Goal: Information Seeking & Learning: Check status

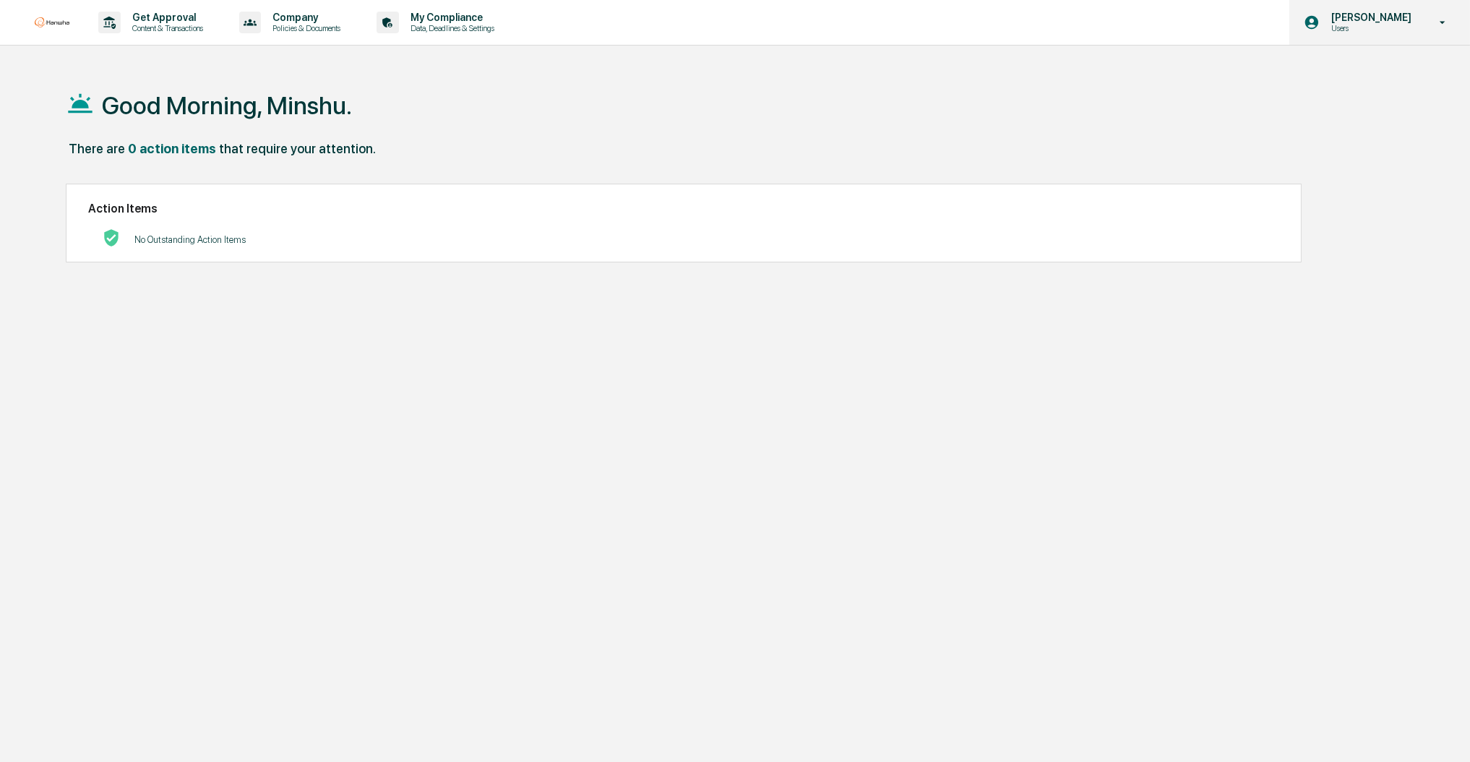
click at [1379, 35] on div "[PERSON_NAME] Users" at bounding box center [1379, 22] width 181 height 45
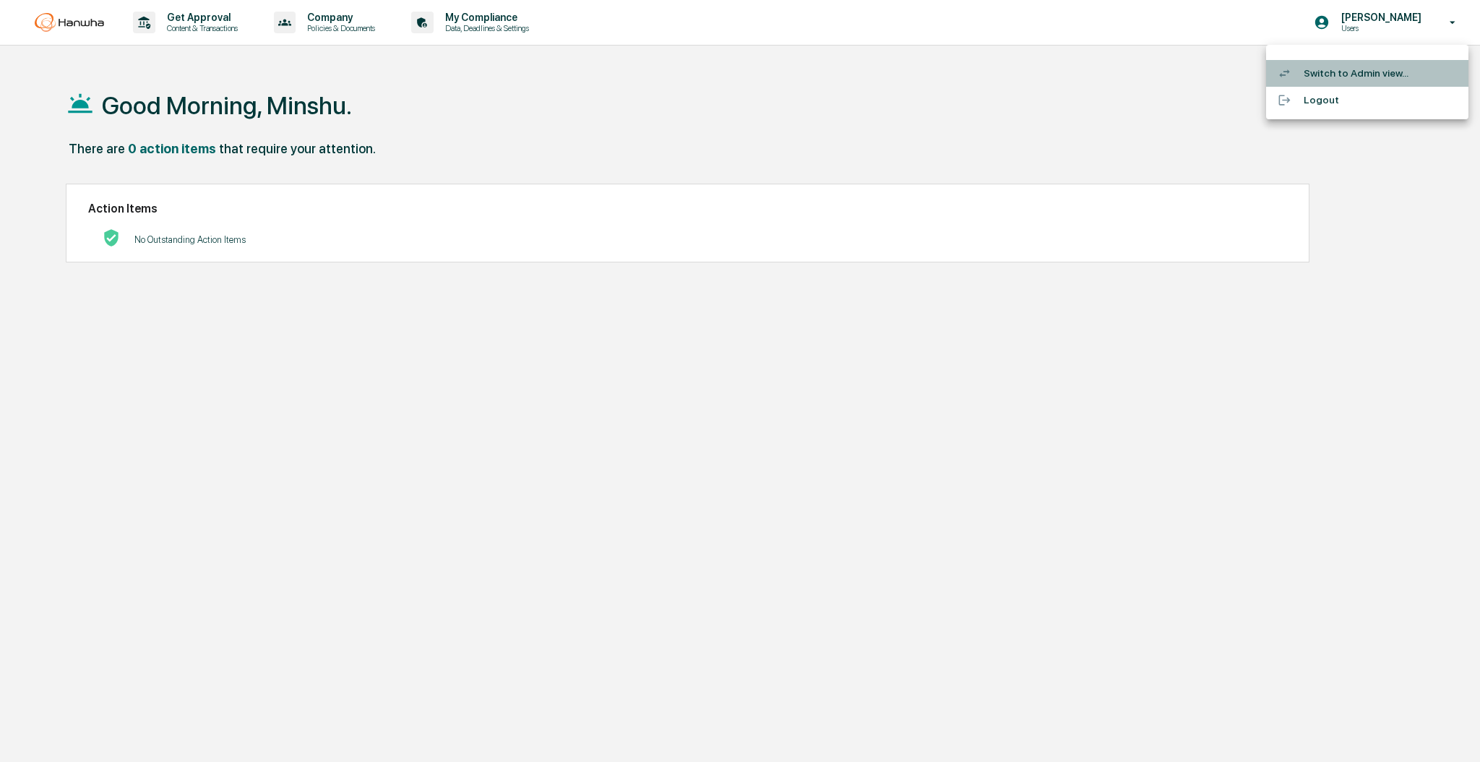
click at [1362, 68] on li "Switch to Admin view..." at bounding box center [1367, 73] width 202 height 27
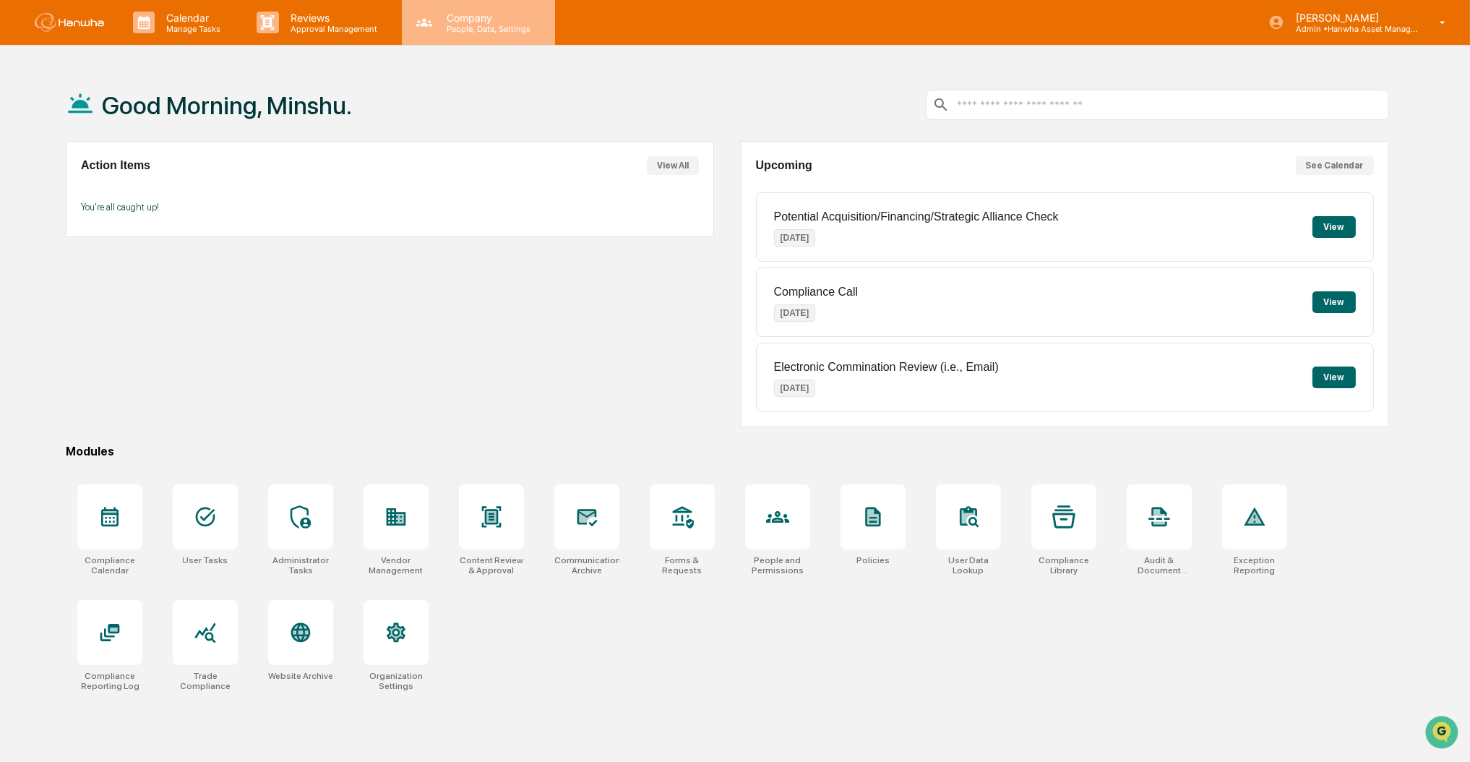
click at [457, 35] on div "Company People, Data, Settings" at bounding box center [478, 22] width 153 height 45
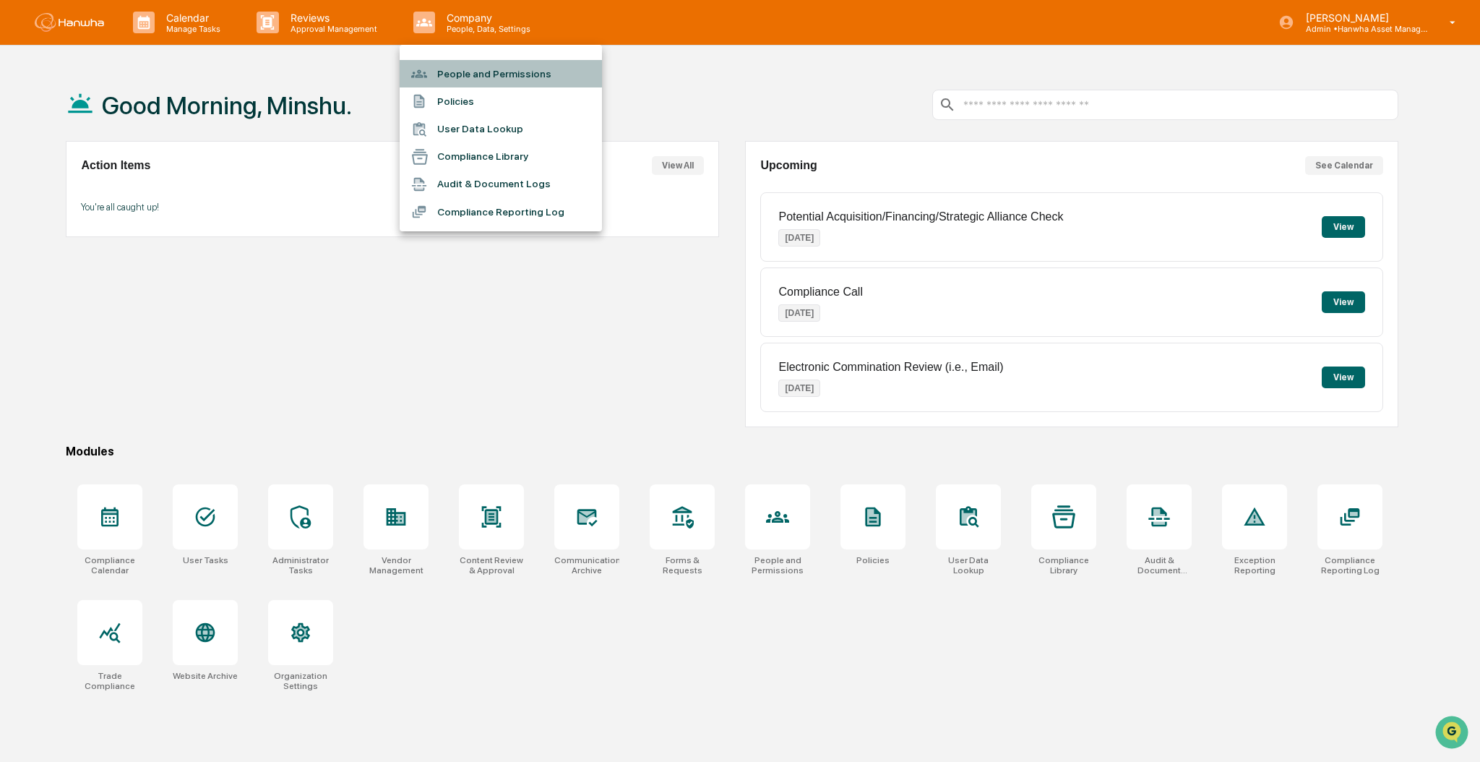
click at [465, 73] on li "People and Permissions" at bounding box center [501, 73] width 202 height 27
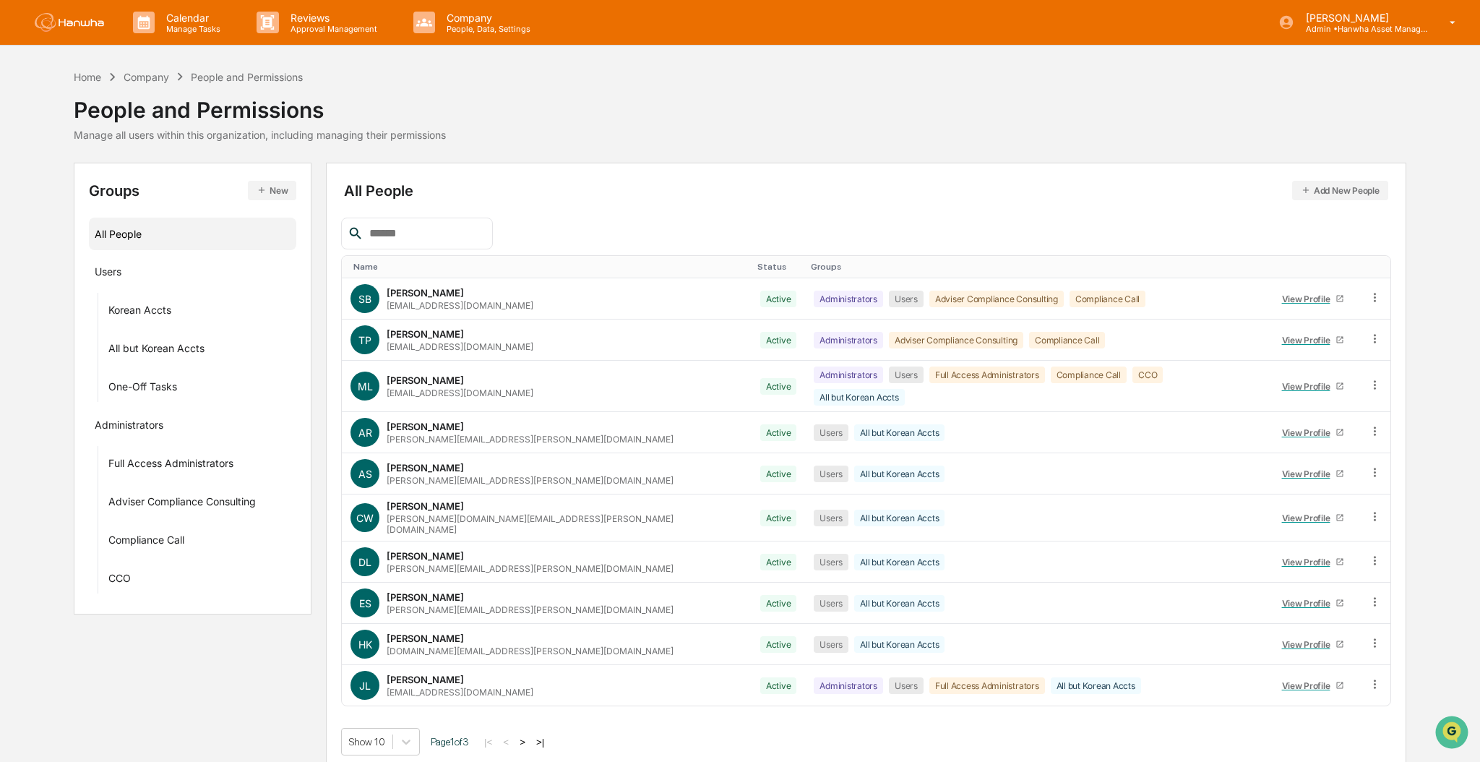
click at [447, 234] on input "text" at bounding box center [424, 233] width 123 height 19
type input "*********"
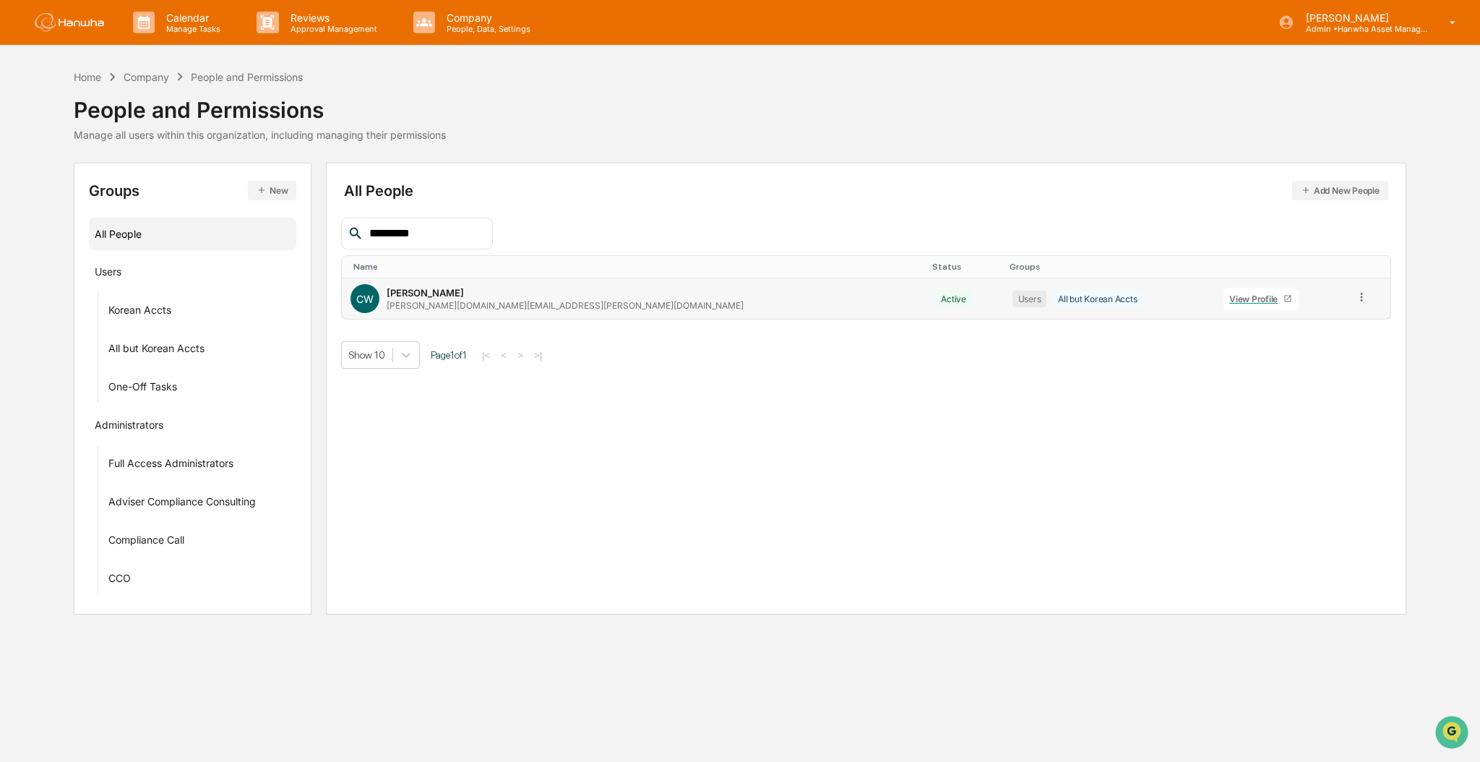
click at [424, 300] on div "christina.wang@hanwha.nyc" at bounding box center [565, 305] width 357 height 11
click at [1355, 302] on icon at bounding box center [1362, 297] width 14 height 14
click at [1229, 293] on div "View Profile" at bounding box center [1256, 298] width 54 height 11
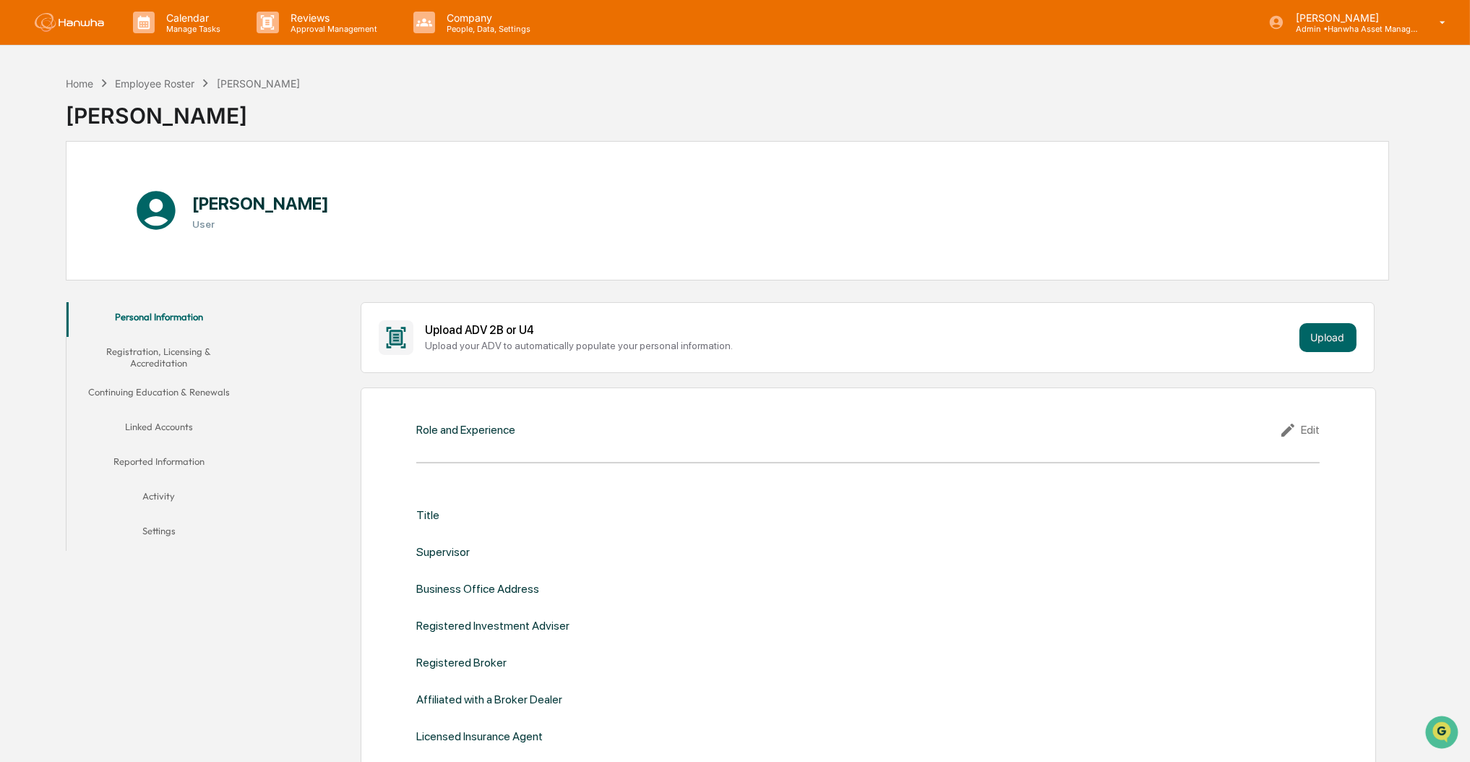
click at [155, 422] on button "Linked Accounts" at bounding box center [158, 429] width 184 height 35
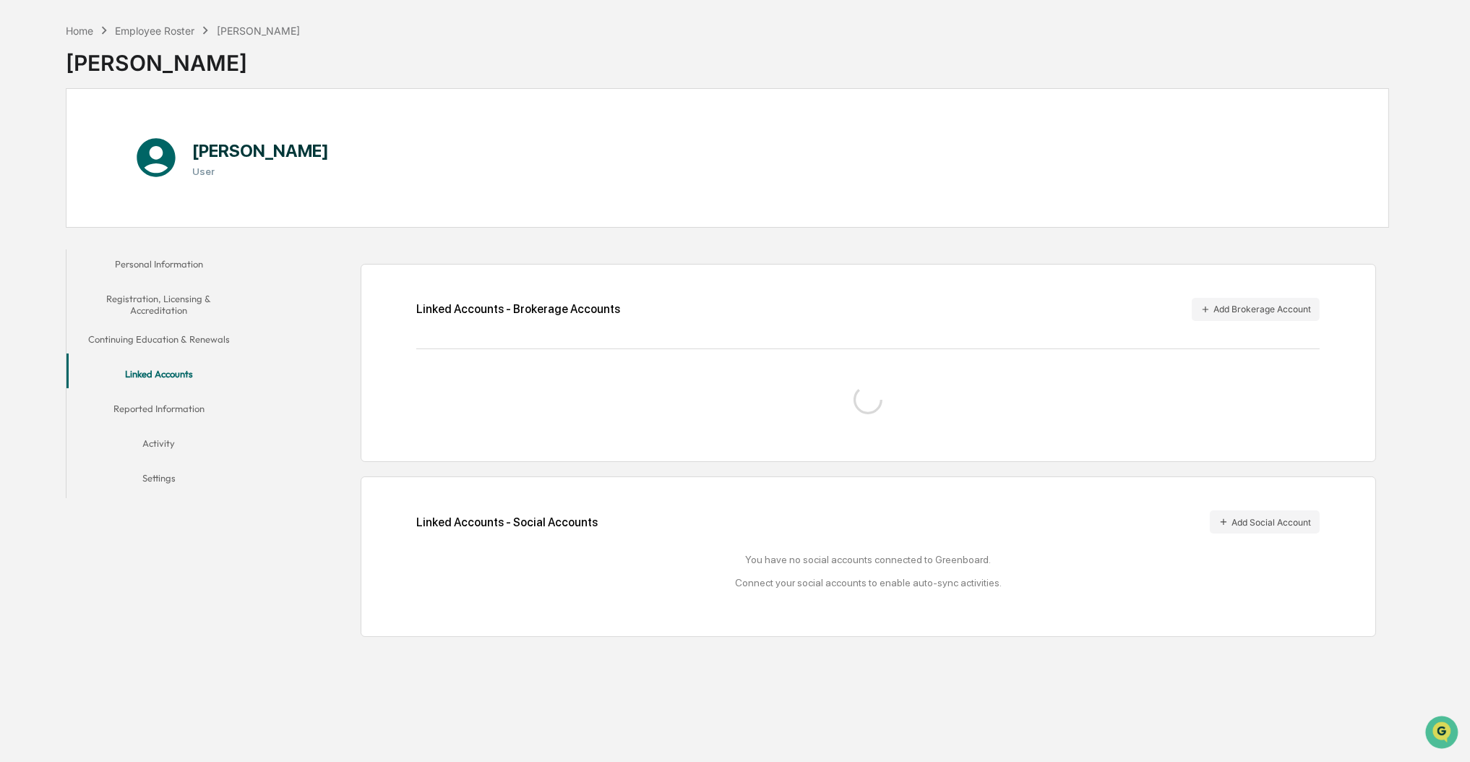
scroll to position [68, 0]
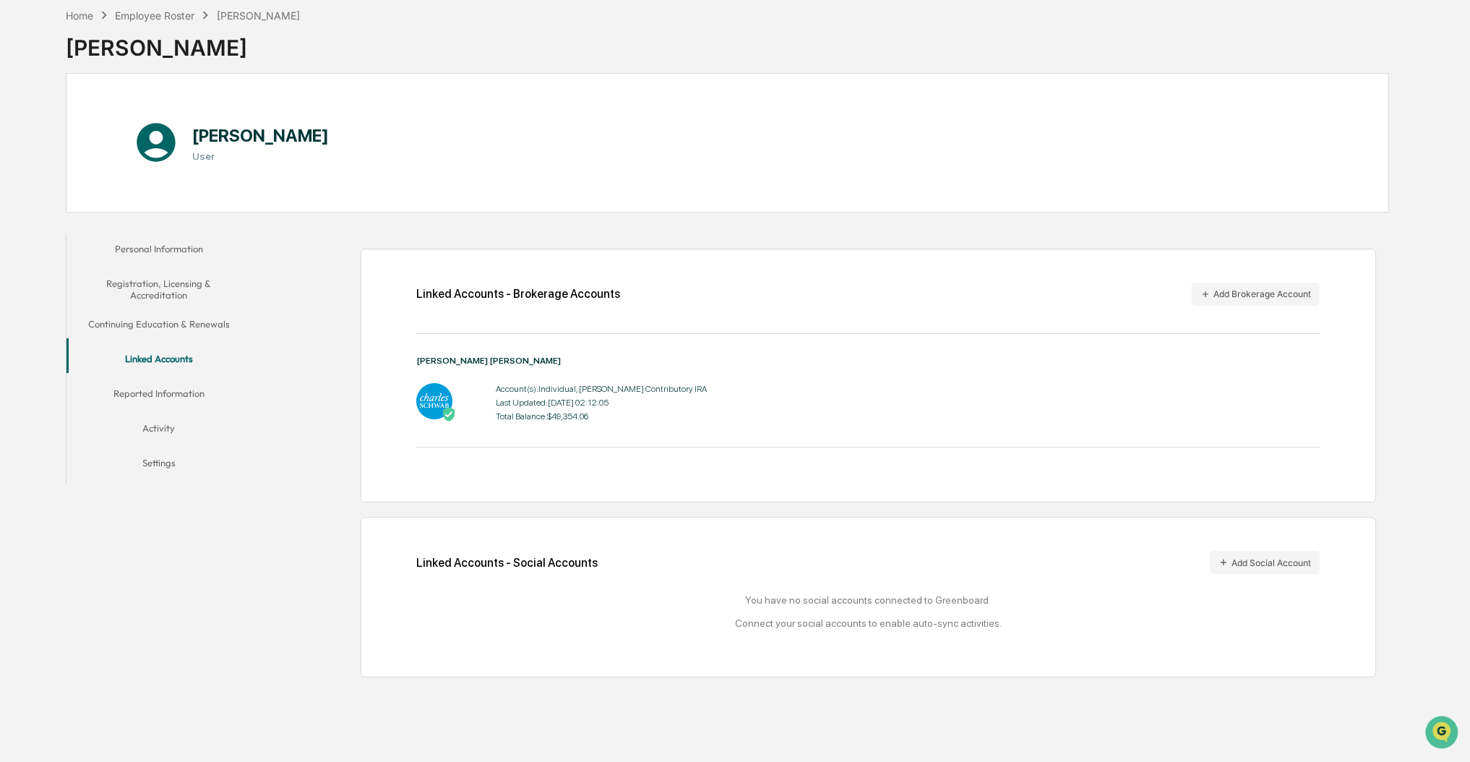
click at [543, 424] on div "Account(s): Individual, Roth Contributory IRA Last Updated: 2025-09-03 02:12:05…" at bounding box center [601, 402] width 211 height 45
click at [580, 411] on div "Total Balance: $49,354.06" at bounding box center [601, 416] width 211 height 10
click at [556, 427] on div "Charles Schwab Account(s): Individual, Roth Contributory IRA Last Updated: 2025…" at bounding box center [867, 401] width 903 height 92
click at [496, 399] on div "Last Updated: 2025-09-03 02:12:05" at bounding box center [601, 402] width 211 height 10
click at [452, 364] on div "[PERSON_NAME] [PERSON_NAME]" at bounding box center [867, 360] width 903 height 10
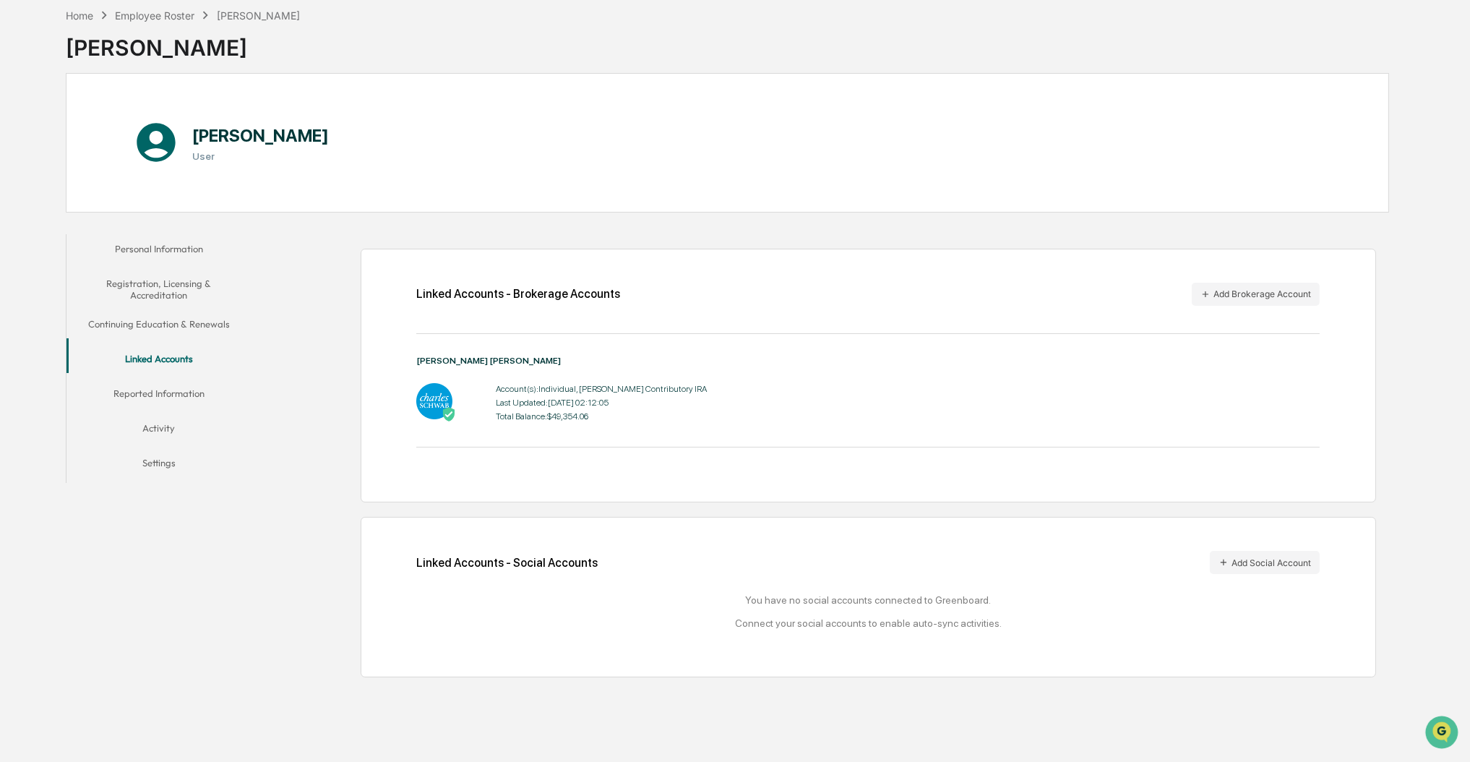
click at [513, 392] on div "Account(s): Individual, Roth Contributory IRA" at bounding box center [601, 389] width 211 height 10
click at [162, 417] on button "Activity" at bounding box center [158, 430] width 184 height 35
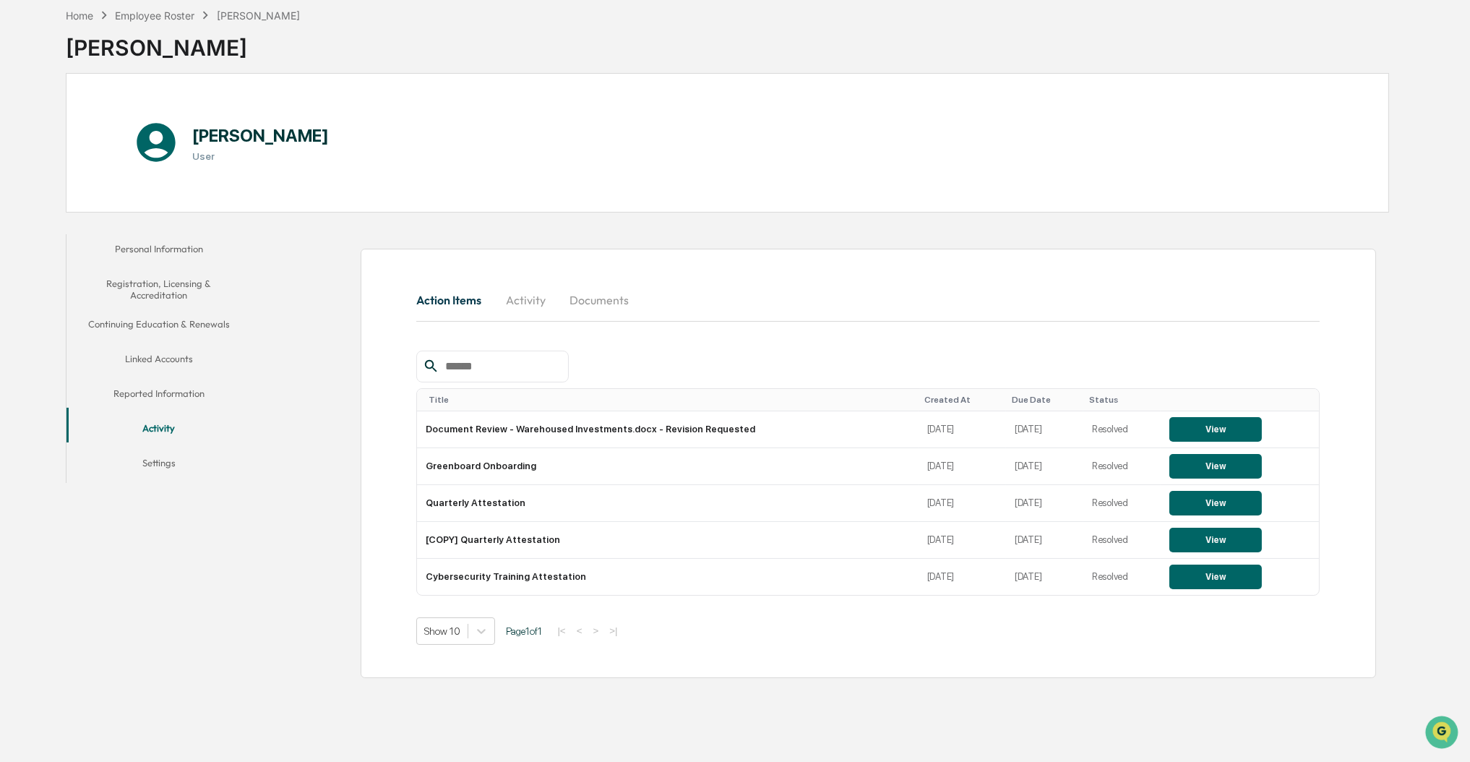
click at [521, 304] on button "Activity" at bounding box center [525, 300] width 65 height 35
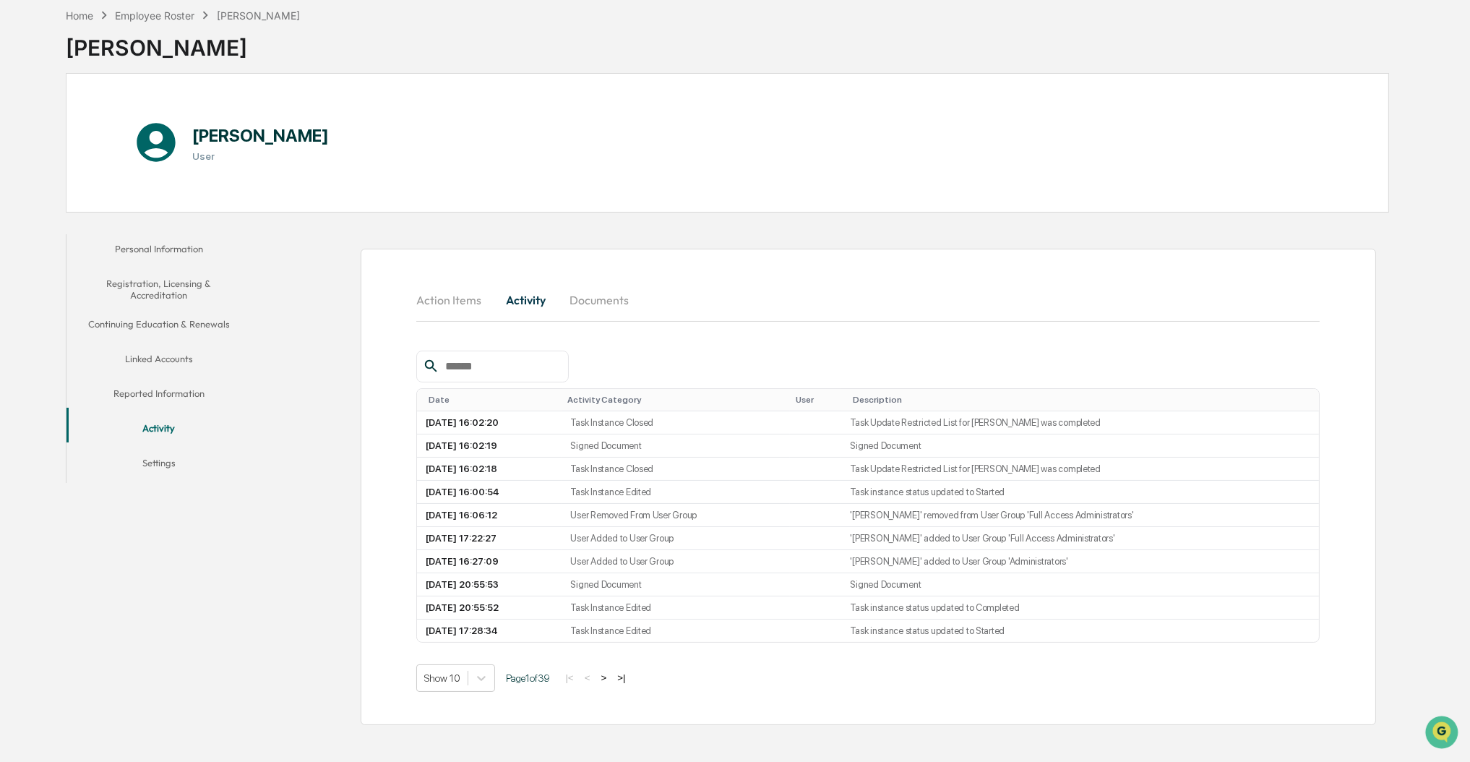
click at [477, 296] on button "Action Items" at bounding box center [454, 300] width 77 height 35
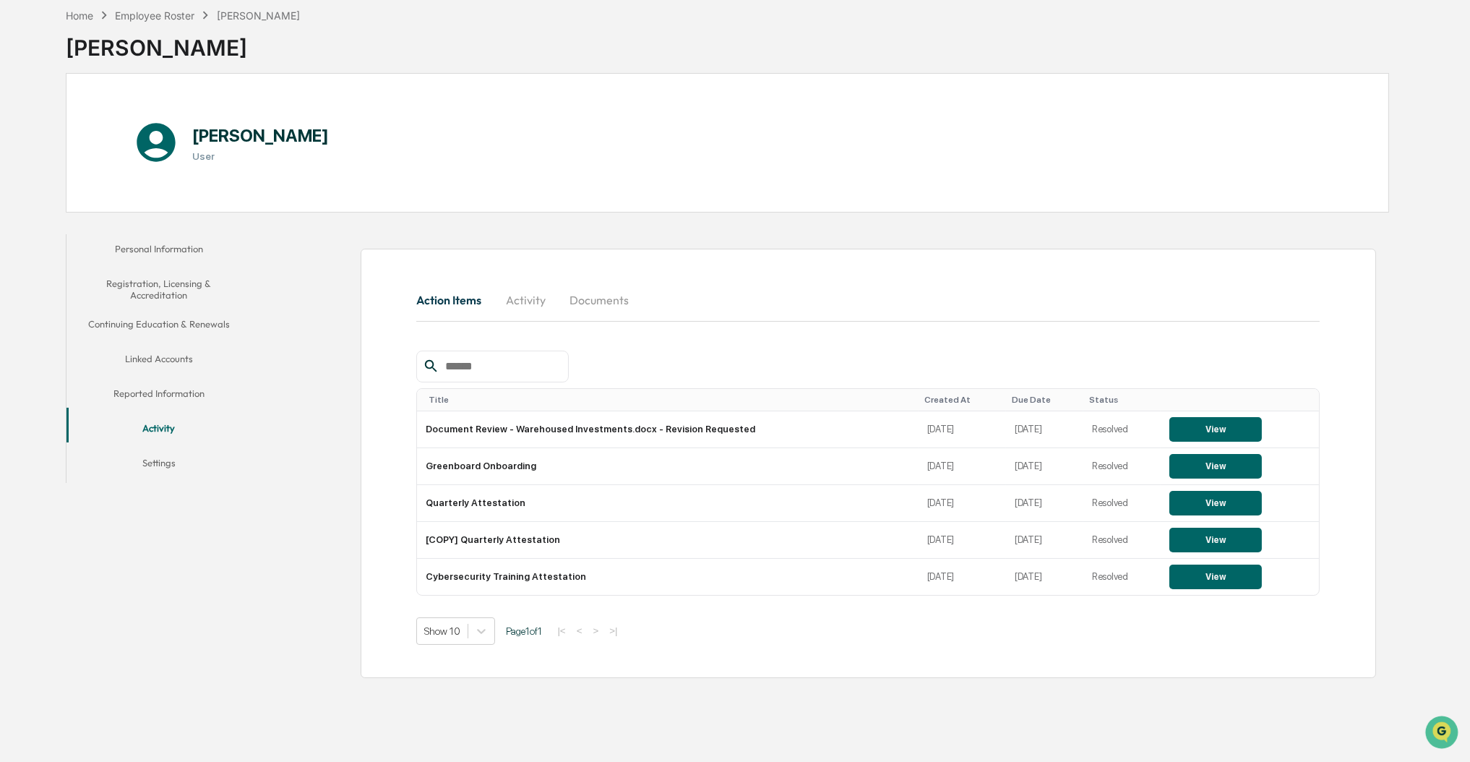
click at [620, 288] on button "Documents" at bounding box center [599, 300] width 82 height 35
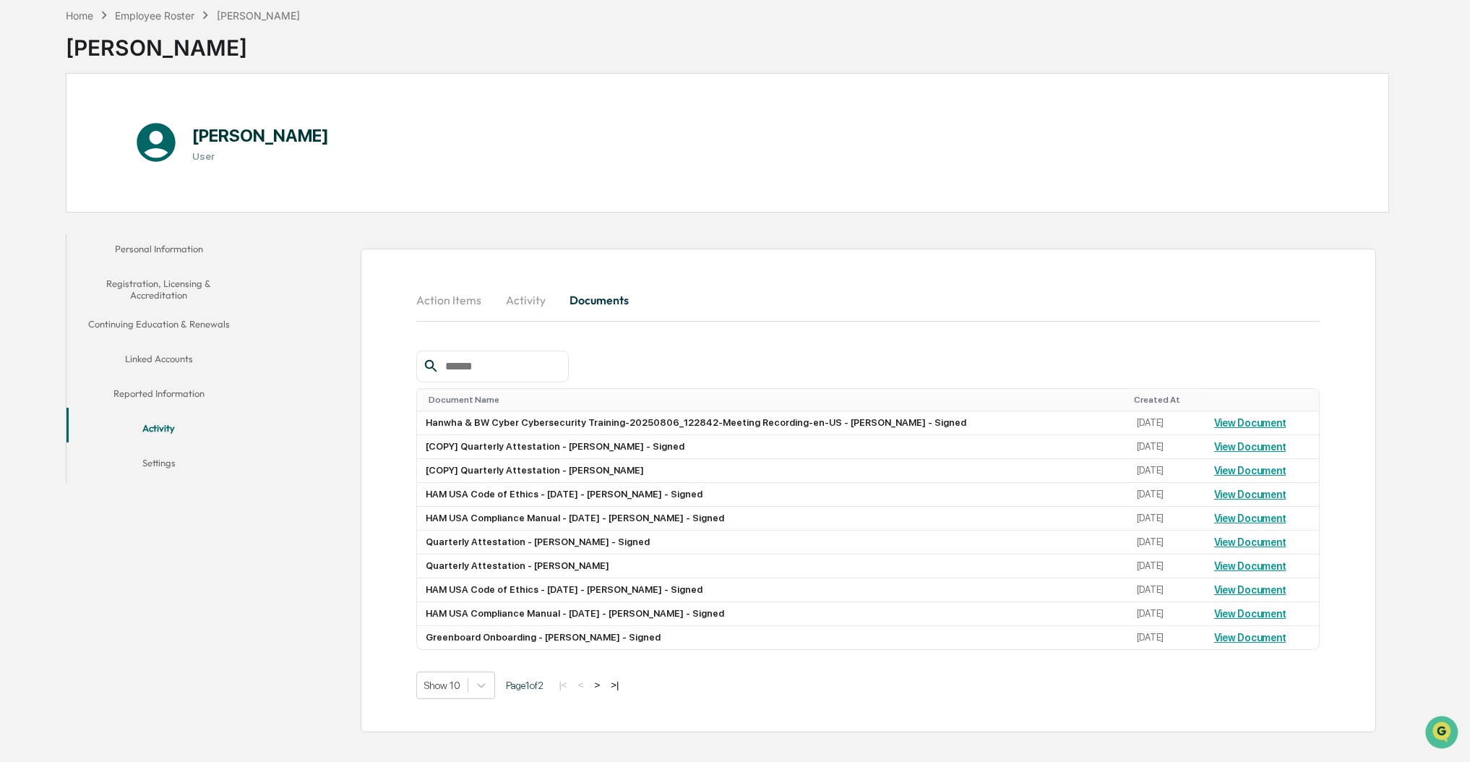
click at [515, 296] on button "Activity" at bounding box center [525, 300] width 65 height 35
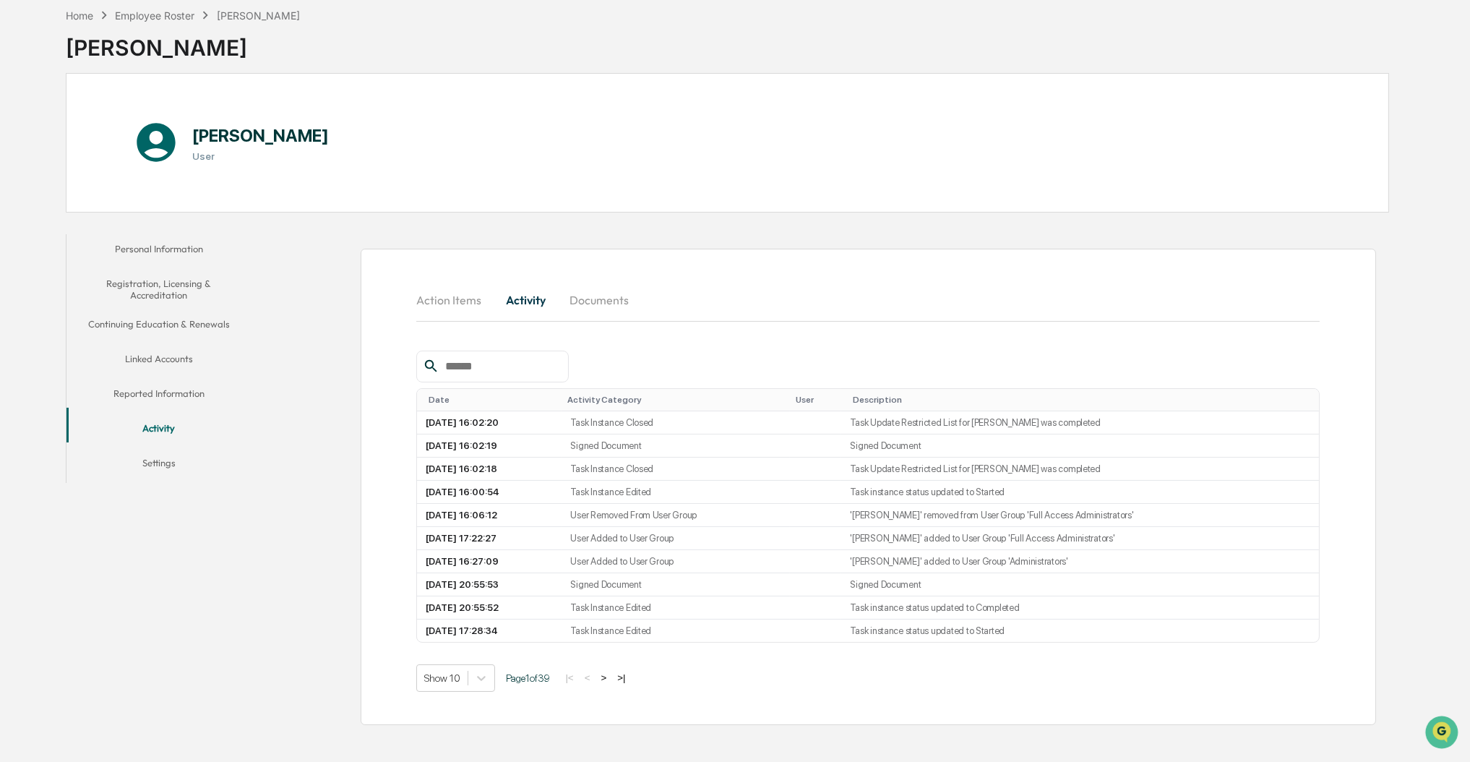
click at [444, 302] on button "Action Items" at bounding box center [454, 300] width 77 height 35
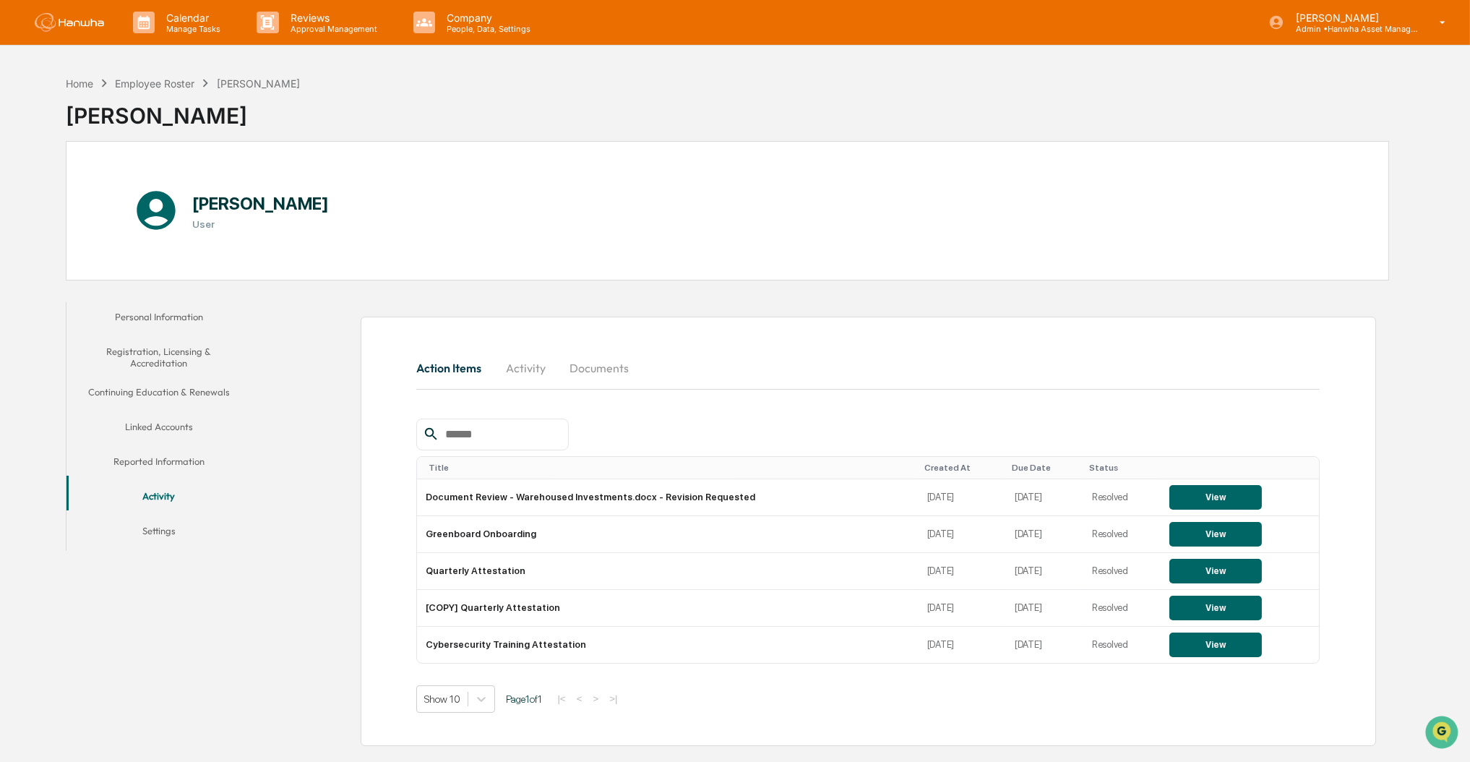
click at [256, 81] on div "[PERSON_NAME]" at bounding box center [258, 83] width 83 height 12
click at [177, 416] on button "Linked Accounts" at bounding box center [158, 429] width 184 height 35
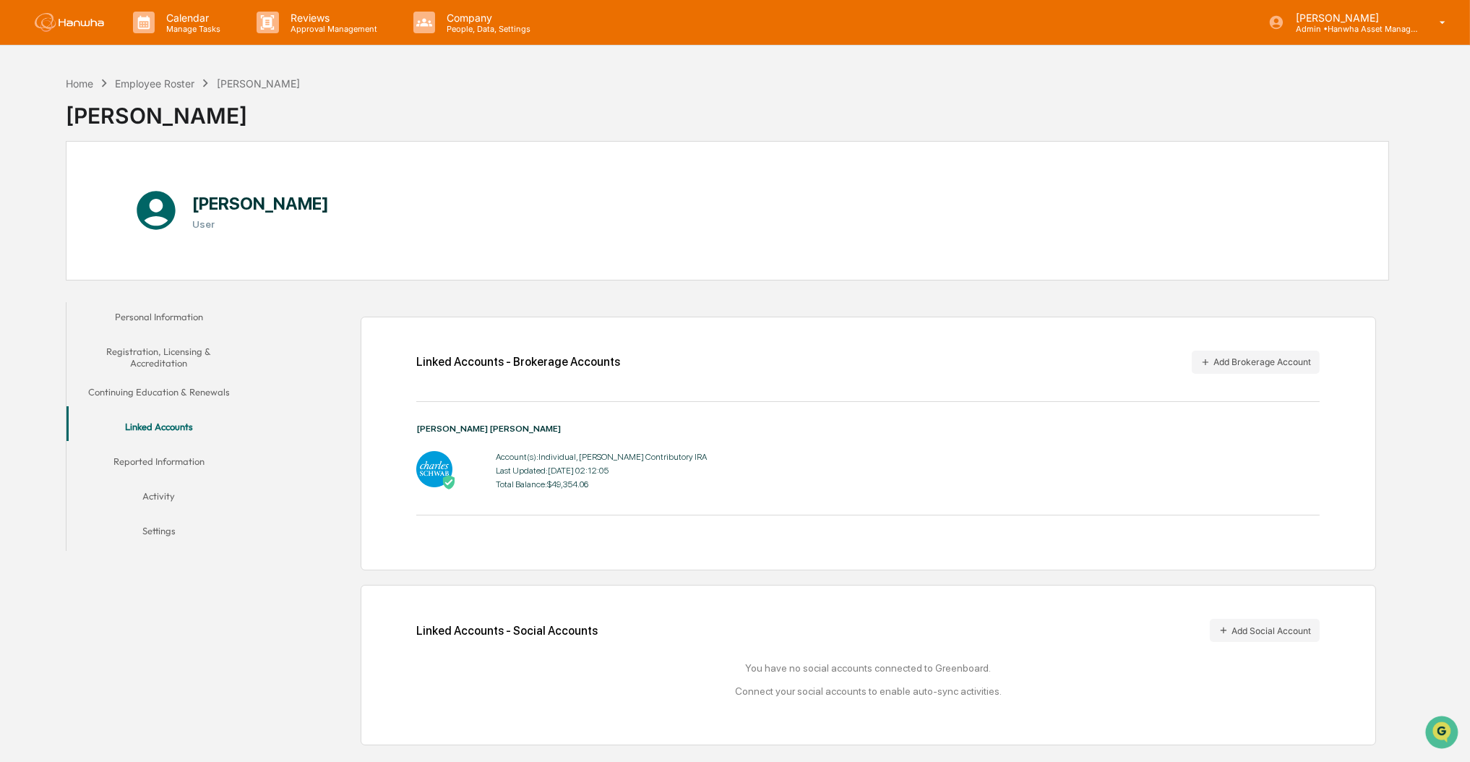
click at [488, 467] on div at bounding box center [455, 470] width 79 height 38
click at [449, 467] on img at bounding box center [434, 469] width 36 height 36
click at [710, 462] on div "Account(s): Individual, Roth Contributory IRA Last Updated: 2025-09-03 02:12:05…" at bounding box center [867, 470] width 903 height 45
click at [459, 17] on p "Company" at bounding box center [486, 18] width 103 height 12
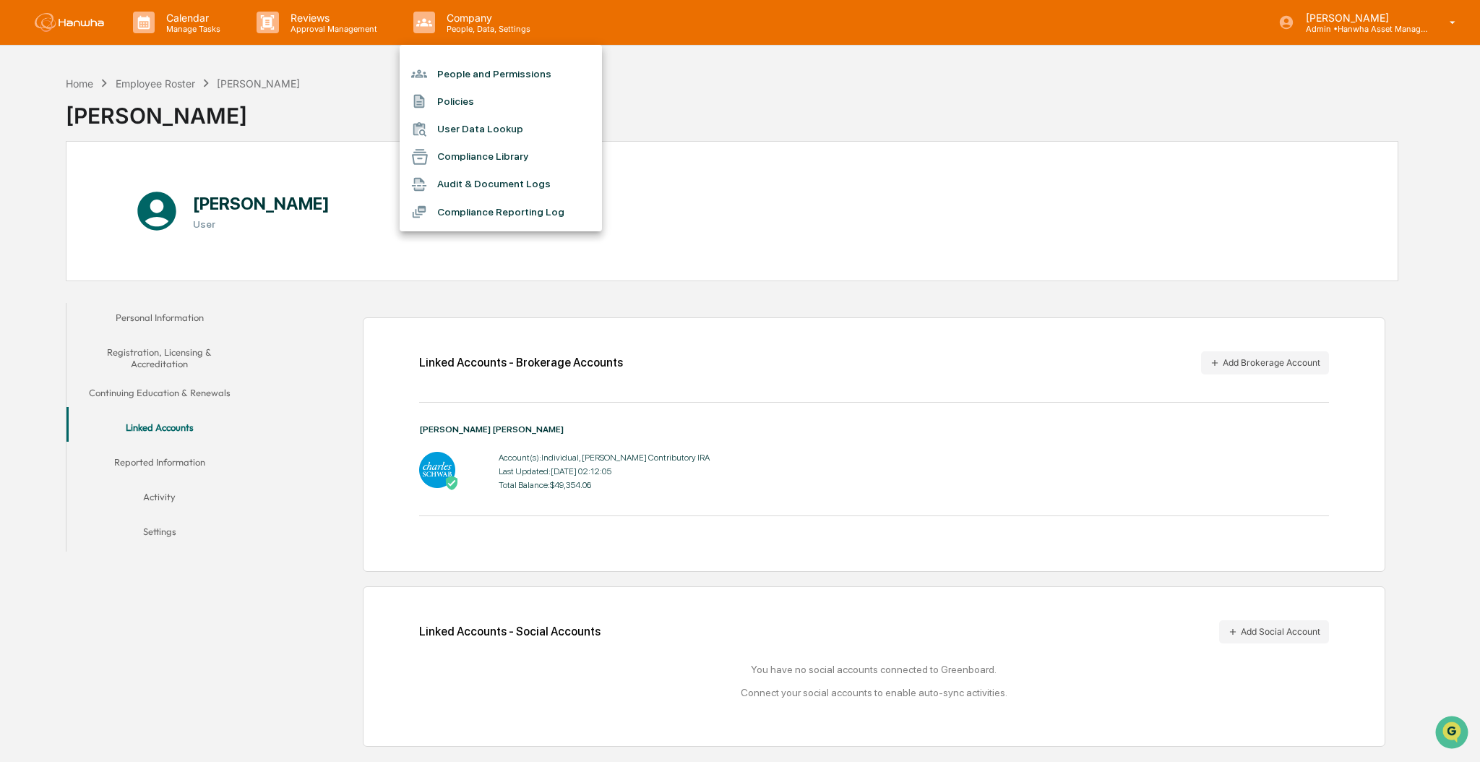
click at [313, 40] on div at bounding box center [740, 381] width 1480 height 762
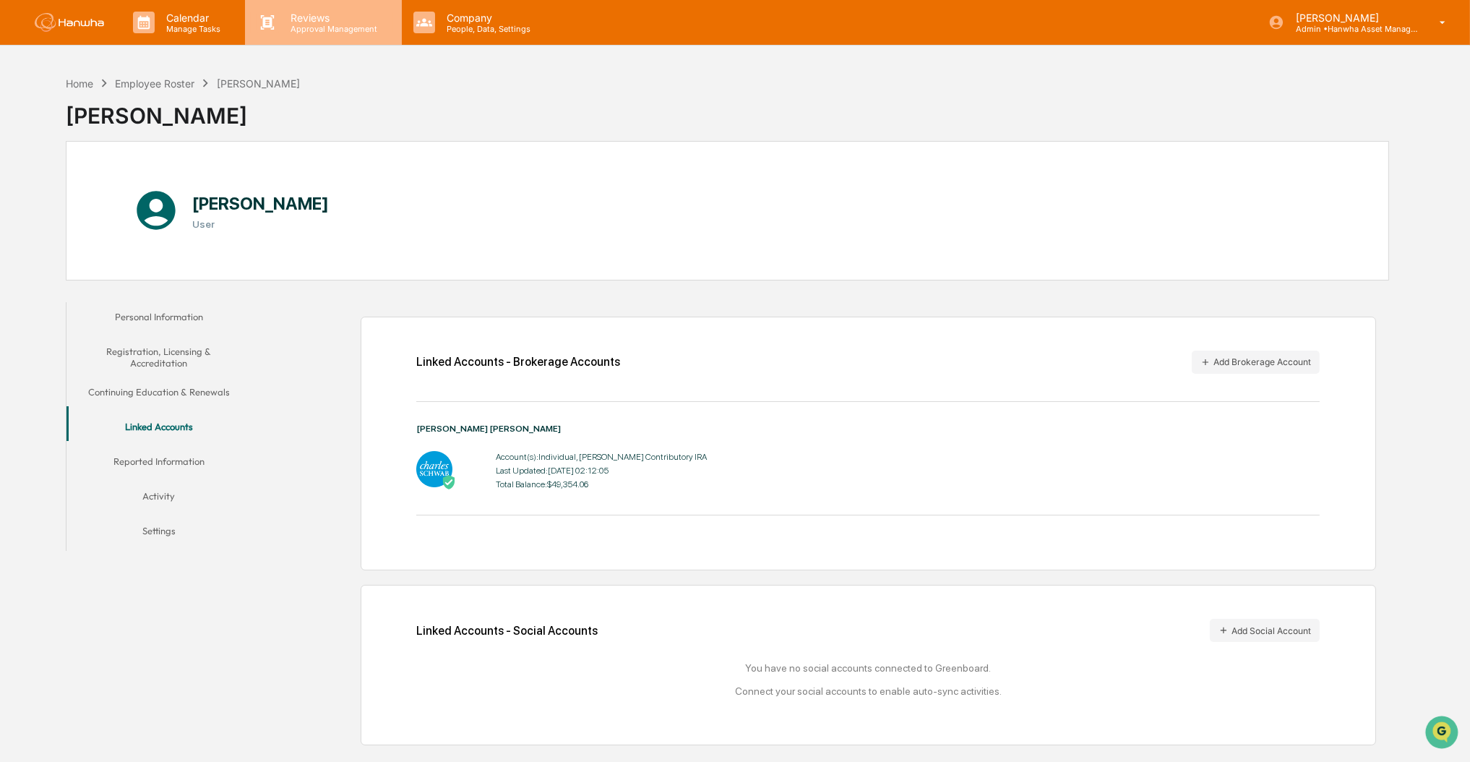
click at [307, 29] on p "Approval Management" at bounding box center [331, 29] width 105 height 10
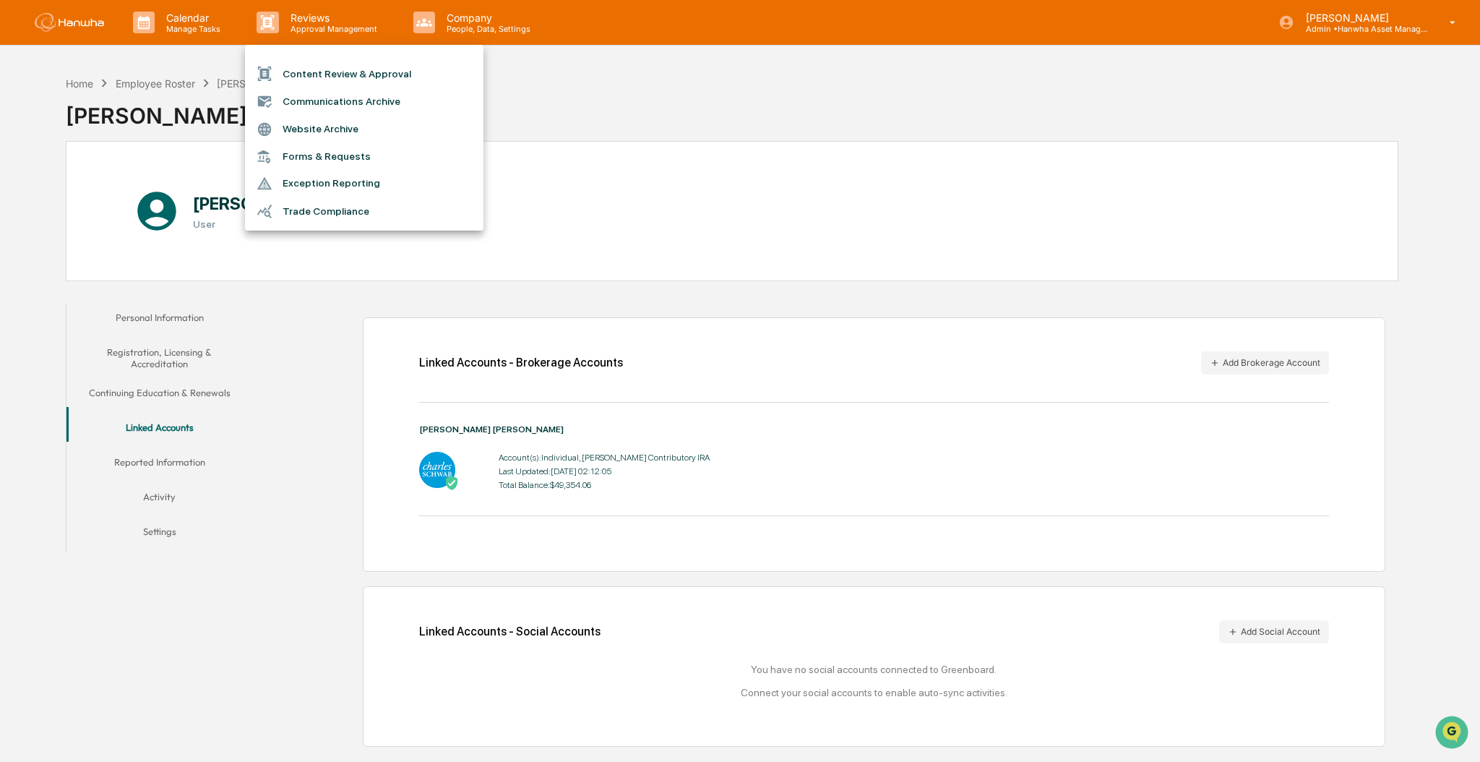
click at [305, 24] on div at bounding box center [740, 381] width 1480 height 762
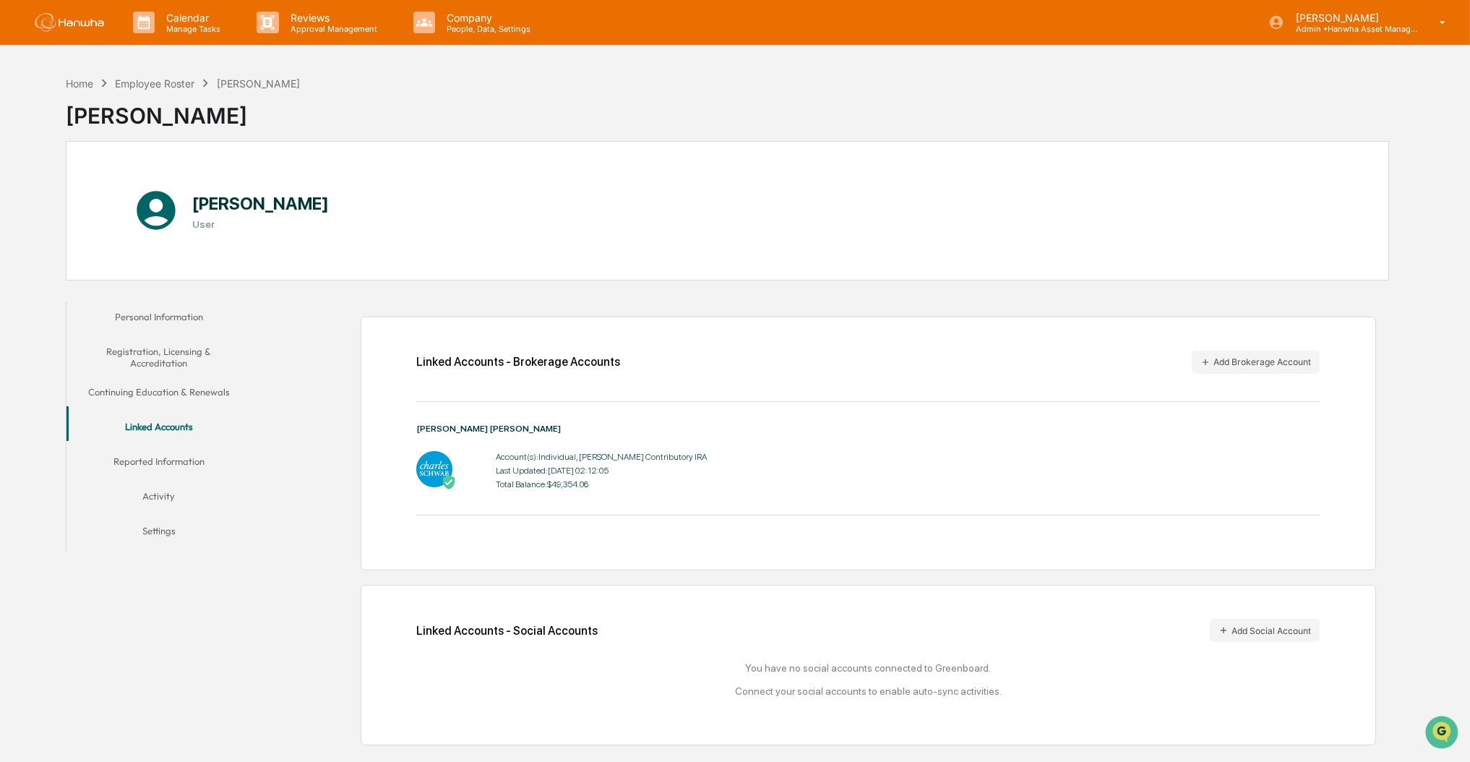
click at [156, 492] on button "Activity" at bounding box center [158, 498] width 184 height 35
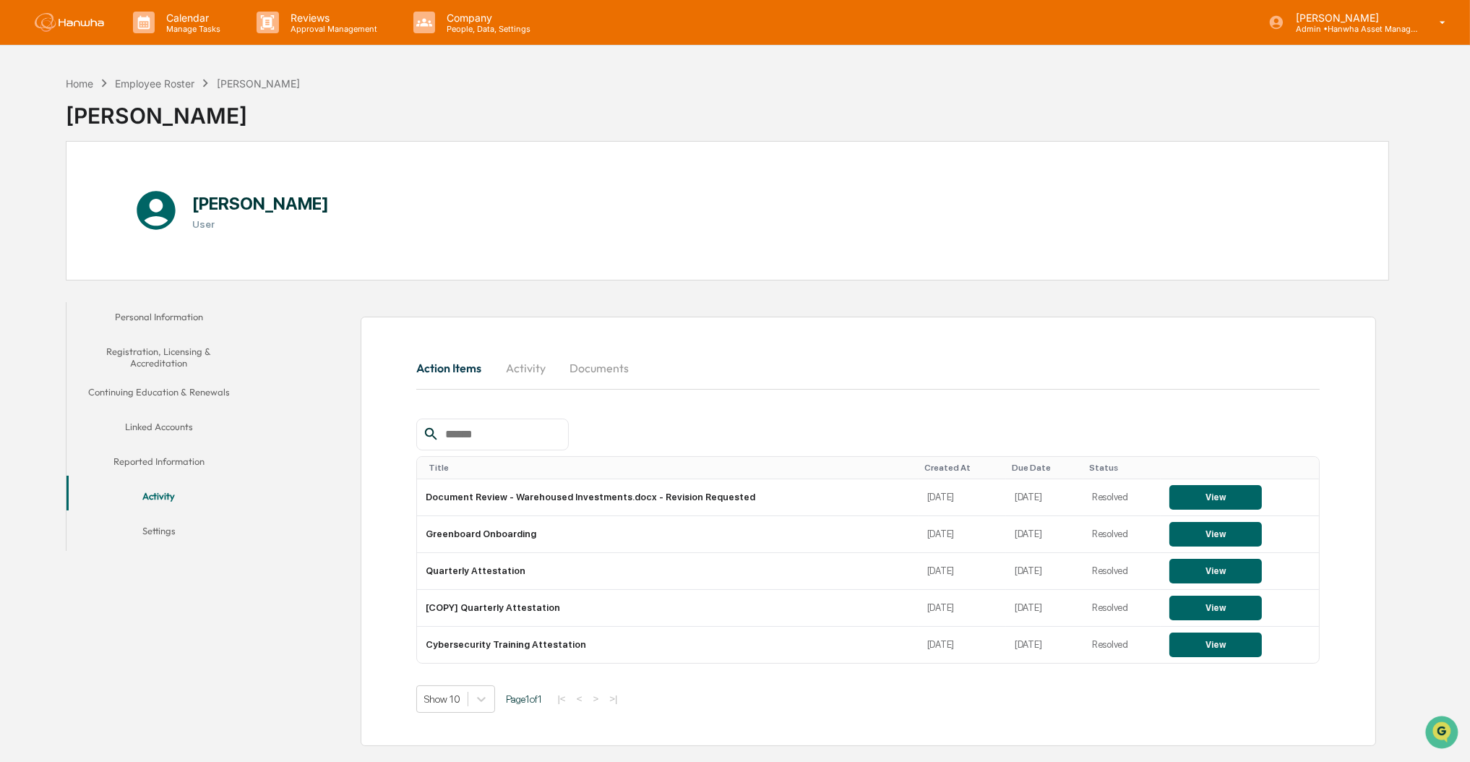
click at [517, 368] on button "Activity" at bounding box center [525, 367] width 65 height 35
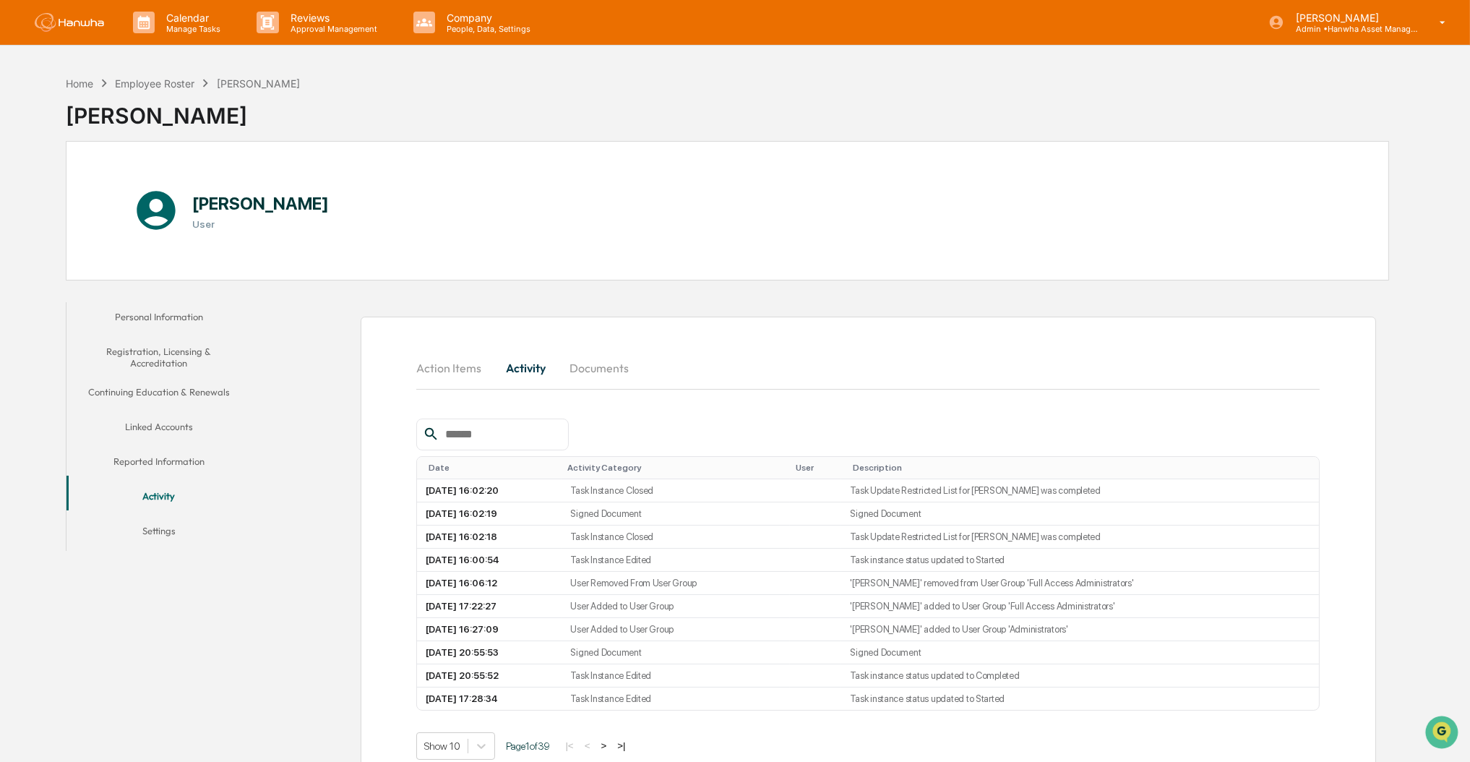
click at [463, 375] on button "Action Items" at bounding box center [454, 367] width 77 height 35
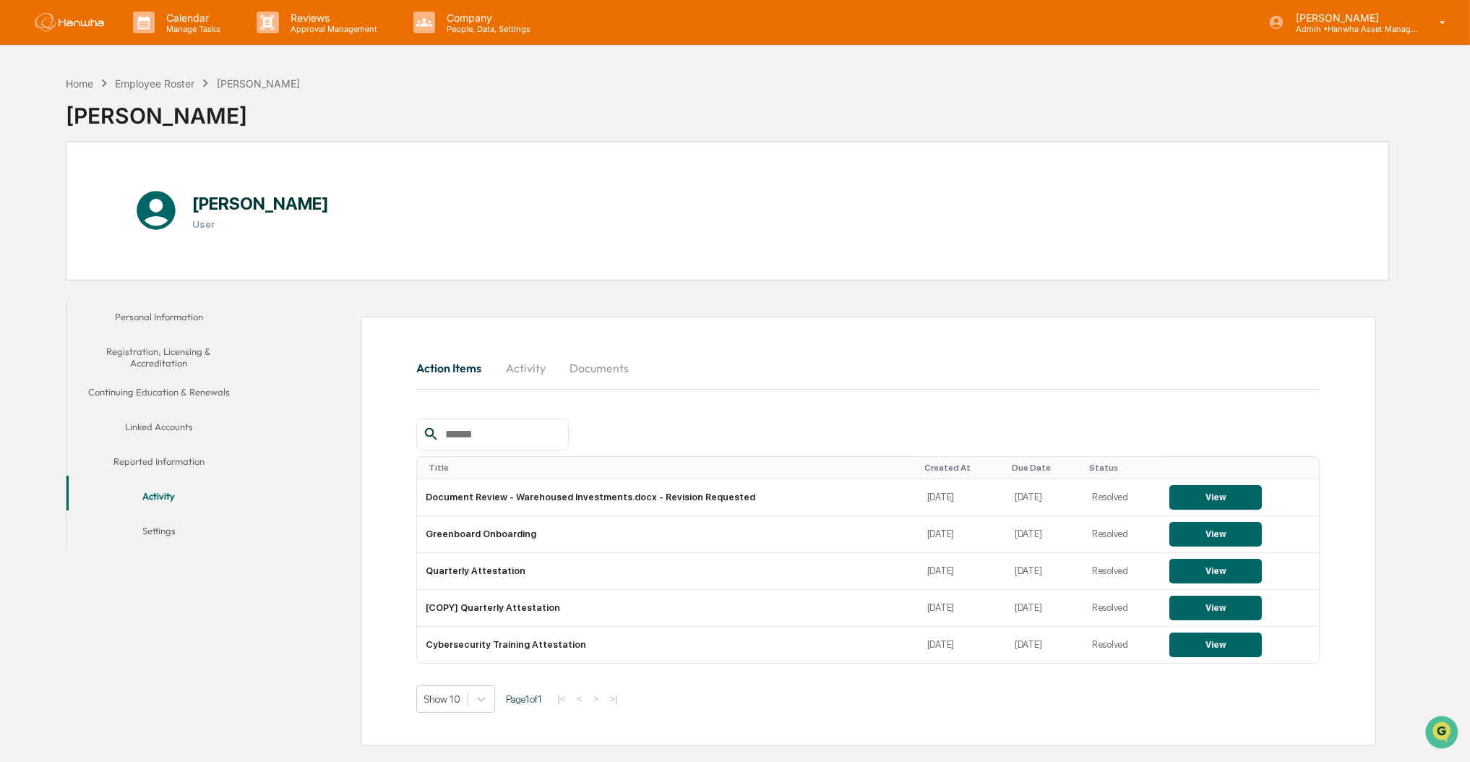
click at [616, 370] on button "Documents" at bounding box center [599, 367] width 82 height 35
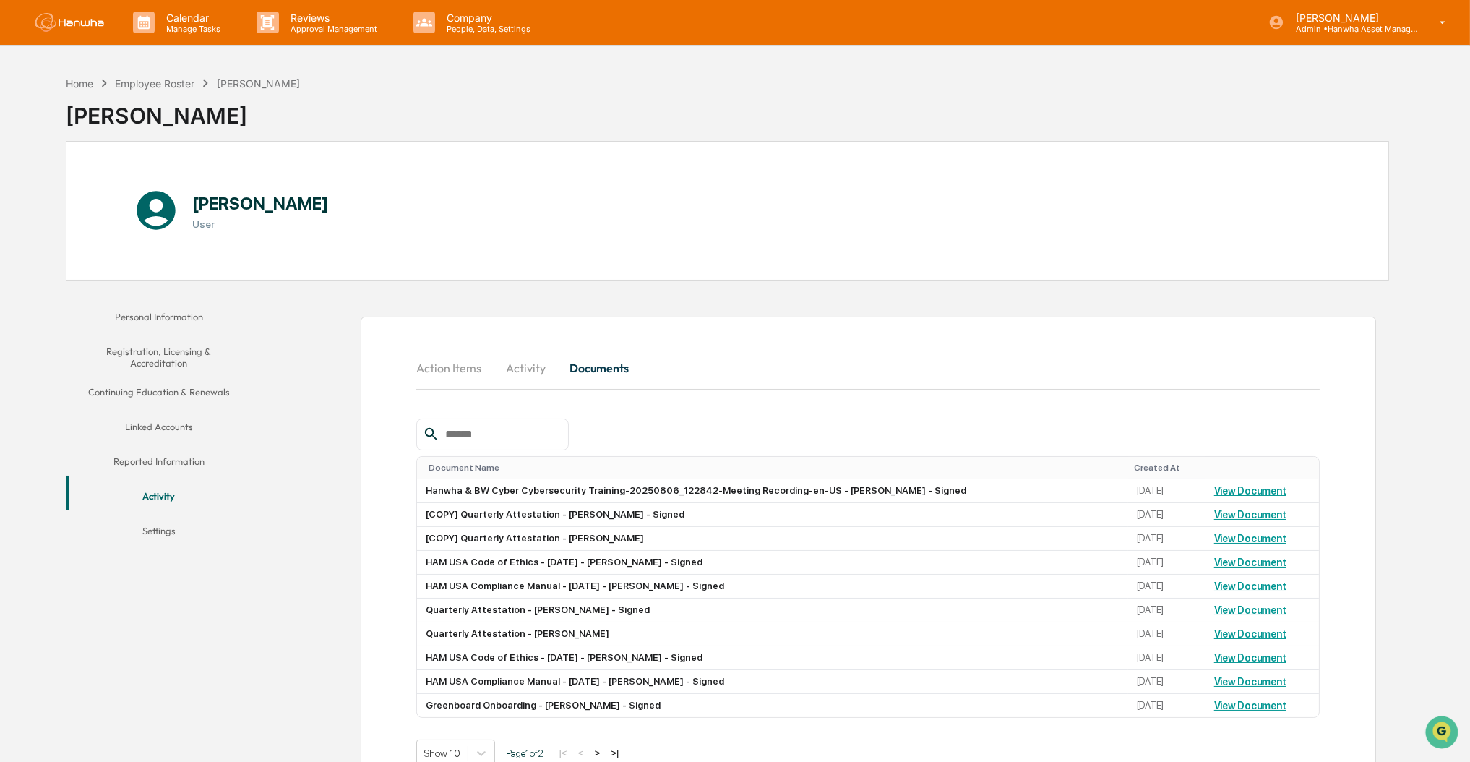
click at [263, 98] on div "[PERSON_NAME]" at bounding box center [183, 110] width 234 height 38
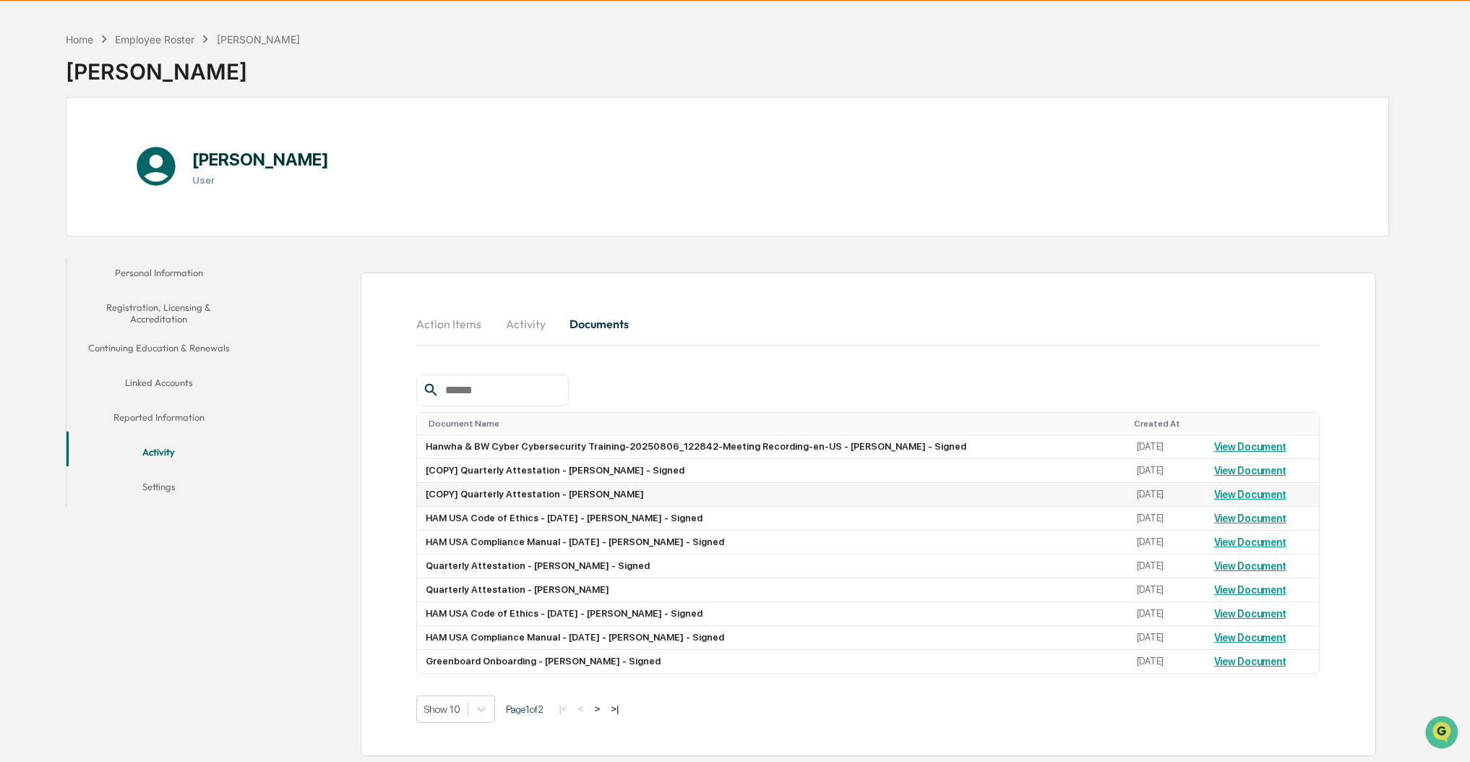
scroll to position [68, 0]
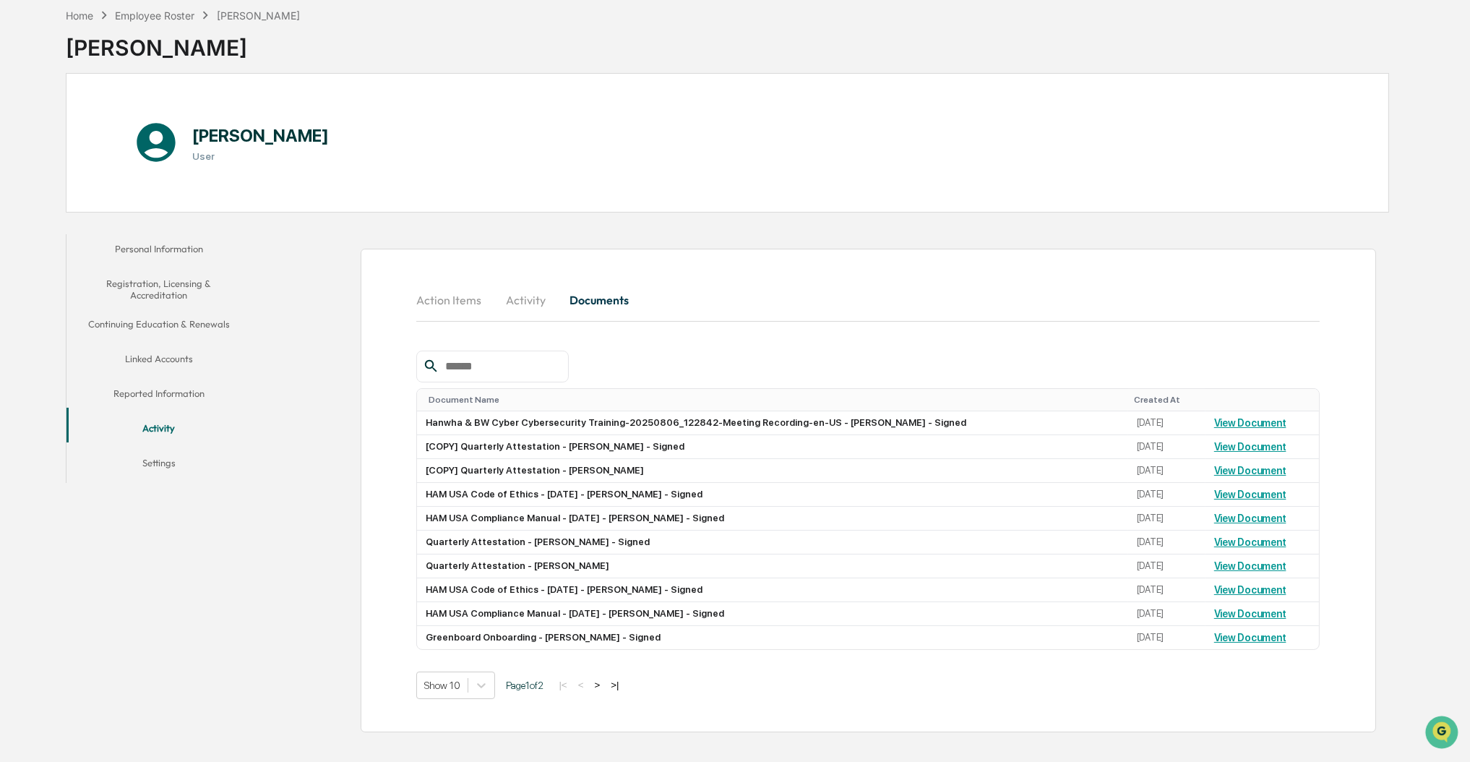
click at [160, 319] on button "Continuing Education & Renewals" at bounding box center [158, 326] width 184 height 35
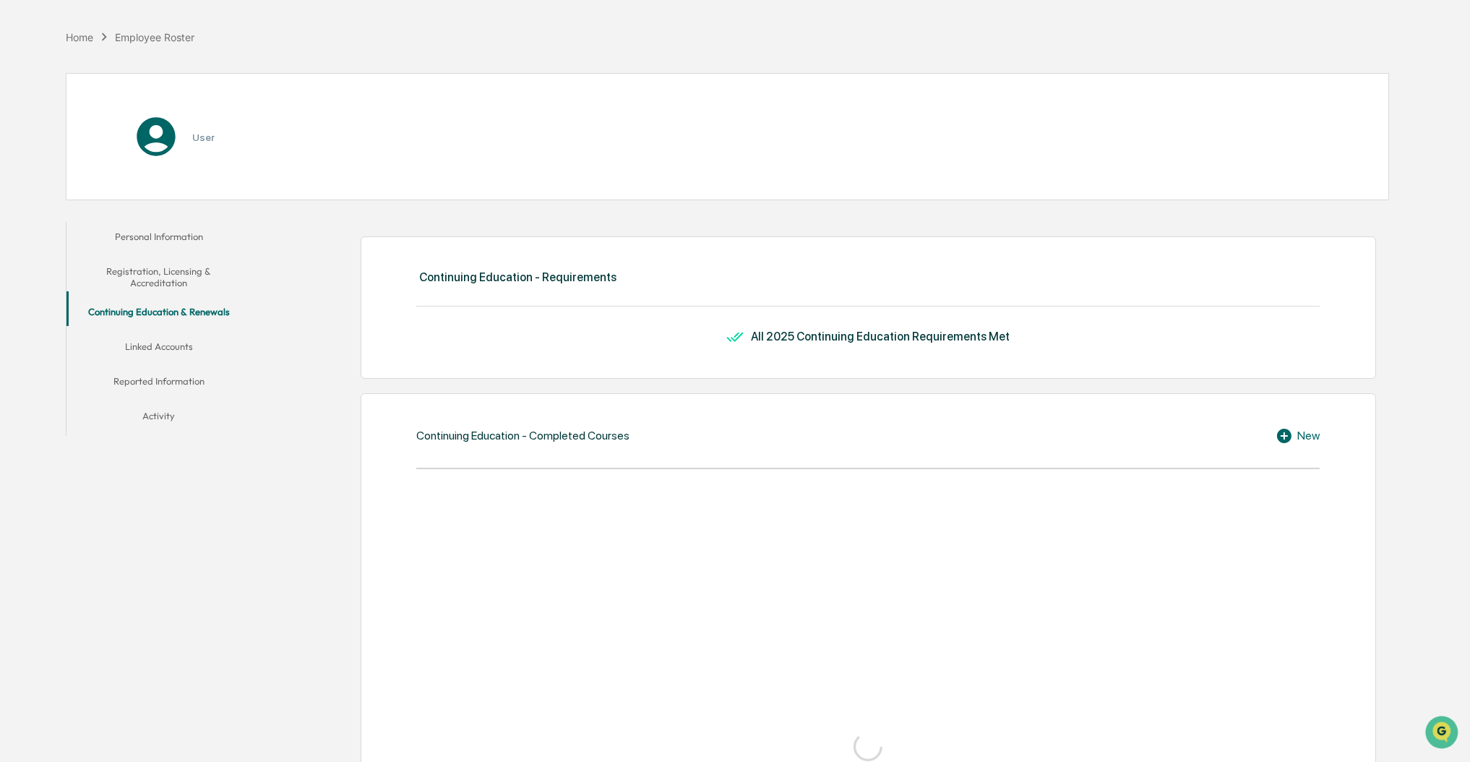
click at [157, 232] on button "Personal Information" at bounding box center [158, 239] width 184 height 35
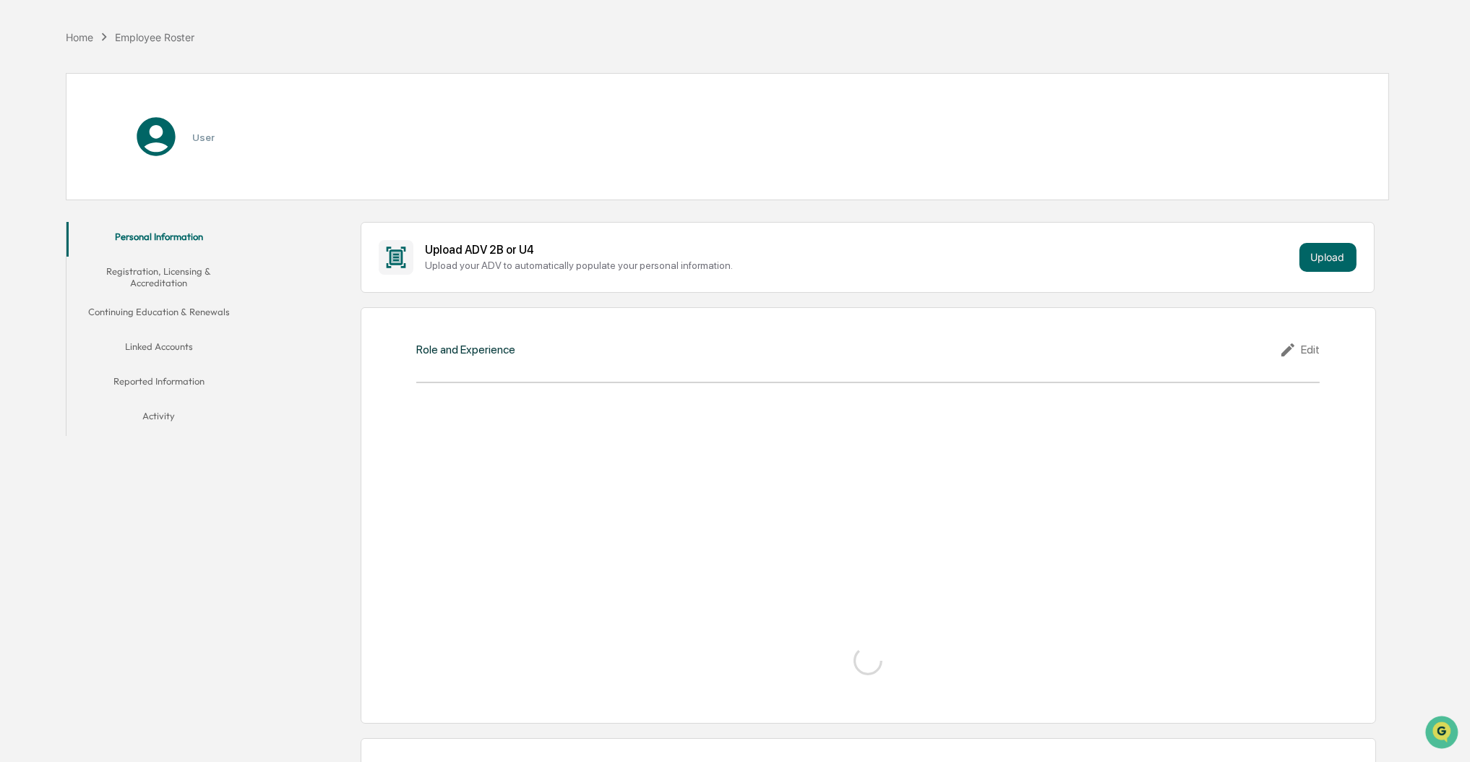
click at [180, 132] on div "User" at bounding box center [180, 136] width 95 height 46
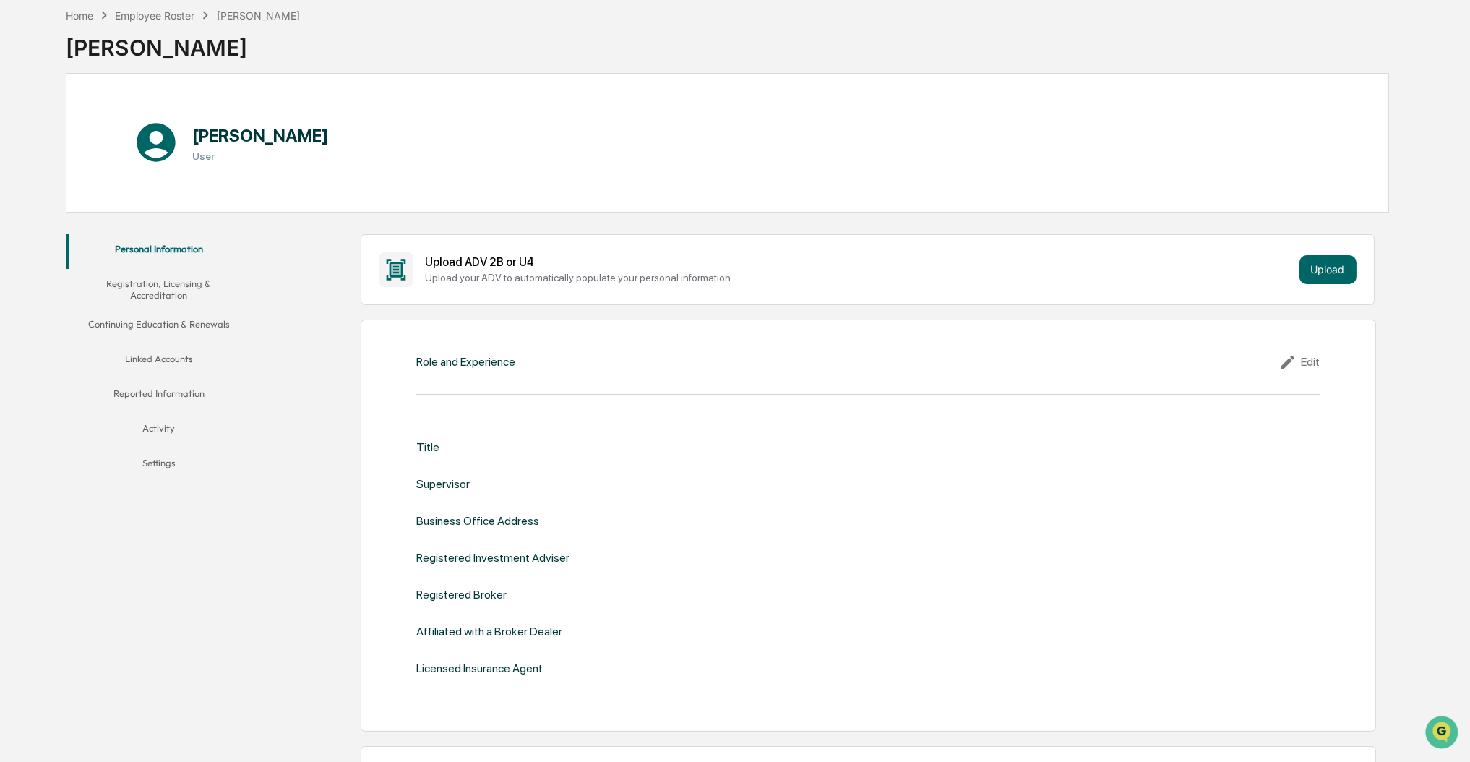
click at [79, 48] on div "[PERSON_NAME]" at bounding box center [183, 42] width 234 height 38
click at [90, 12] on div "Home" at bounding box center [79, 15] width 27 height 12
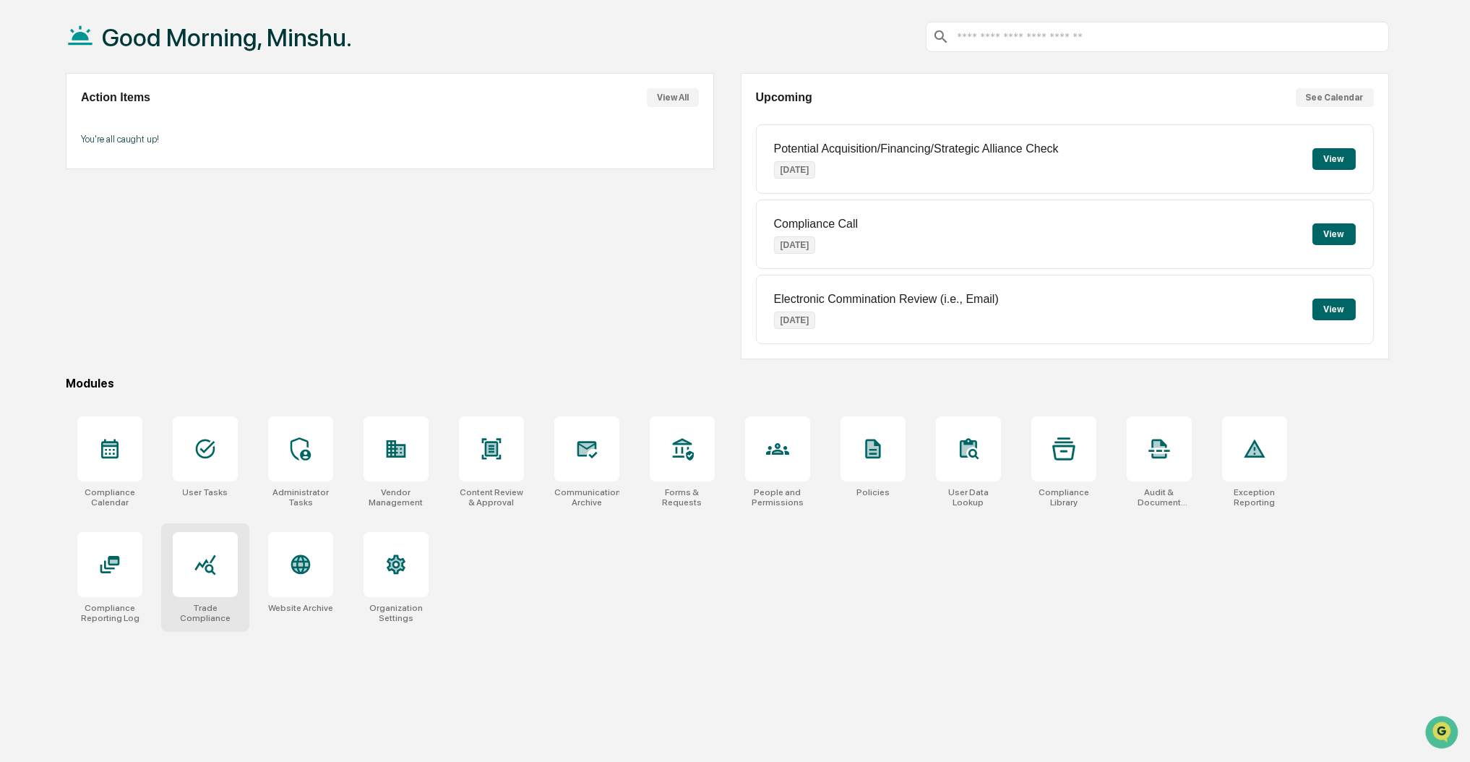
click at [217, 567] on div at bounding box center [205, 564] width 65 height 65
click at [304, 566] on icon at bounding box center [301, 565] width 20 height 20
click at [131, 558] on div at bounding box center [109, 564] width 65 height 65
click at [204, 586] on div at bounding box center [205, 564] width 65 height 65
click at [316, 559] on div at bounding box center [300, 564] width 65 height 65
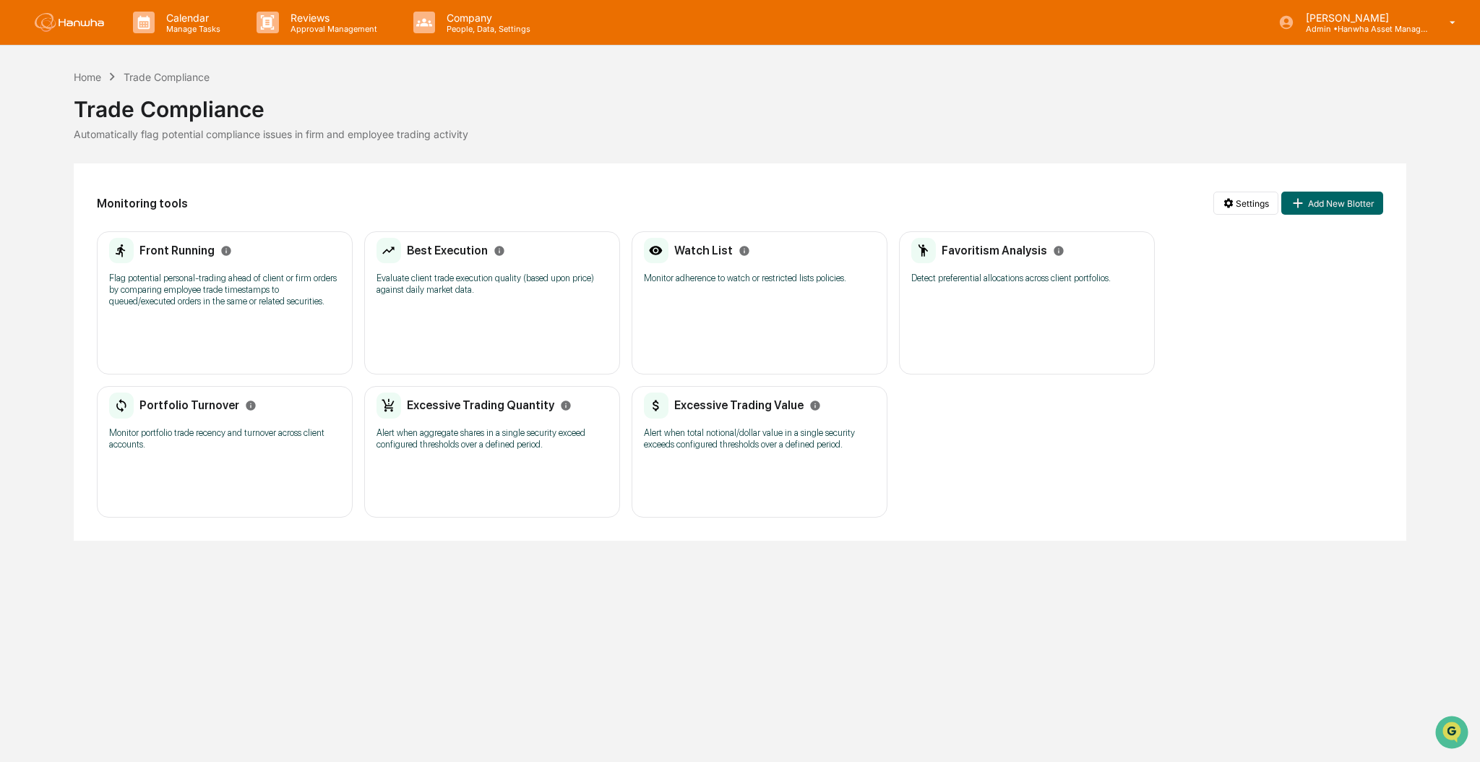
drag, startPoint x: 81, startPoint y: 0, endPoint x: 746, endPoint y: 274, distance: 718.9
click at [746, 274] on p "Monitor adherence to watch or restricted lists policies." at bounding box center [759, 278] width 231 height 12
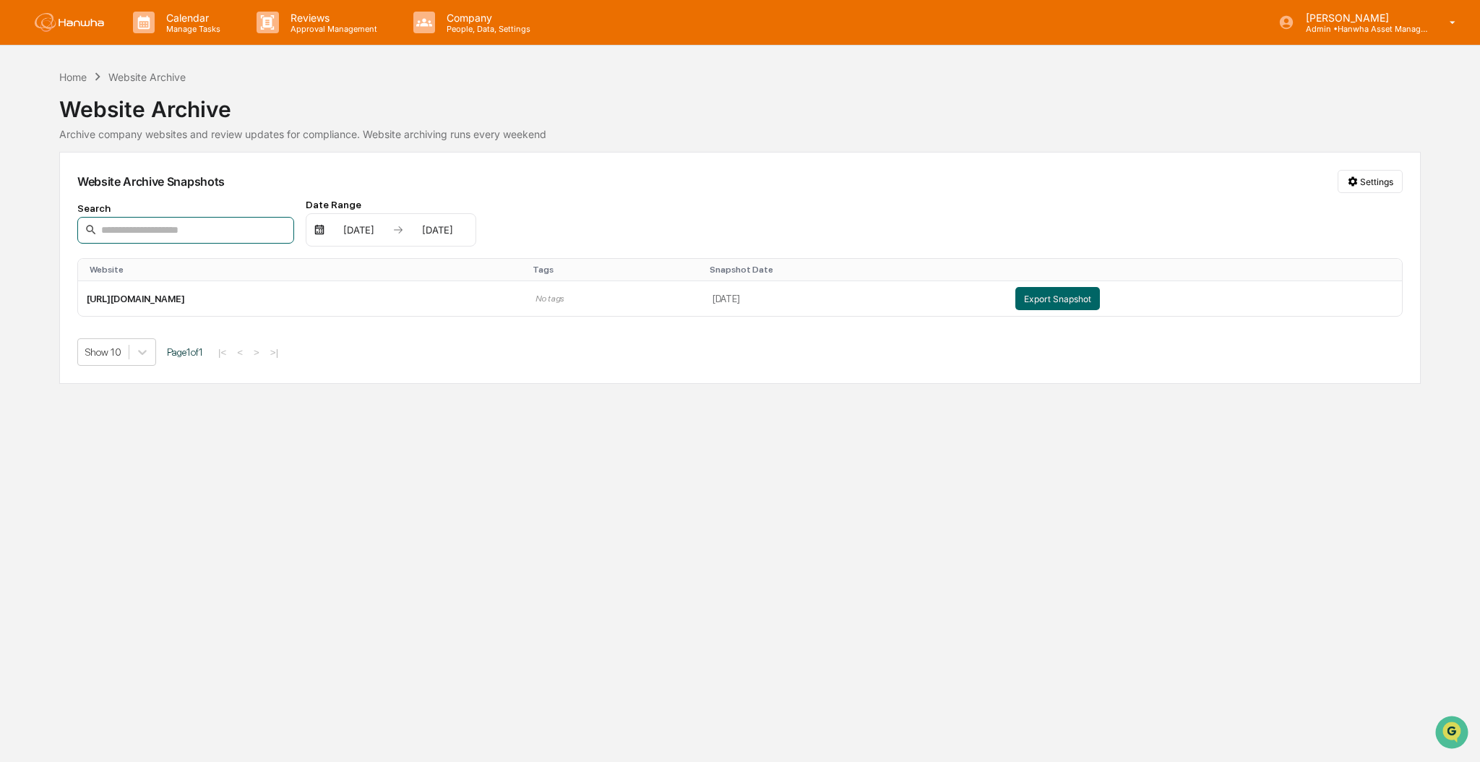
click at [183, 228] on input at bounding box center [185, 230] width 217 height 27
click at [375, 143] on div "Home Website Archive Website Archive Archive company websites and review update…" at bounding box center [739, 226] width 1361 height 315
click at [207, 131] on div "Archive company websites and review updates for compliance. Website archiving r…" at bounding box center [739, 134] width 1361 height 12
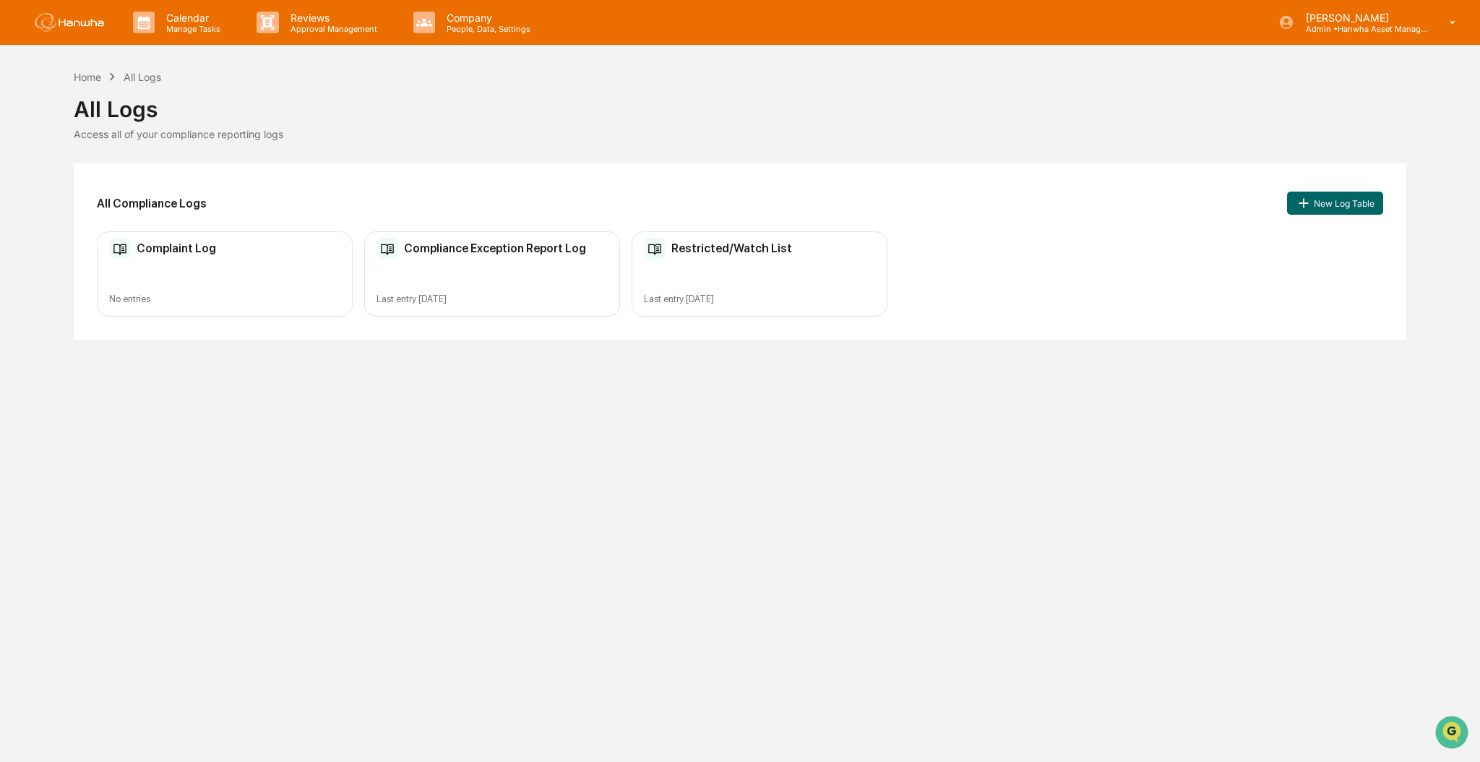
click at [734, 260] on div "Restricted/Watch List Last entry Jun 3, 2025" at bounding box center [760, 274] width 256 height 86
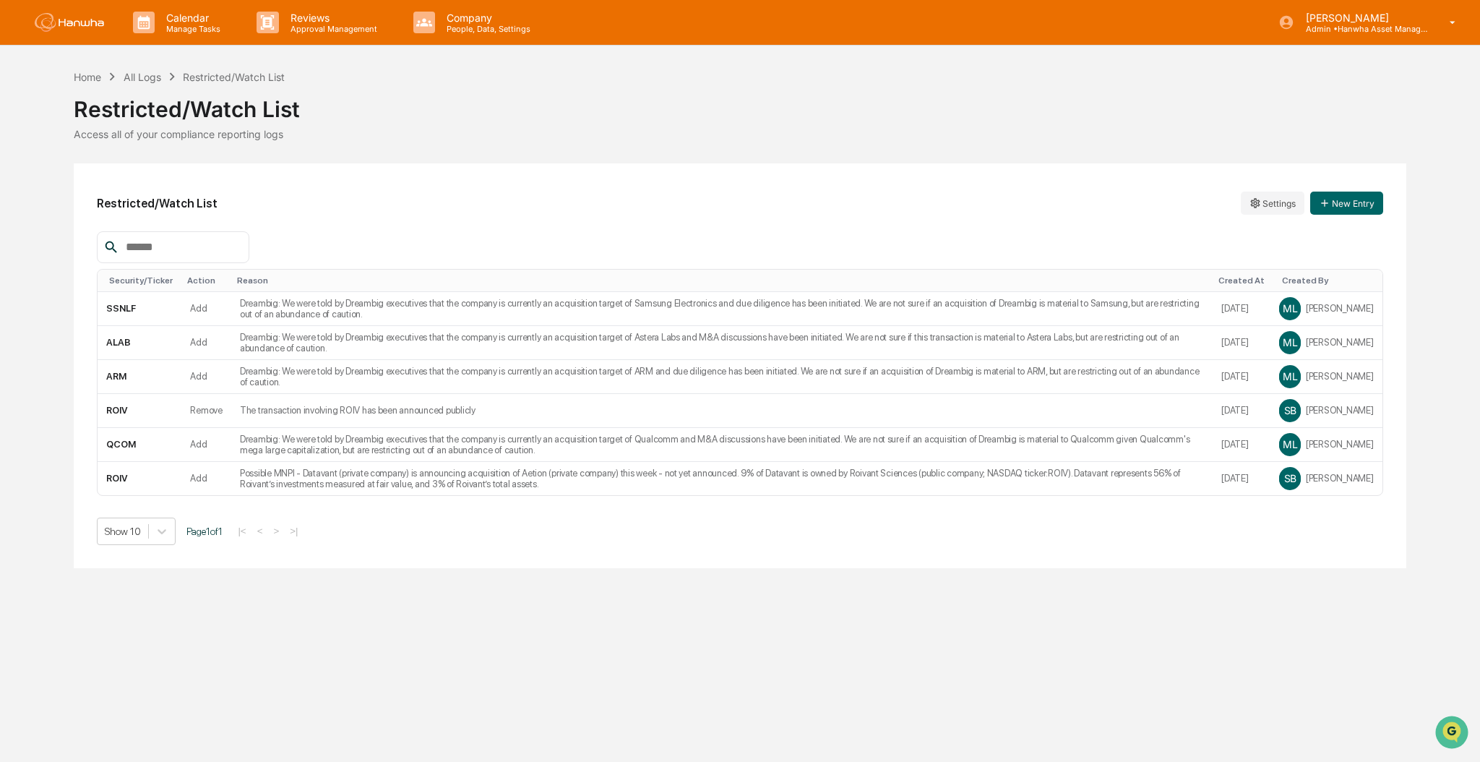
click at [1241, 273] on th "Created At" at bounding box center [1241, 281] width 58 height 22
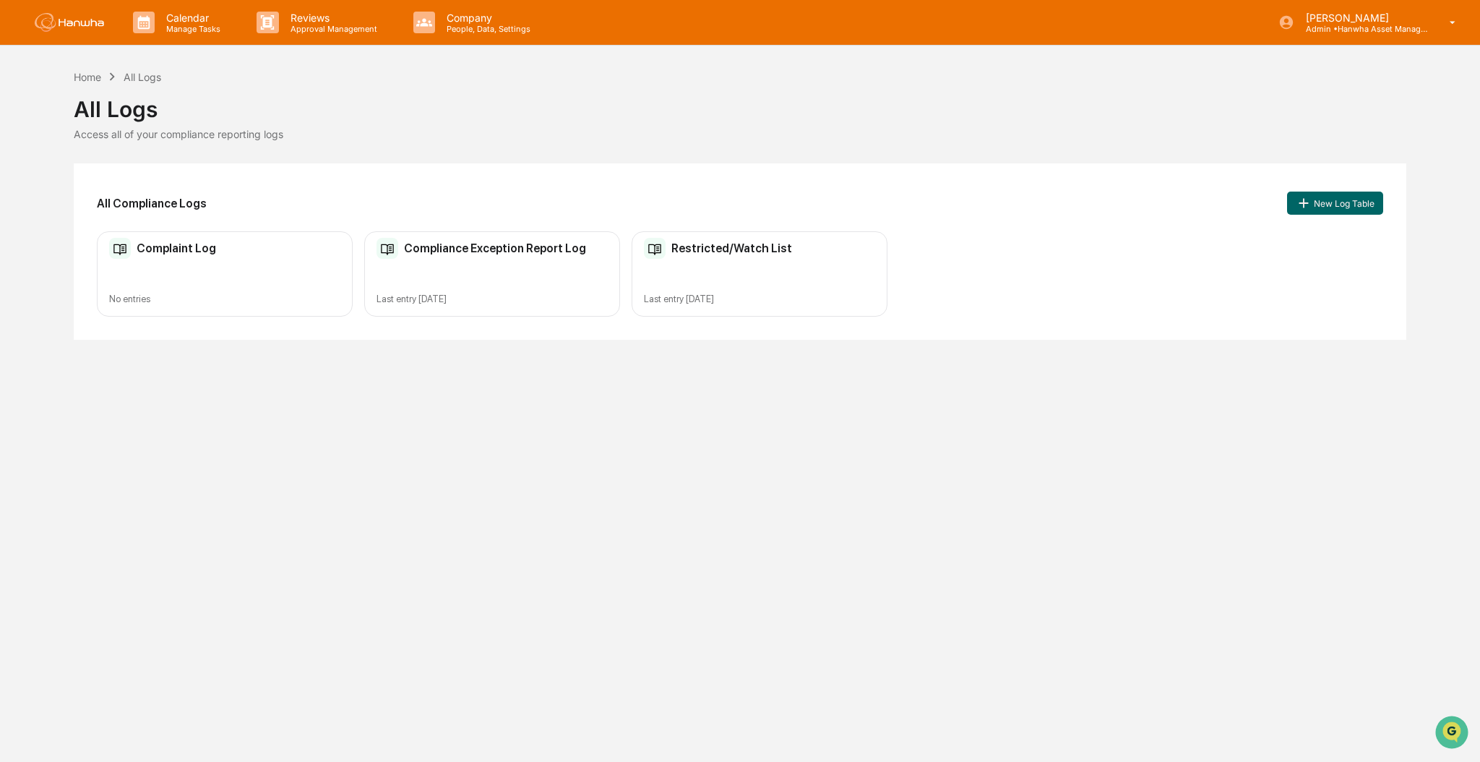
click at [548, 272] on div "Compliance Exception Report Log Last entry Aug 20, 2025" at bounding box center [492, 274] width 256 height 86
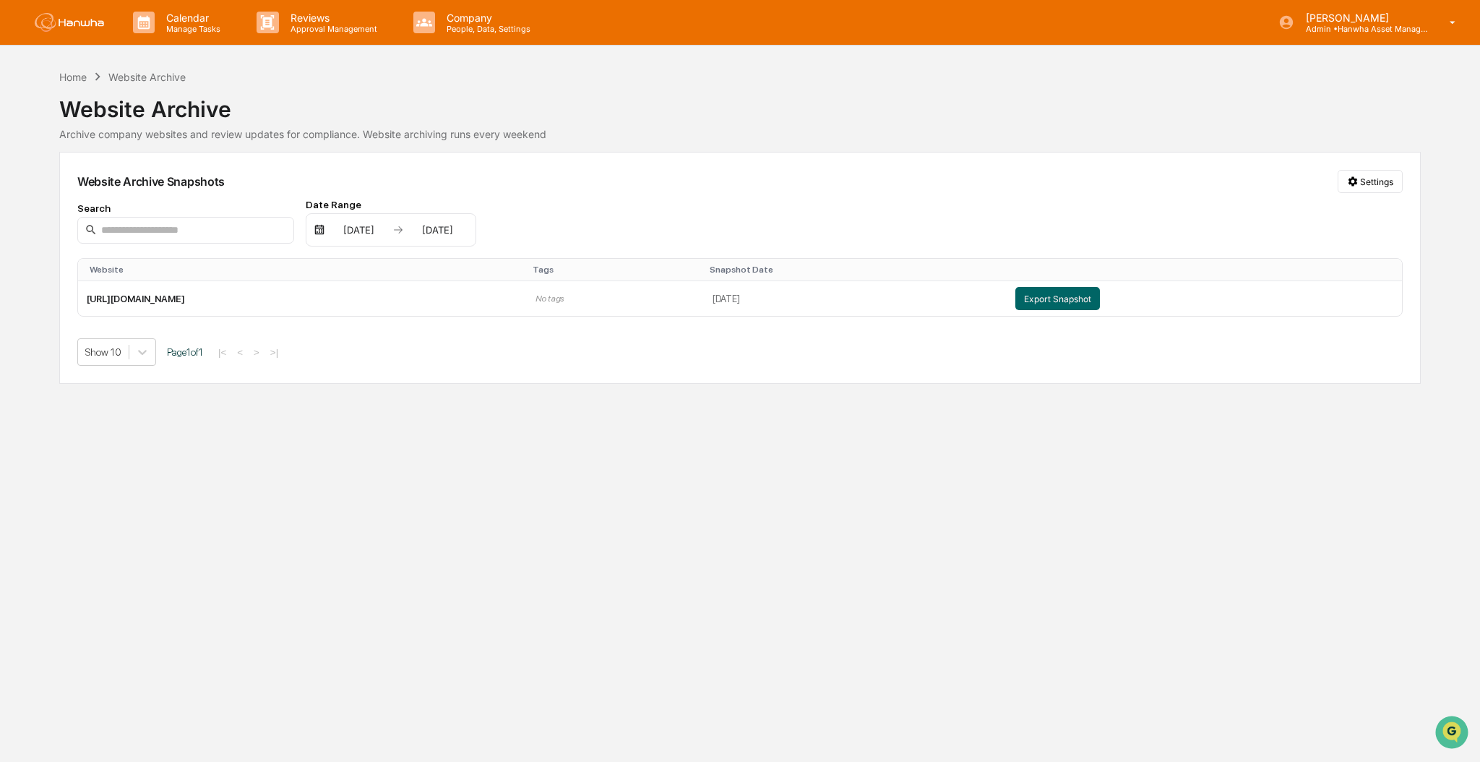
click at [1358, 165] on div "Website Archive Snapshots Settings Search Date Range 01/01/2025 12/31/2025 Webs…" at bounding box center [739, 268] width 1361 height 232
click at [1369, 174] on html "Calendar Manage Tasks Reviews Approval Management Company People, Data, Setting…" at bounding box center [740, 381] width 1480 height 762
click at [1376, 214] on div "Manage Archived Websites" at bounding box center [1373, 211] width 163 height 23
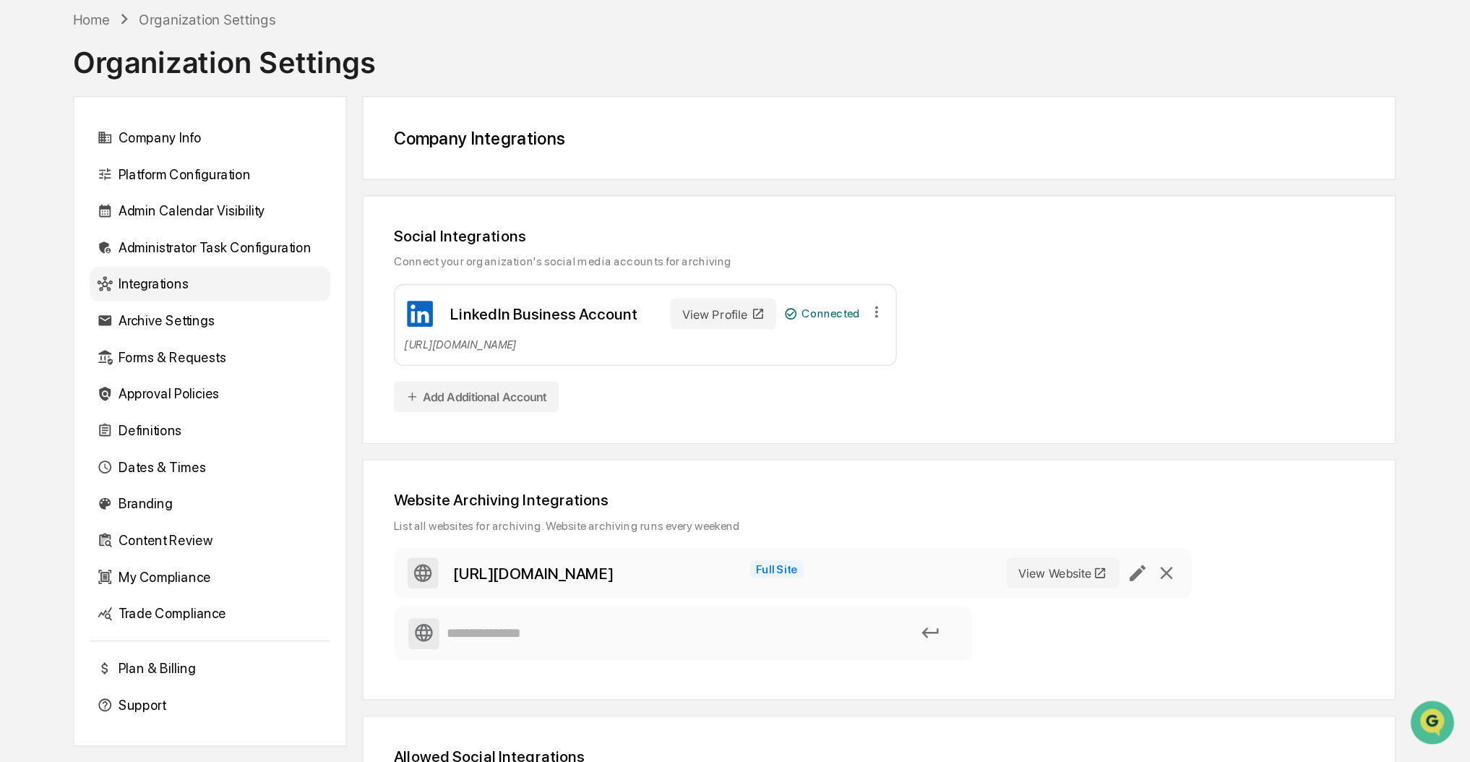
scroll to position [68, 0]
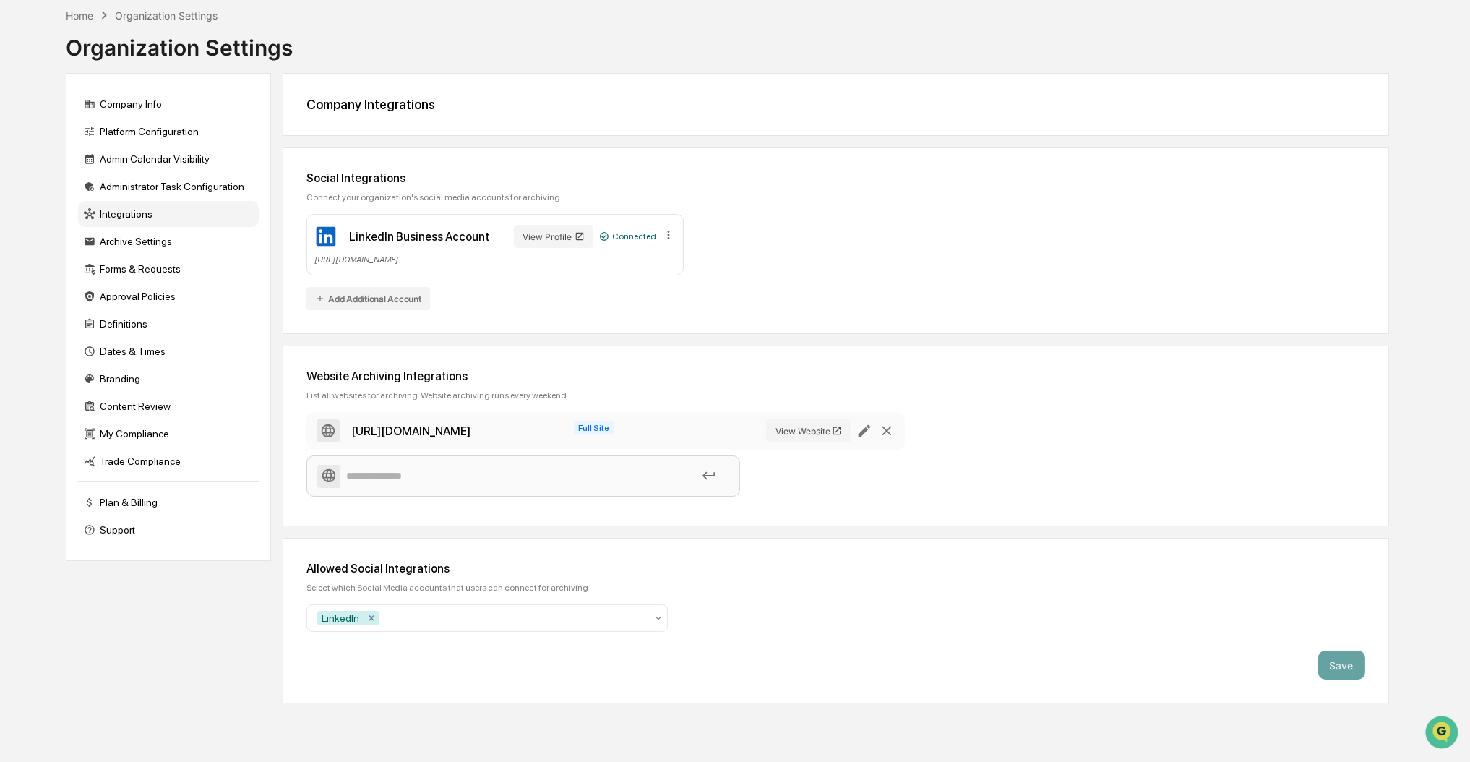
click at [407, 467] on input at bounding box center [523, 475] width 412 height 25
paste input "**********"
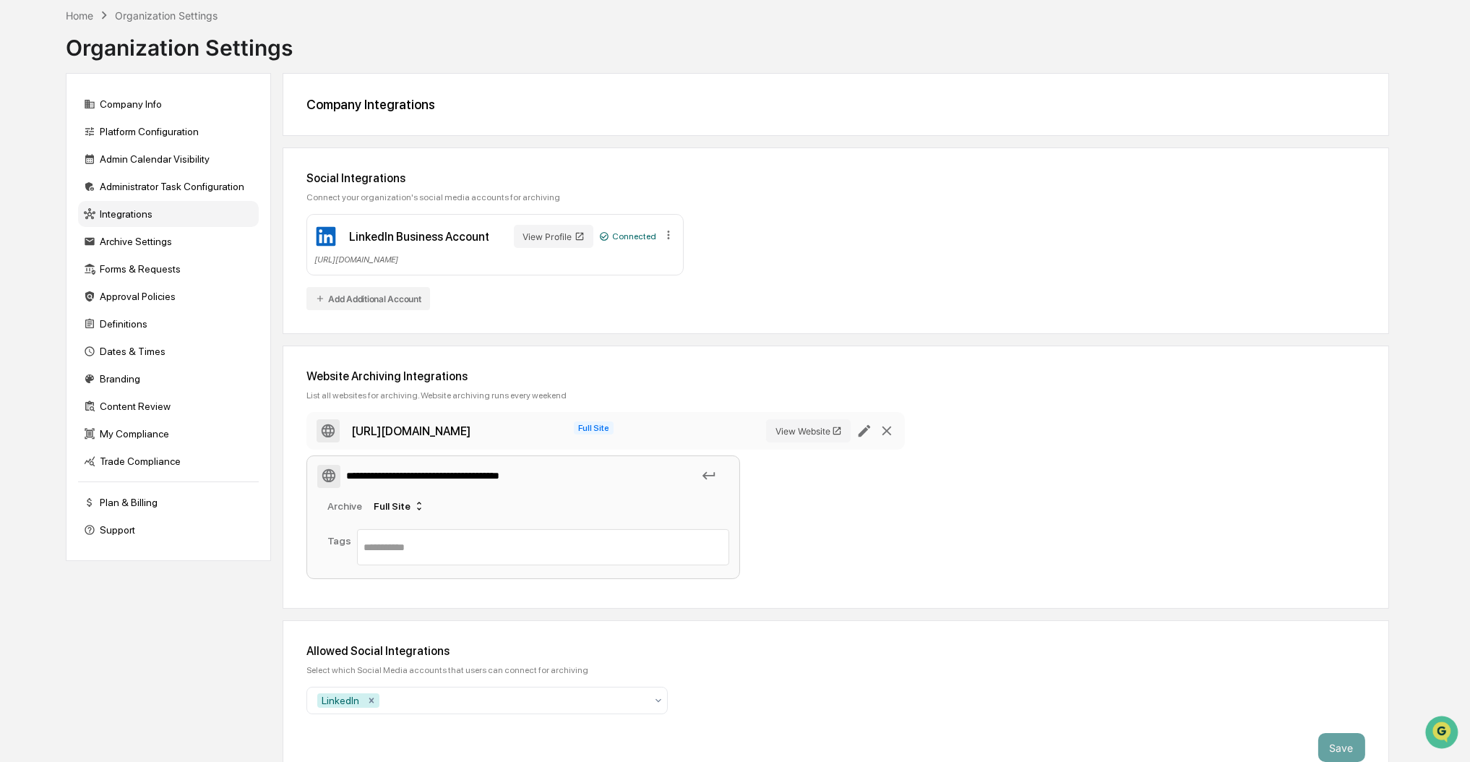
type input "**********"
click at [893, 572] on div "**********" at bounding box center [835, 498] width 1059 height 173
click at [933, 516] on div "**********" at bounding box center [835, 498] width 1059 height 173
click at [712, 483] on icon at bounding box center [709, 475] width 16 height 16
click at [707, 474] on icon at bounding box center [709, 475] width 16 height 16
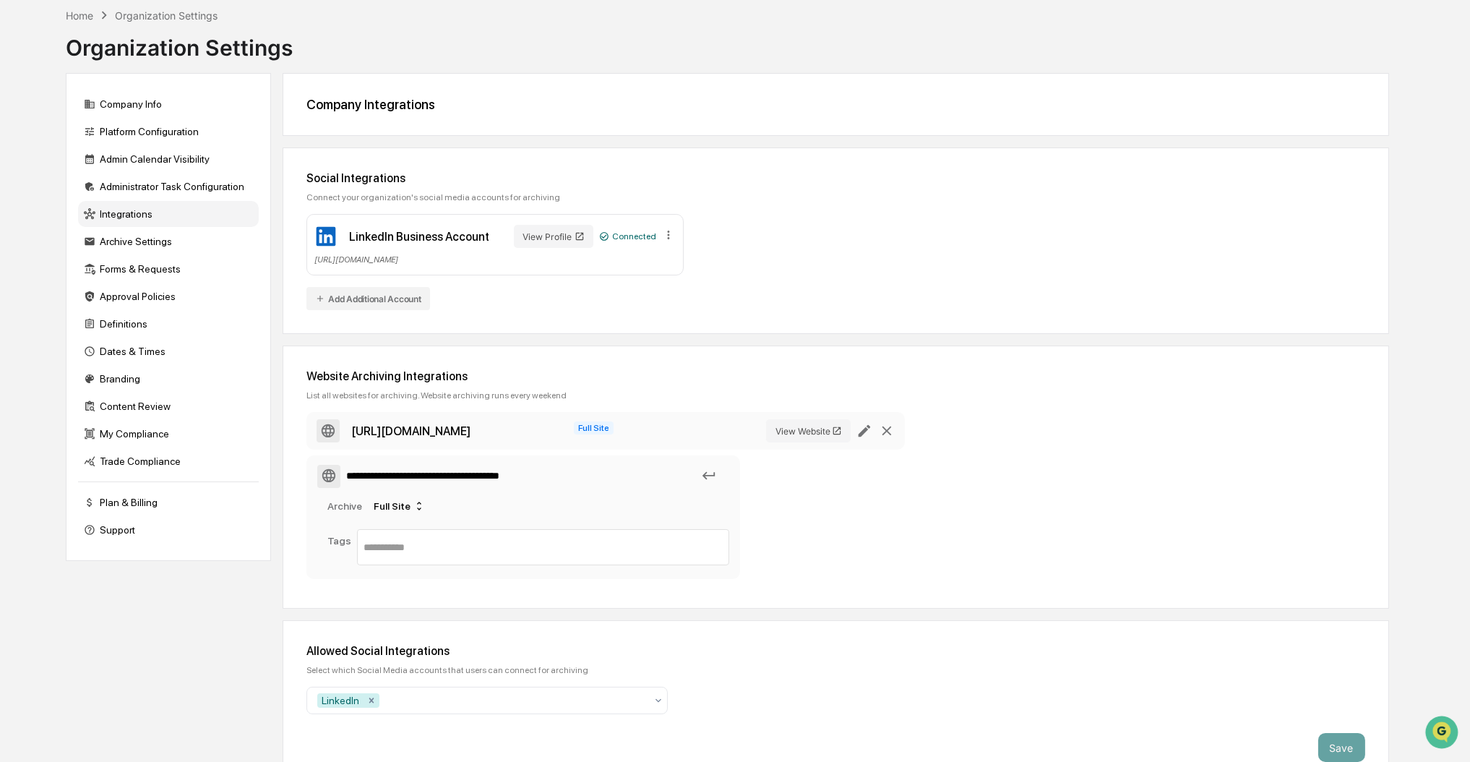
click at [826, 496] on div "**********" at bounding box center [595, 498] width 578 height 173
click at [584, 513] on div "Archive Full Site" at bounding box center [528, 505] width 402 height 23
click at [1064, 592] on div "**********" at bounding box center [836, 476] width 1106 height 263
click at [1053, 540] on div "**********" at bounding box center [835, 498] width 1059 height 173
click at [686, 485] on input "**********" at bounding box center [523, 475] width 412 height 25
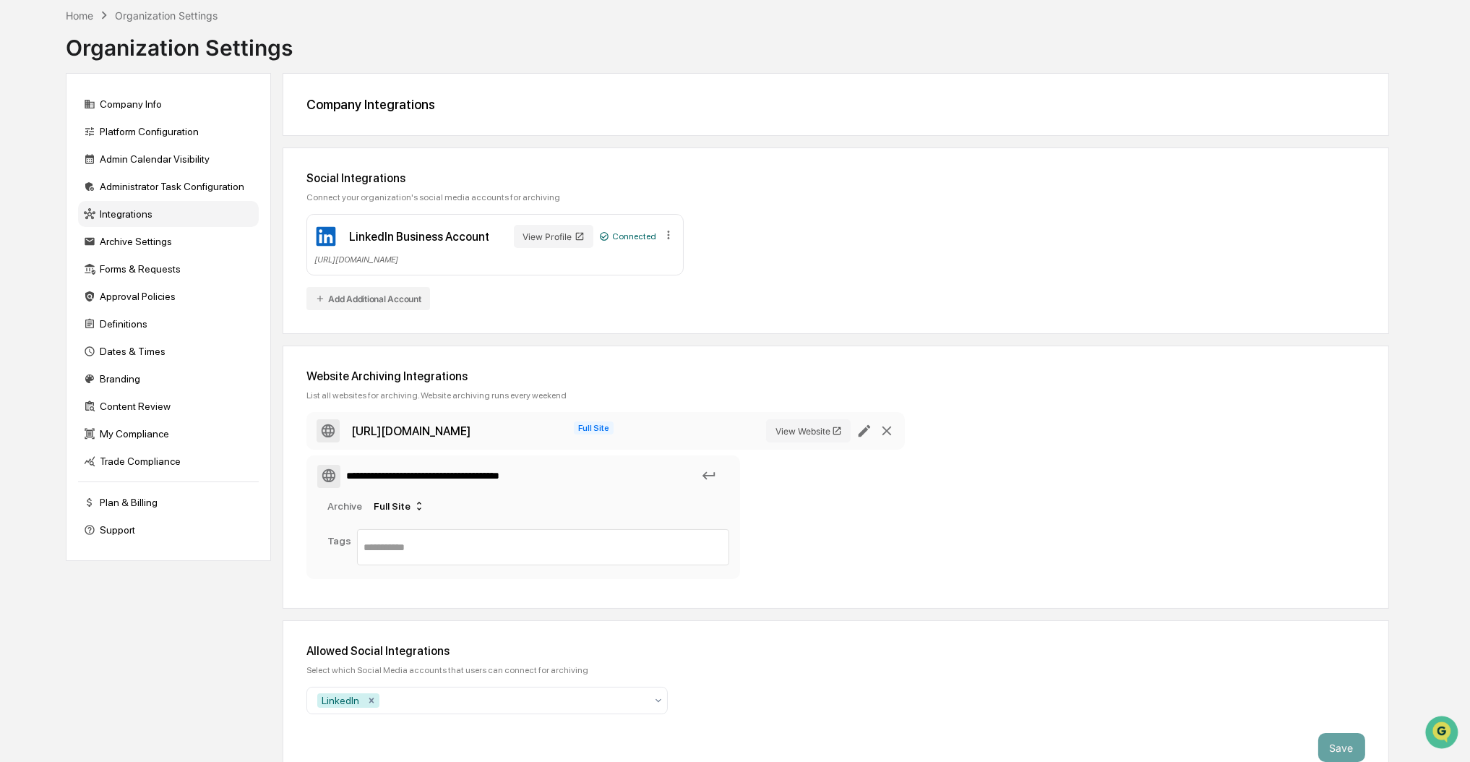
click at [804, 549] on div "**********" at bounding box center [595, 498] width 578 height 173
click at [804, 540] on div "**********" at bounding box center [595, 498] width 578 height 173
click at [1043, 503] on div "**********" at bounding box center [835, 498] width 1059 height 173
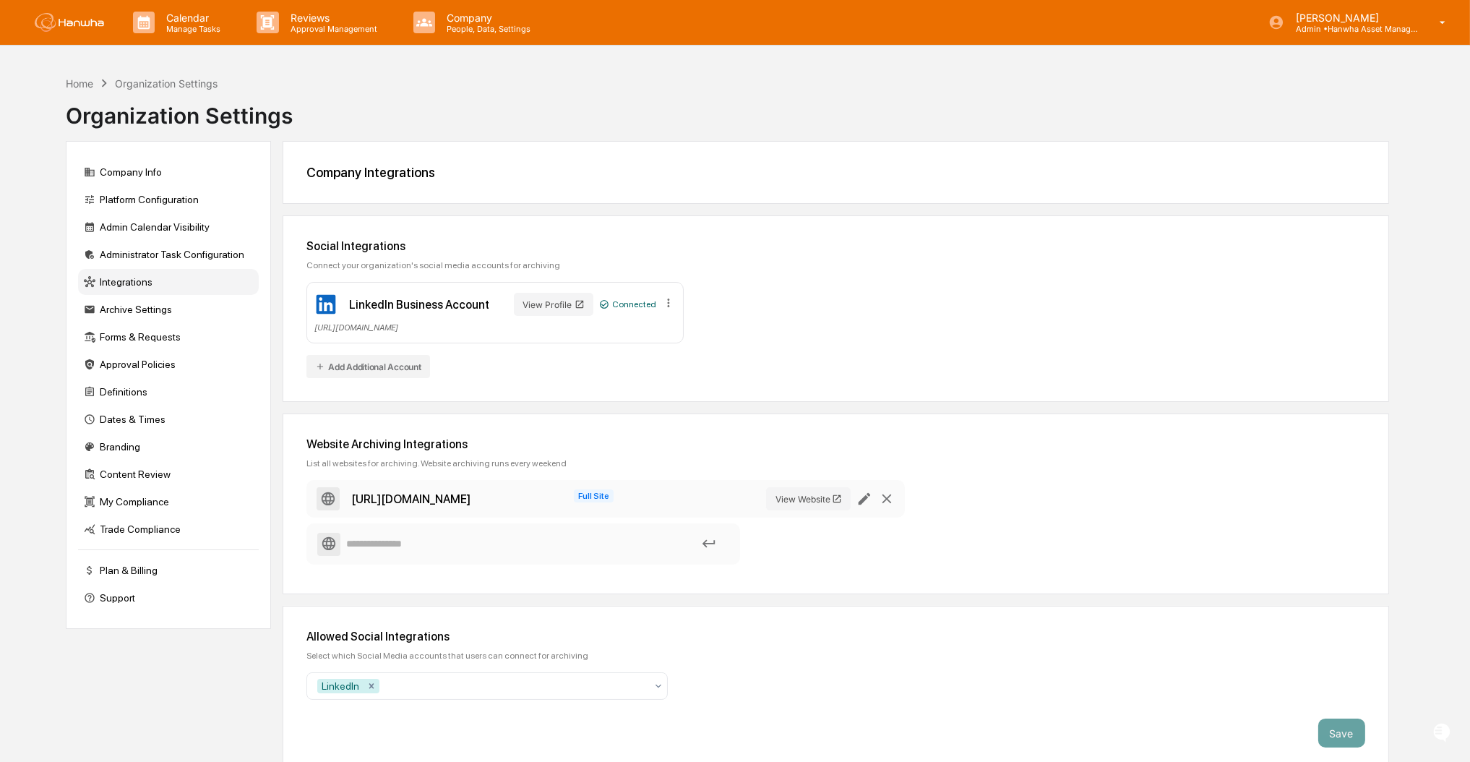
click at [398, 543] on input at bounding box center [523, 543] width 412 height 25
type input "**********"
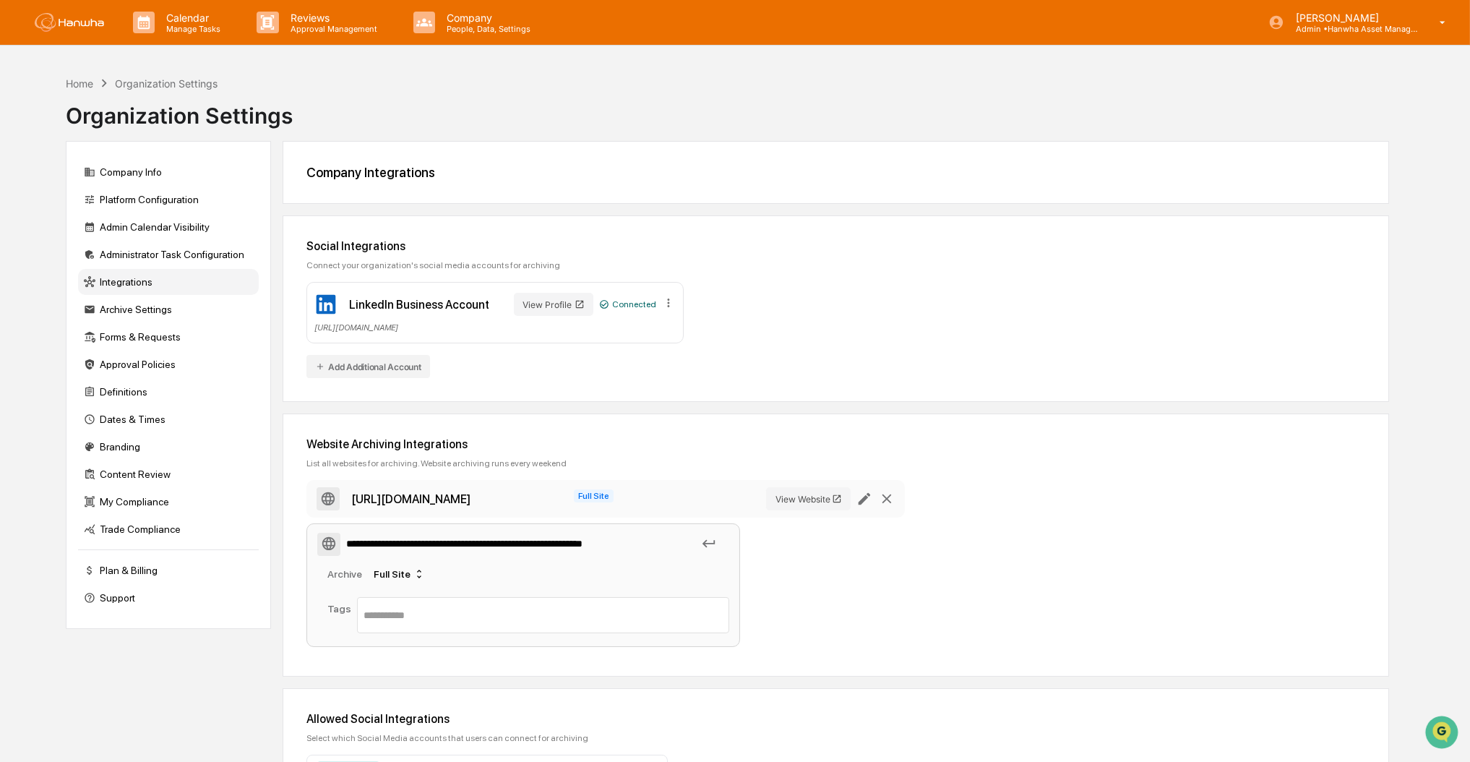
click at [711, 548] on icon at bounding box center [709, 543] width 16 height 16
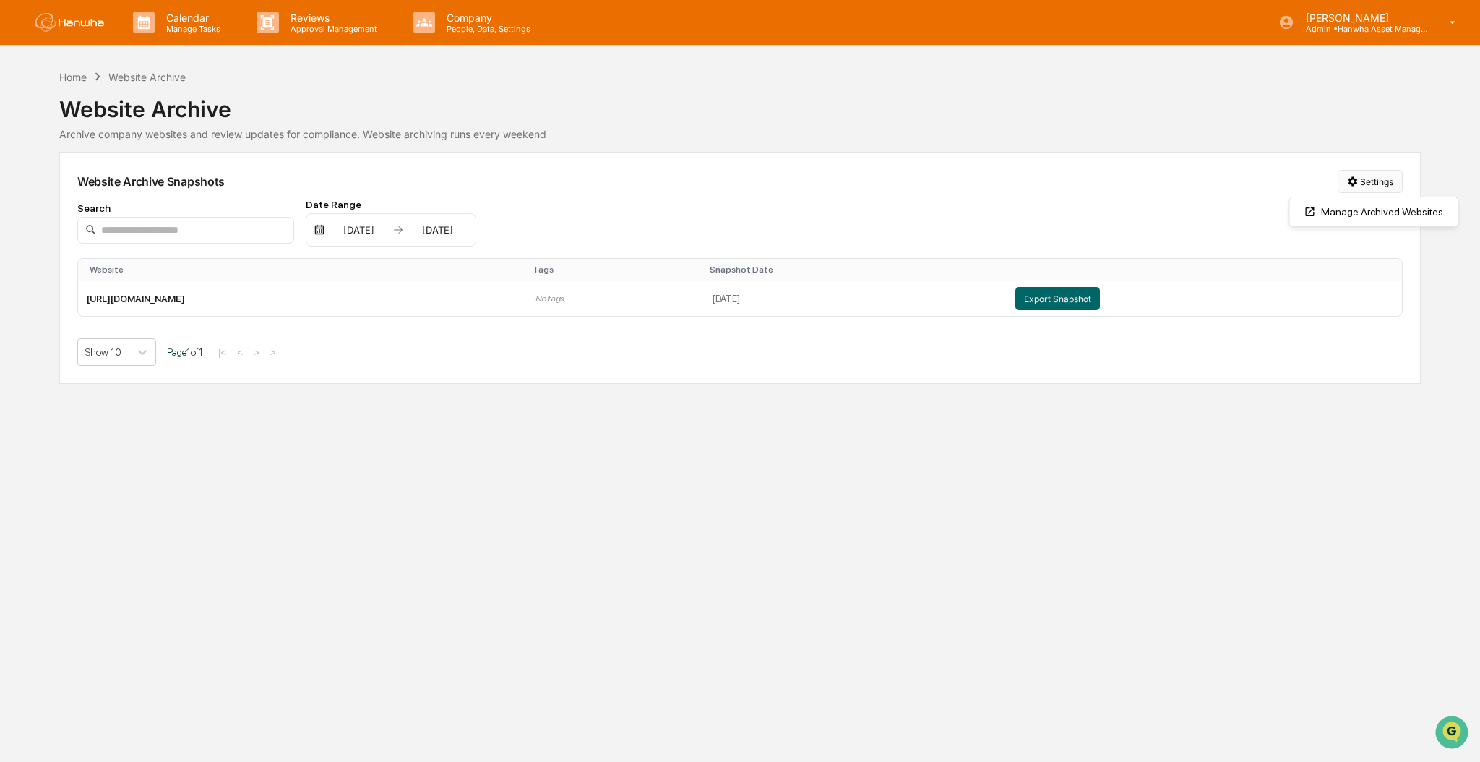
click at [1400, 181] on html "Calendar Manage Tasks Reviews Approval Management Company People, Data, Setting…" at bounding box center [740, 381] width 1480 height 762
click at [1388, 205] on div "Manage Archived Websites" at bounding box center [1373, 211] width 163 height 23
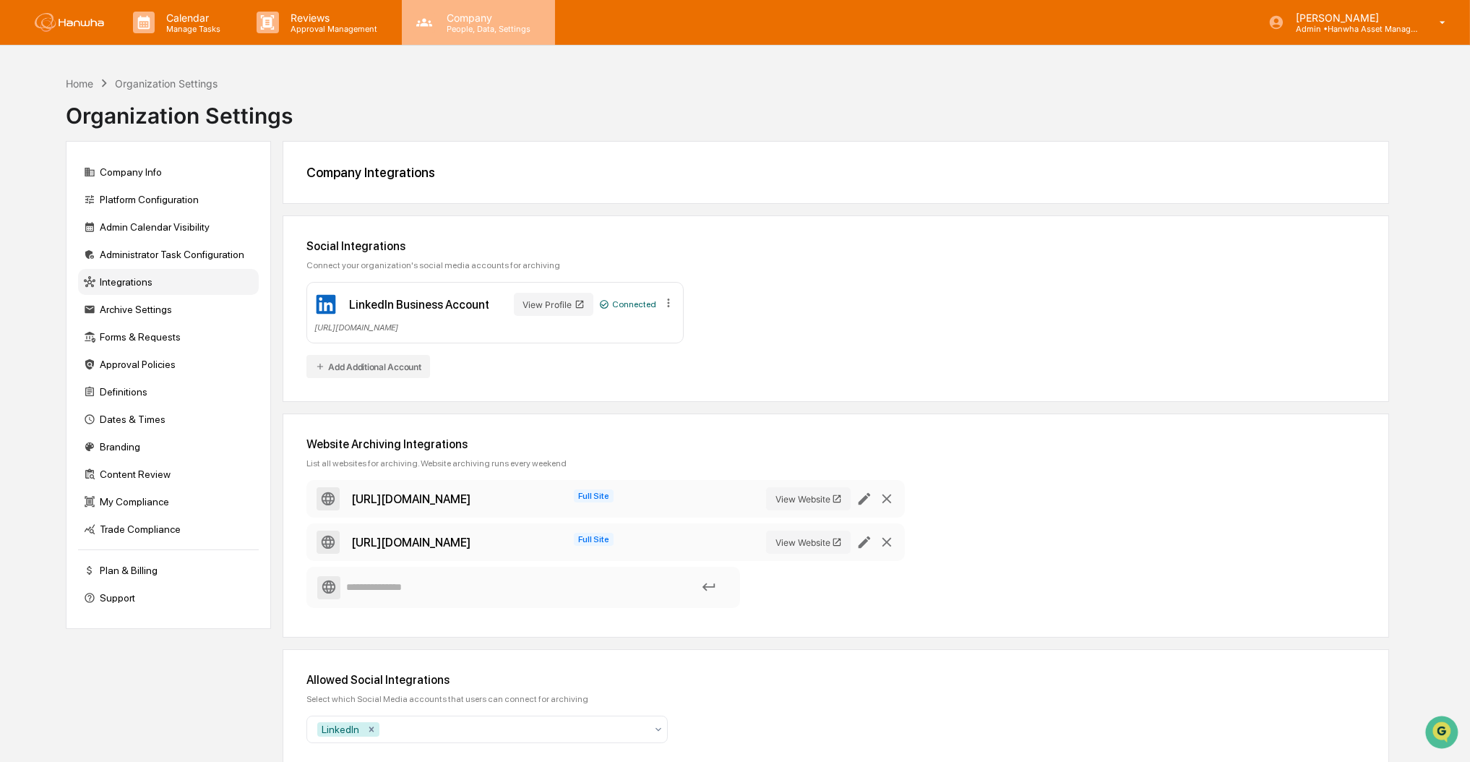
click at [452, 35] on div "Company People, Data, Settings" at bounding box center [478, 22] width 153 height 45
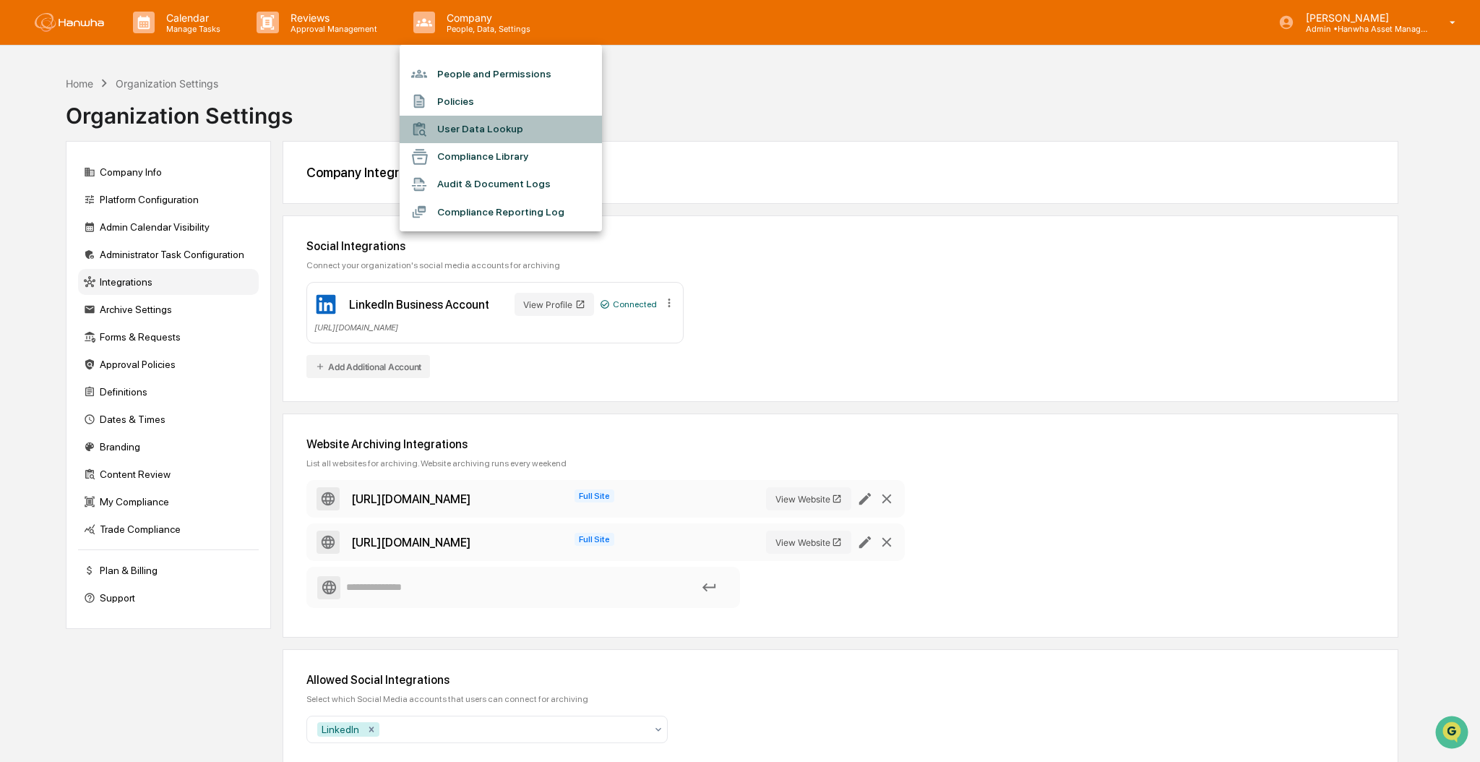
click at [467, 122] on li "User Data Lookup" at bounding box center [501, 129] width 202 height 27
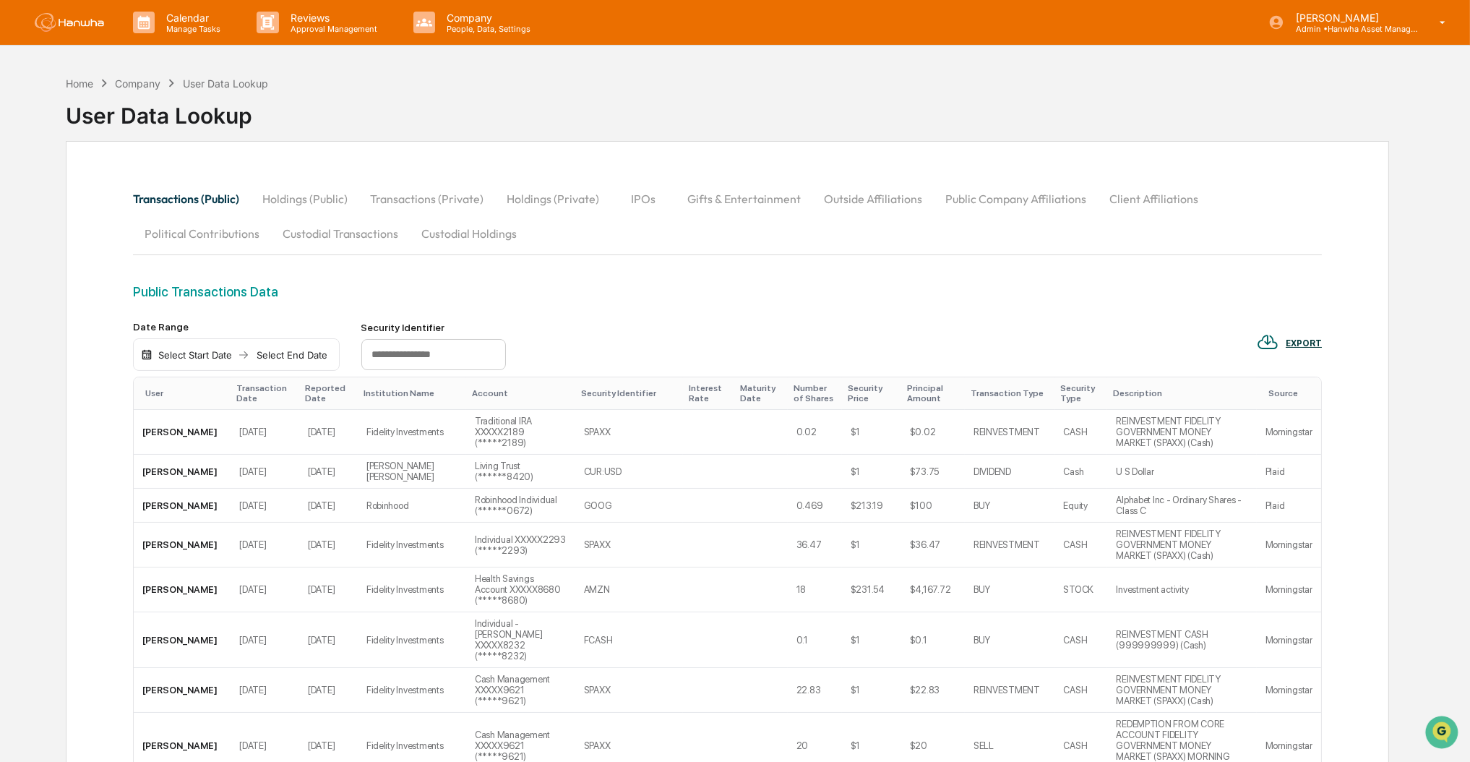
click at [425, 357] on input "text" at bounding box center [433, 355] width 145 height 32
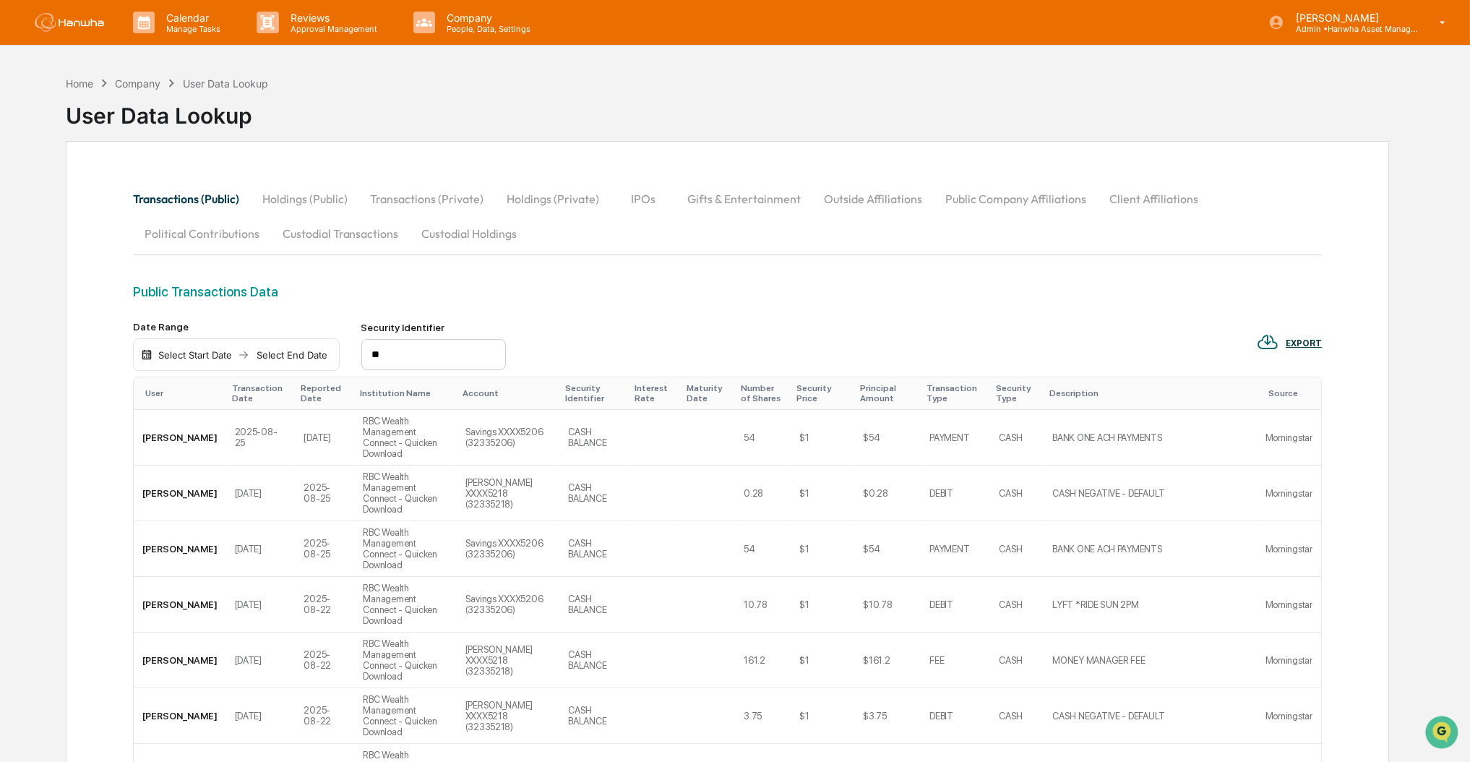
type input "*"
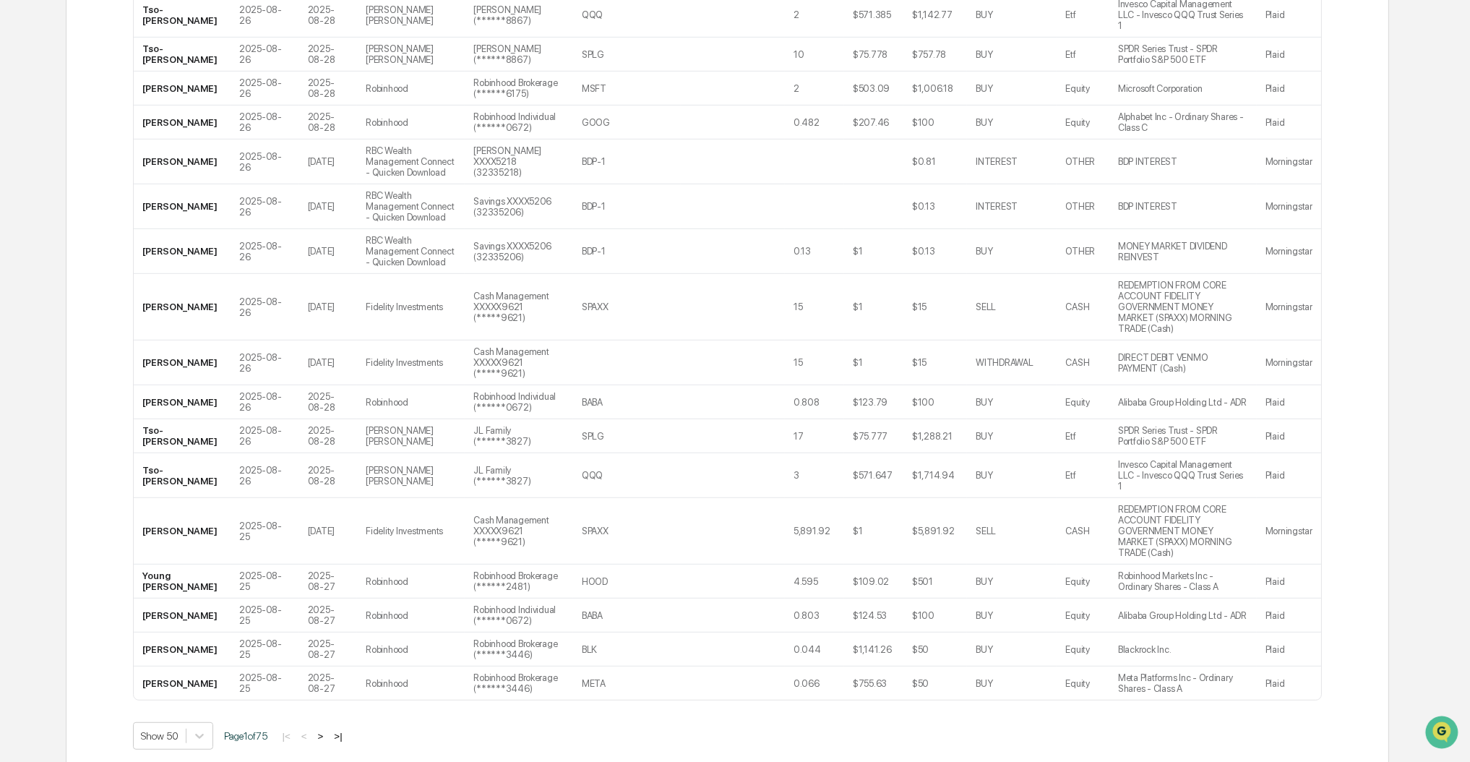
scroll to position [1885, 0]
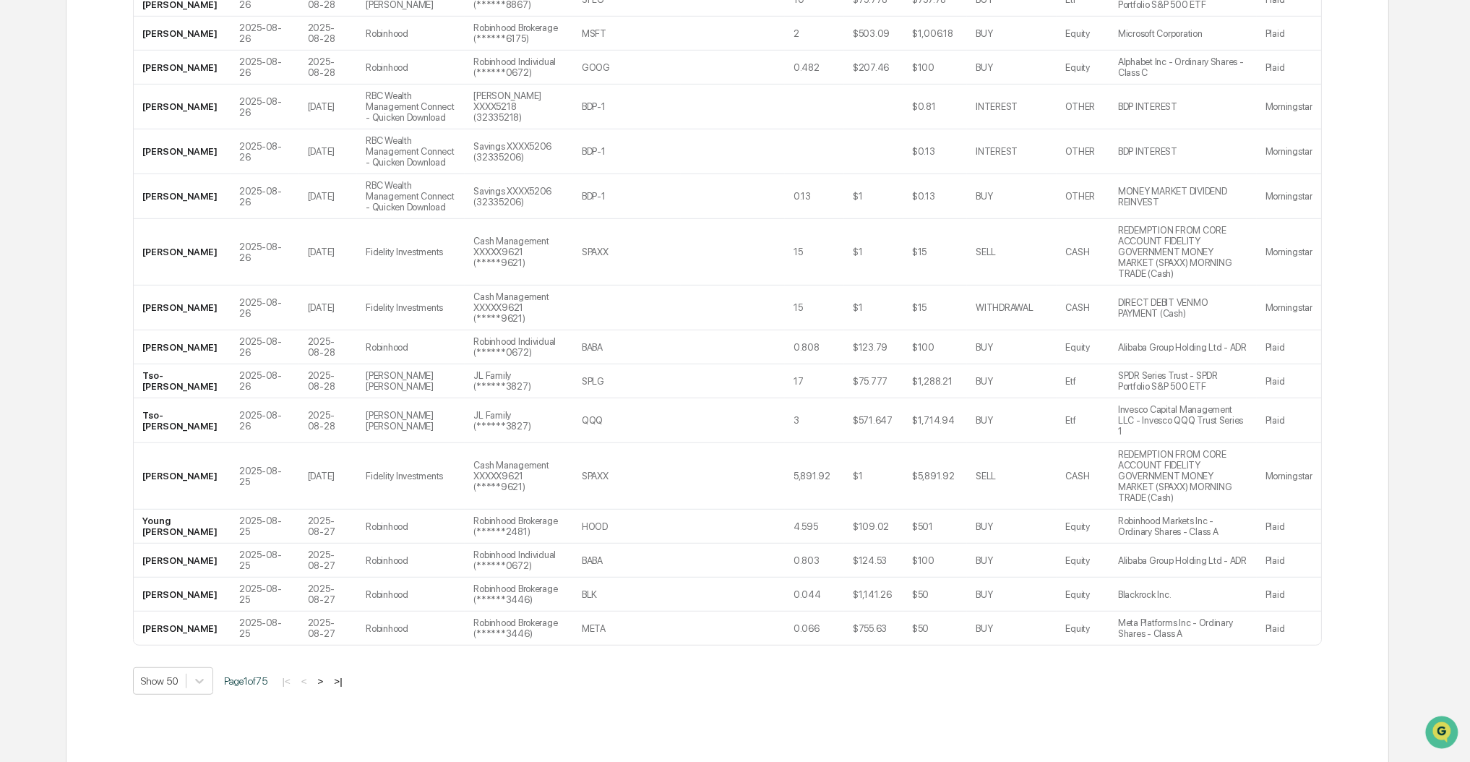
click at [327, 675] on button ">" at bounding box center [321, 681] width 14 height 12
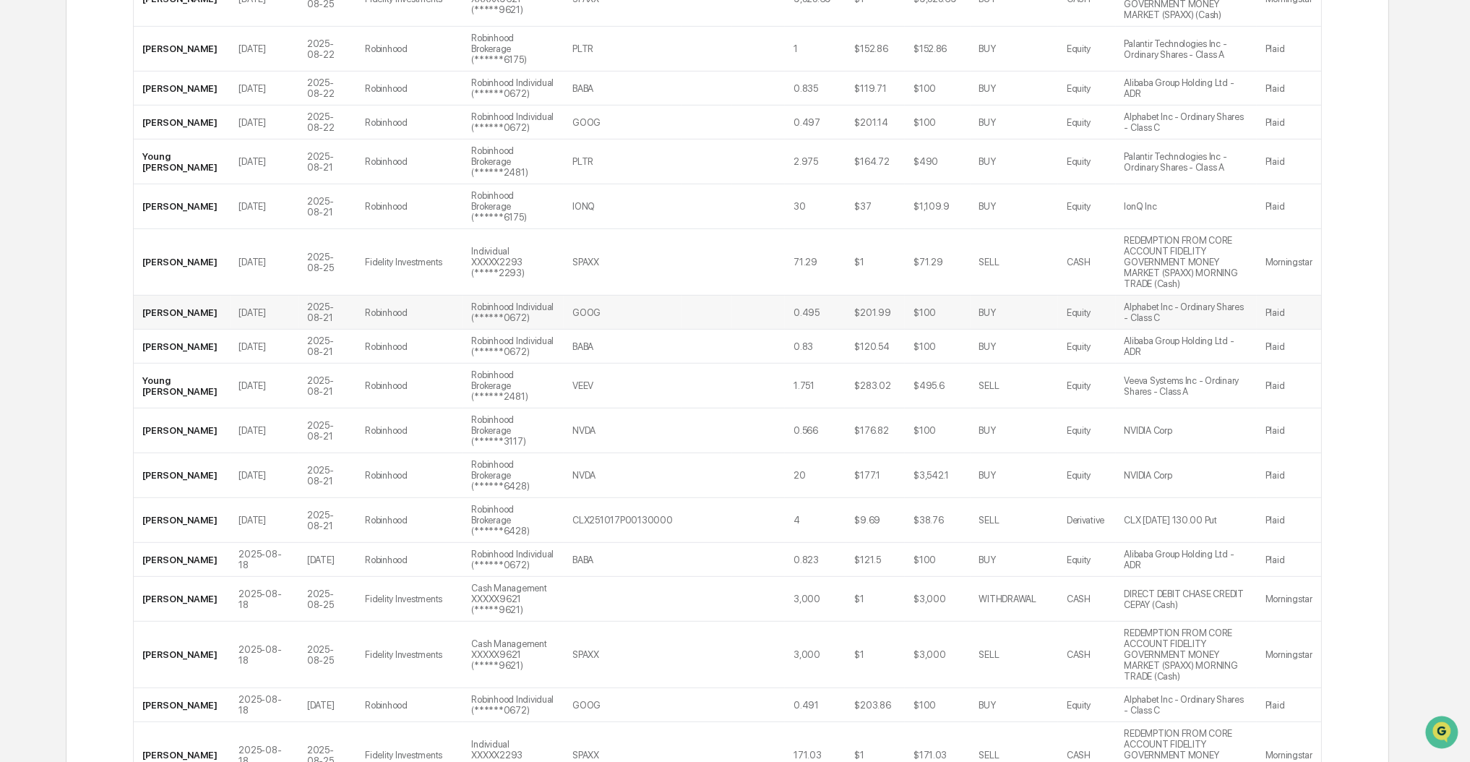
scroll to position [1804, 0]
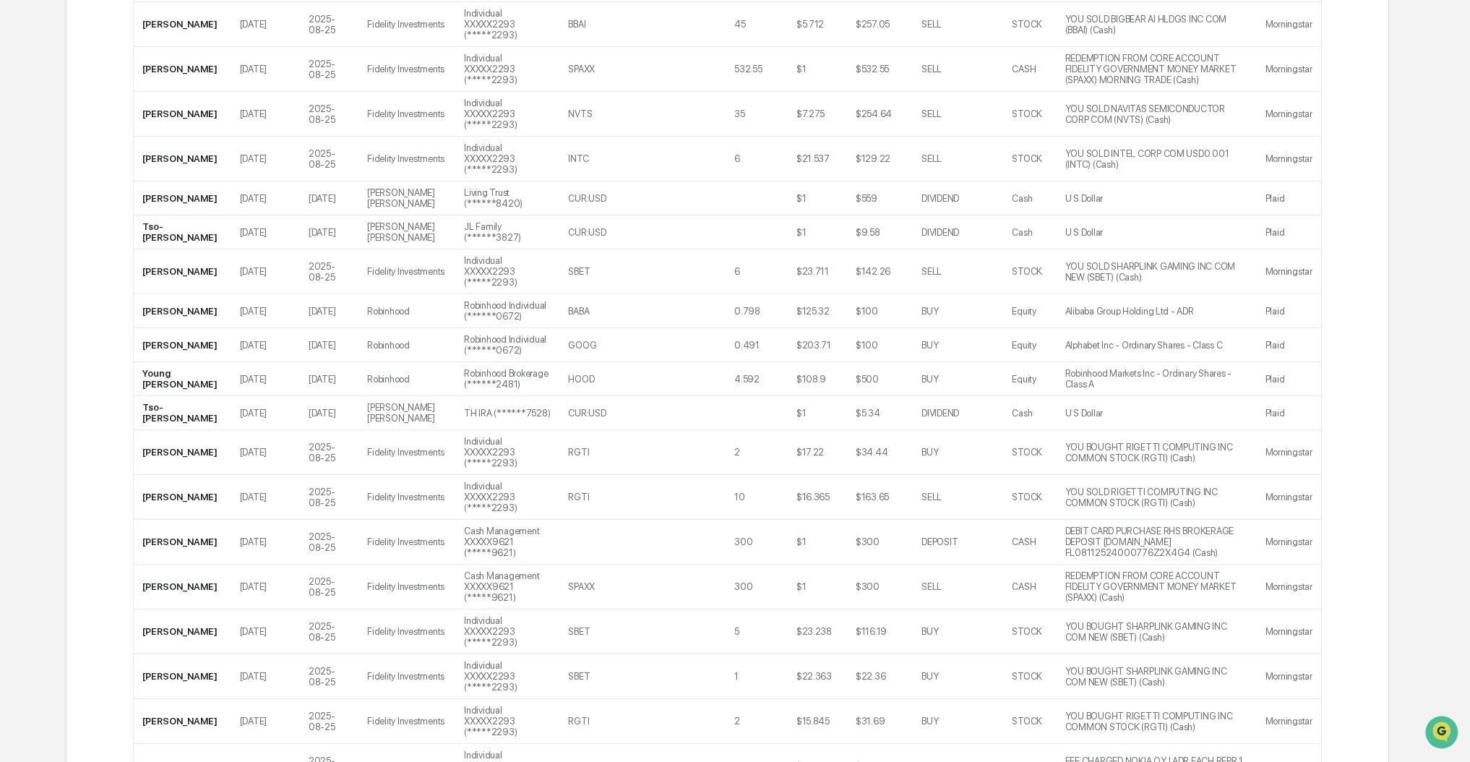
scroll to position [1746, 0]
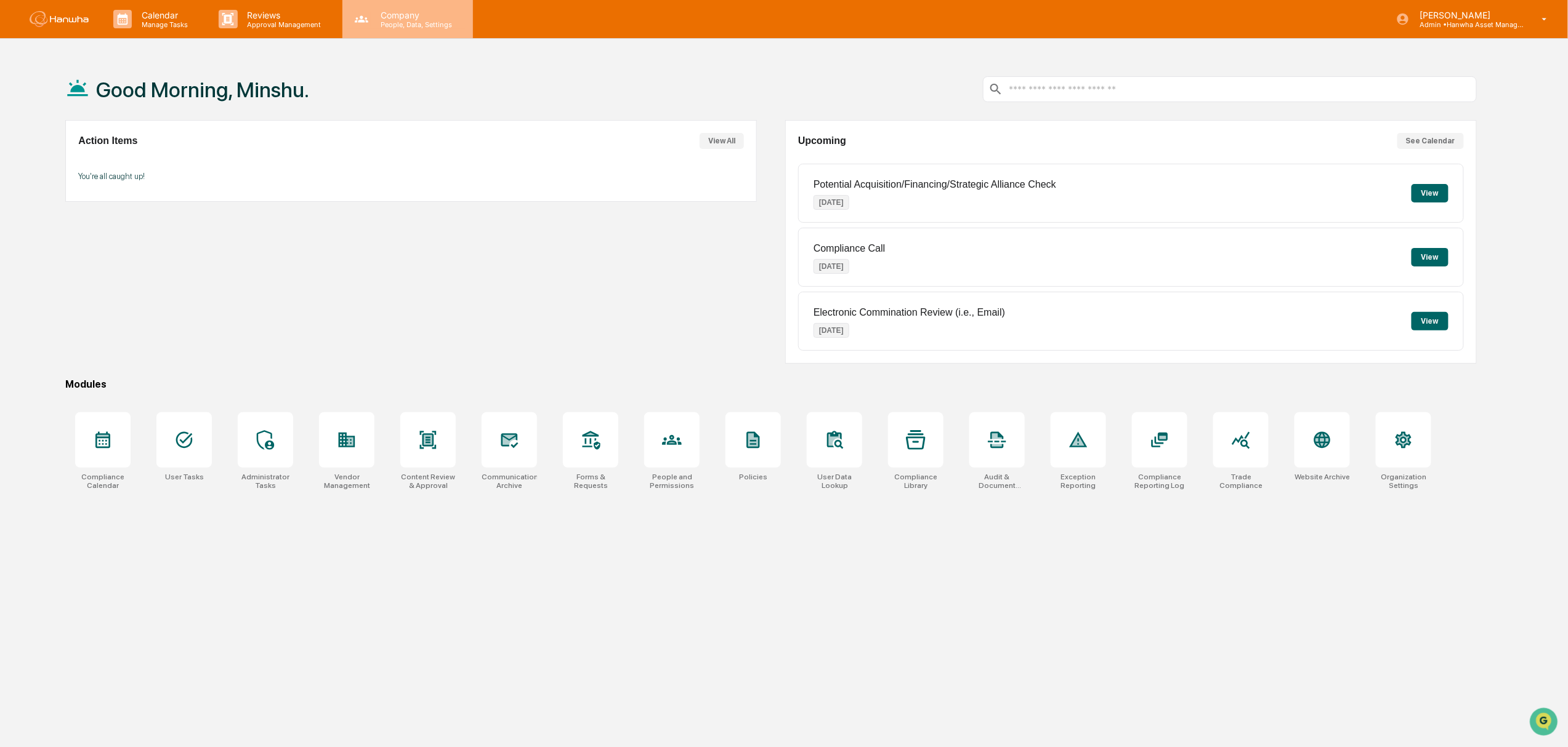
click at [360, 22] on icon at bounding box center [361, 19] width 14 height 7
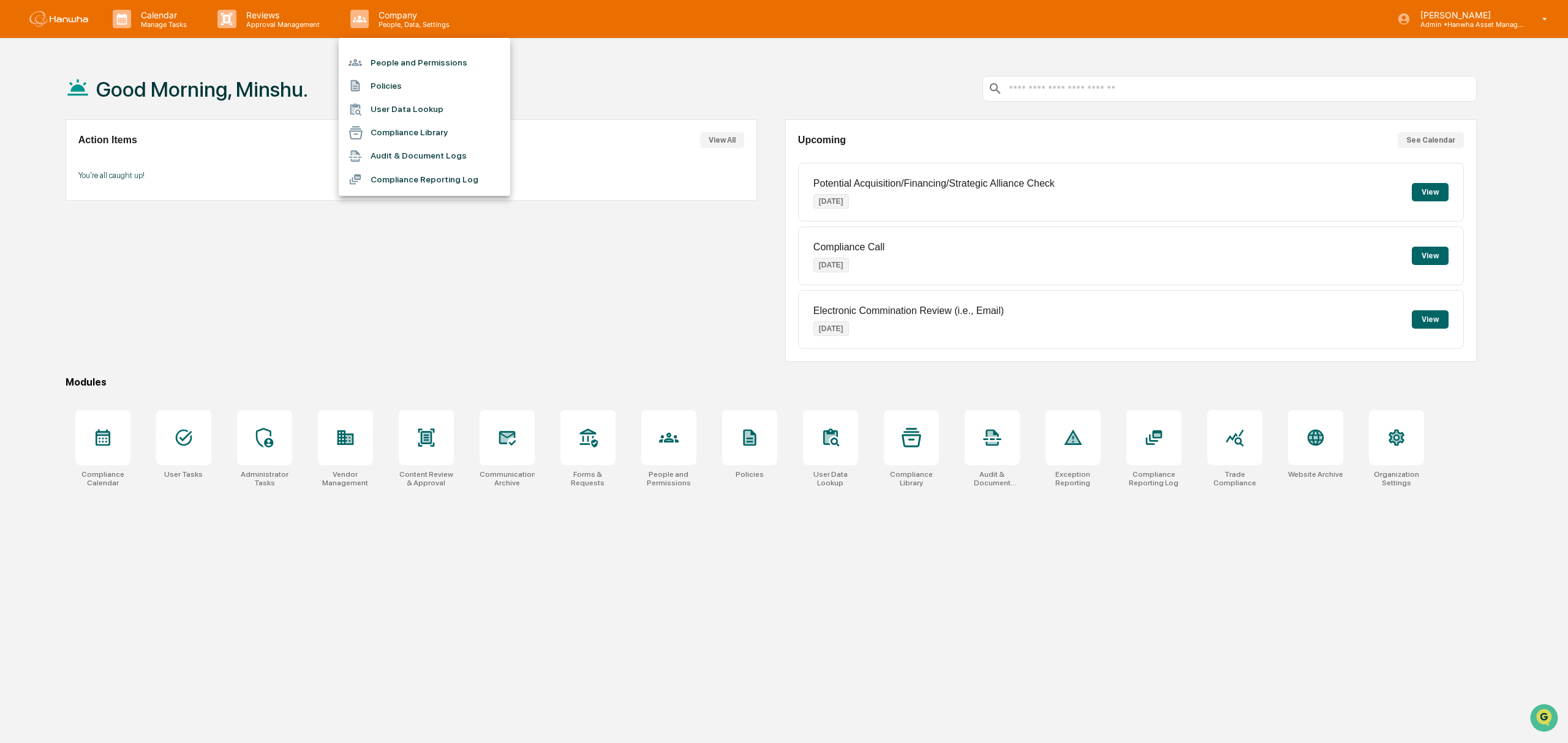
click at [386, 103] on li "User Data Lookup" at bounding box center [425, 109] width 171 height 23
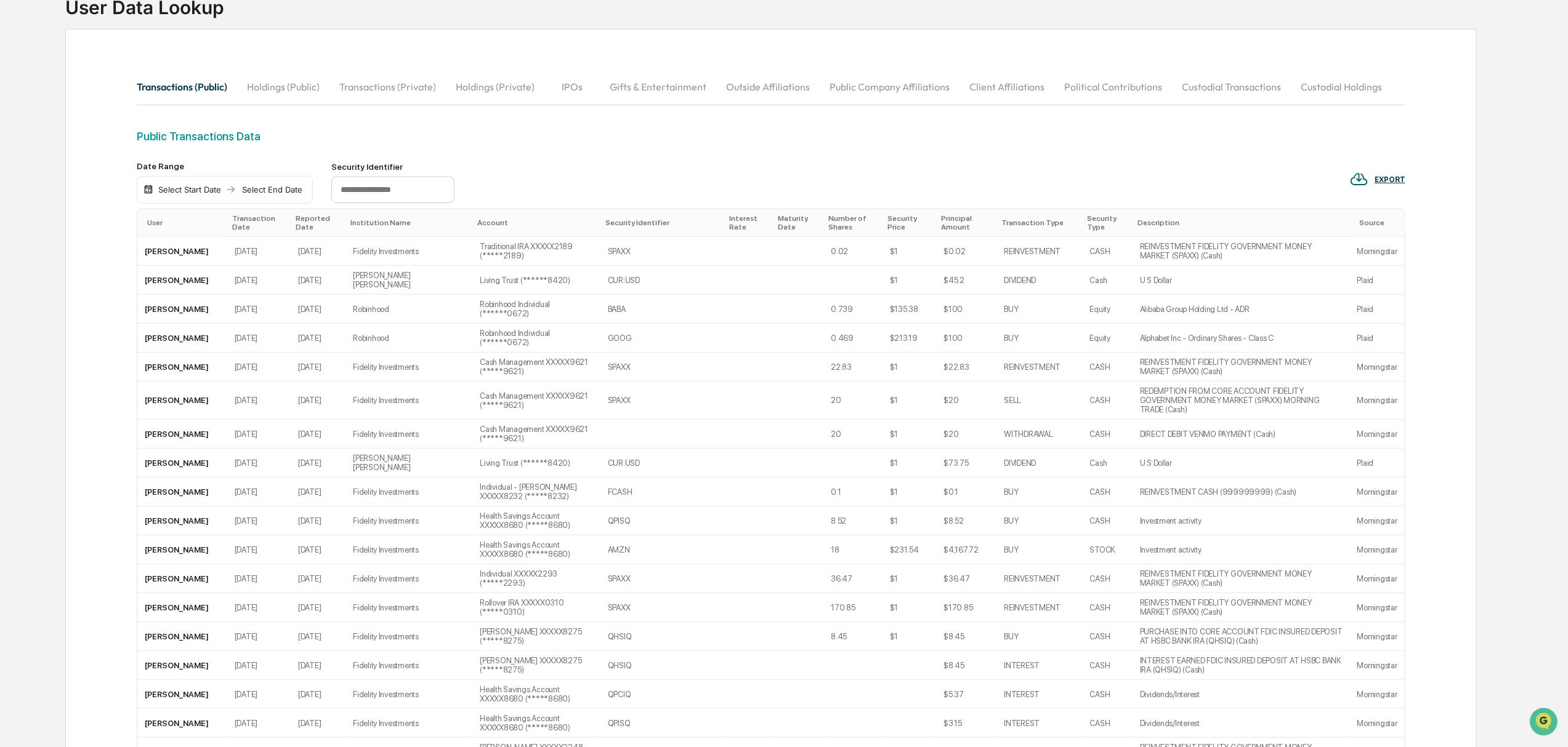
scroll to position [82, 0]
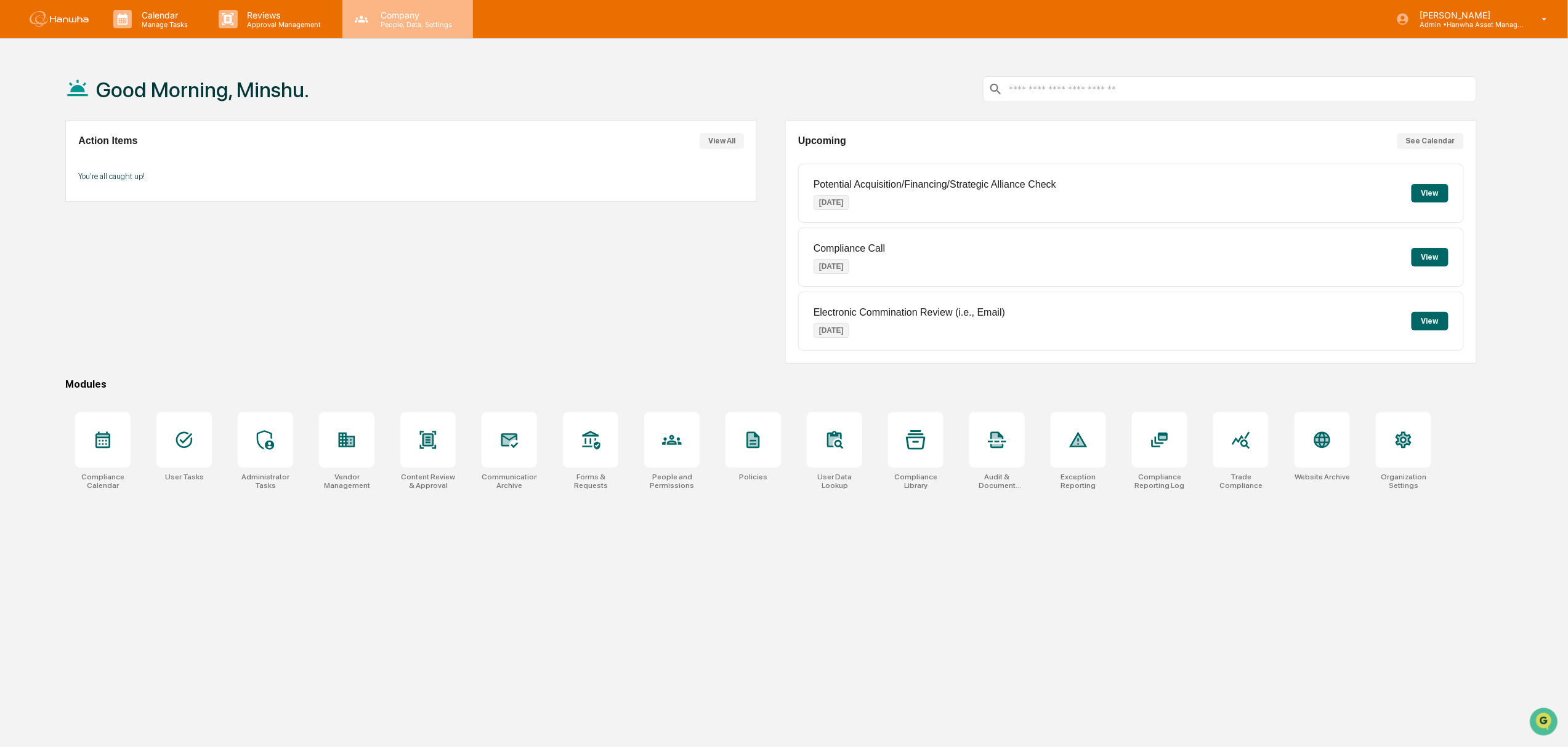
click at [379, 11] on p "Company" at bounding box center [414, 15] width 88 height 10
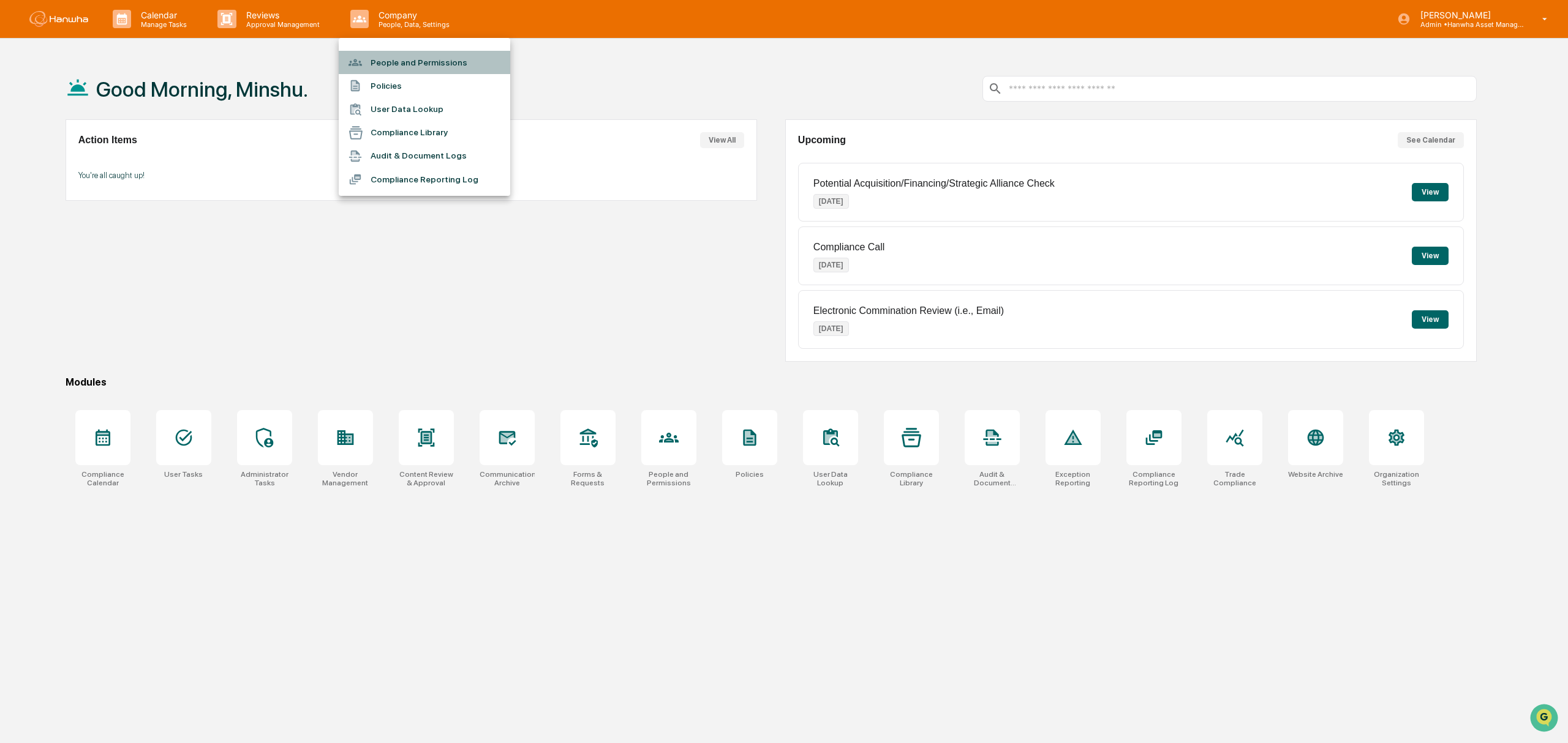
click at [403, 62] on li "People and Permissions" at bounding box center [425, 62] width 171 height 23
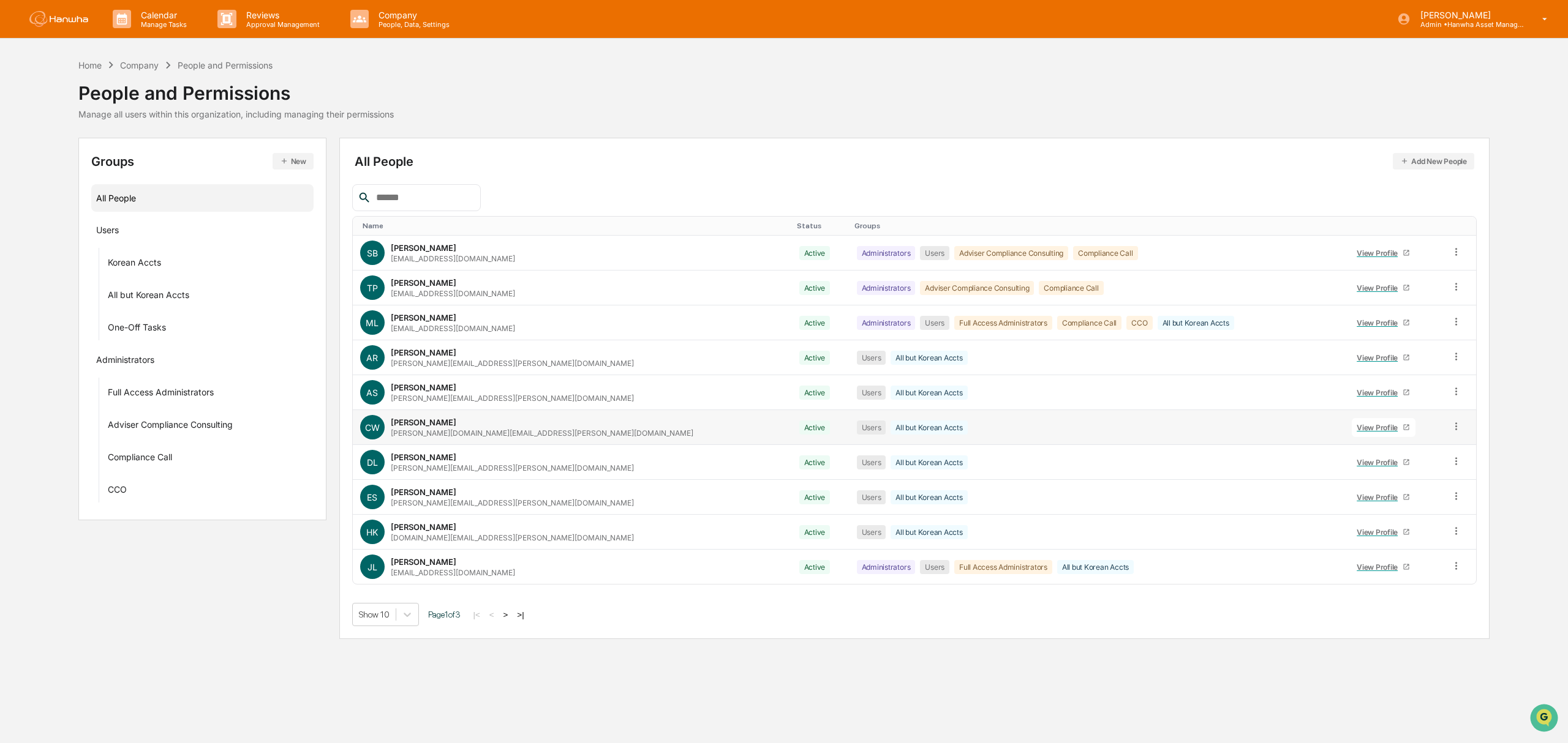
click at [430, 419] on div "[PERSON_NAME] [PERSON_NAME][DOMAIN_NAME][EMAIL_ADDRESS][PERSON_NAME][DOMAIN_NAM…" at bounding box center [542, 428] width 303 height 20
click at [796, 419] on link "View Profile" at bounding box center [1383, 427] width 64 height 19
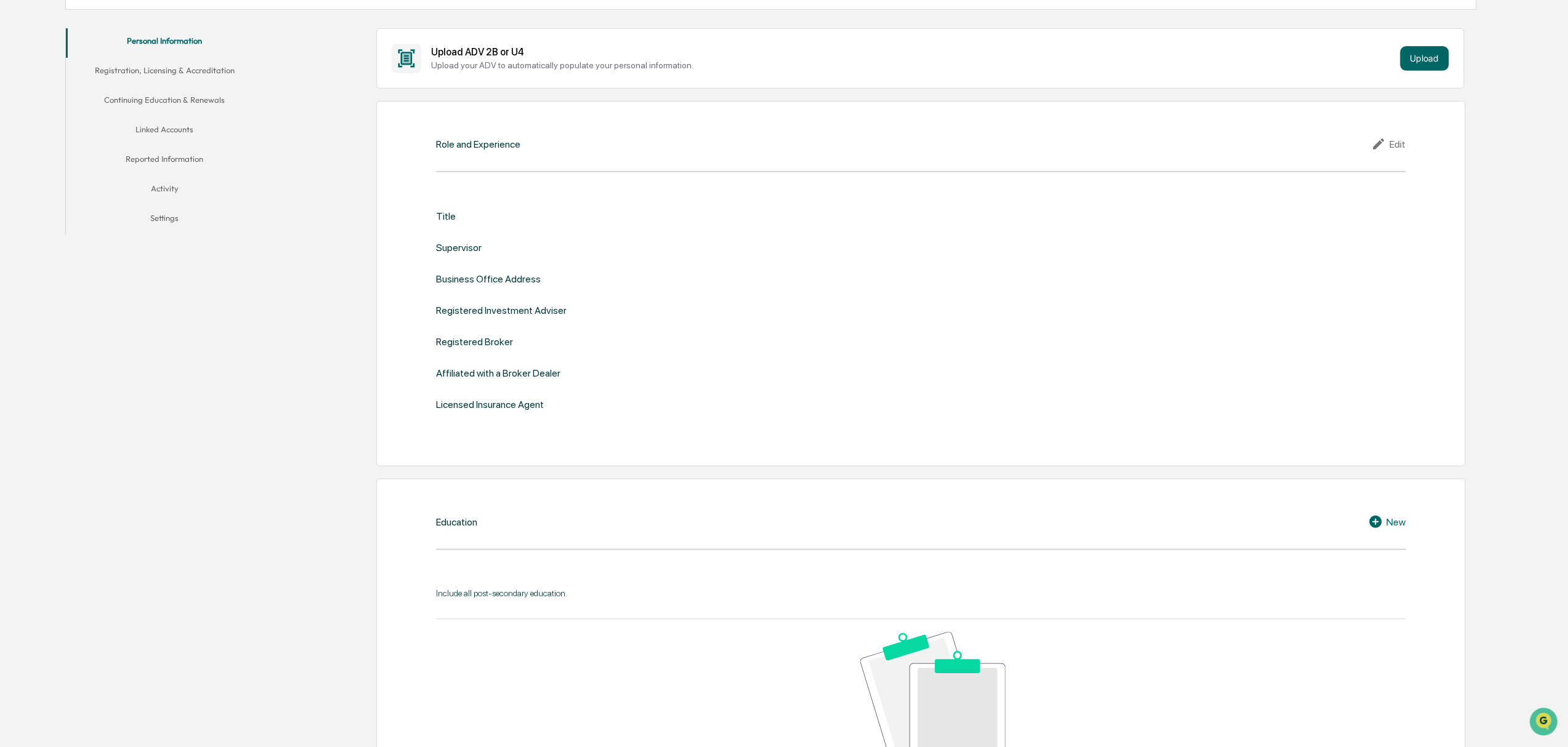
click at [161, 187] on button "Activity" at bounding box center [164, 191] width 197 height 30
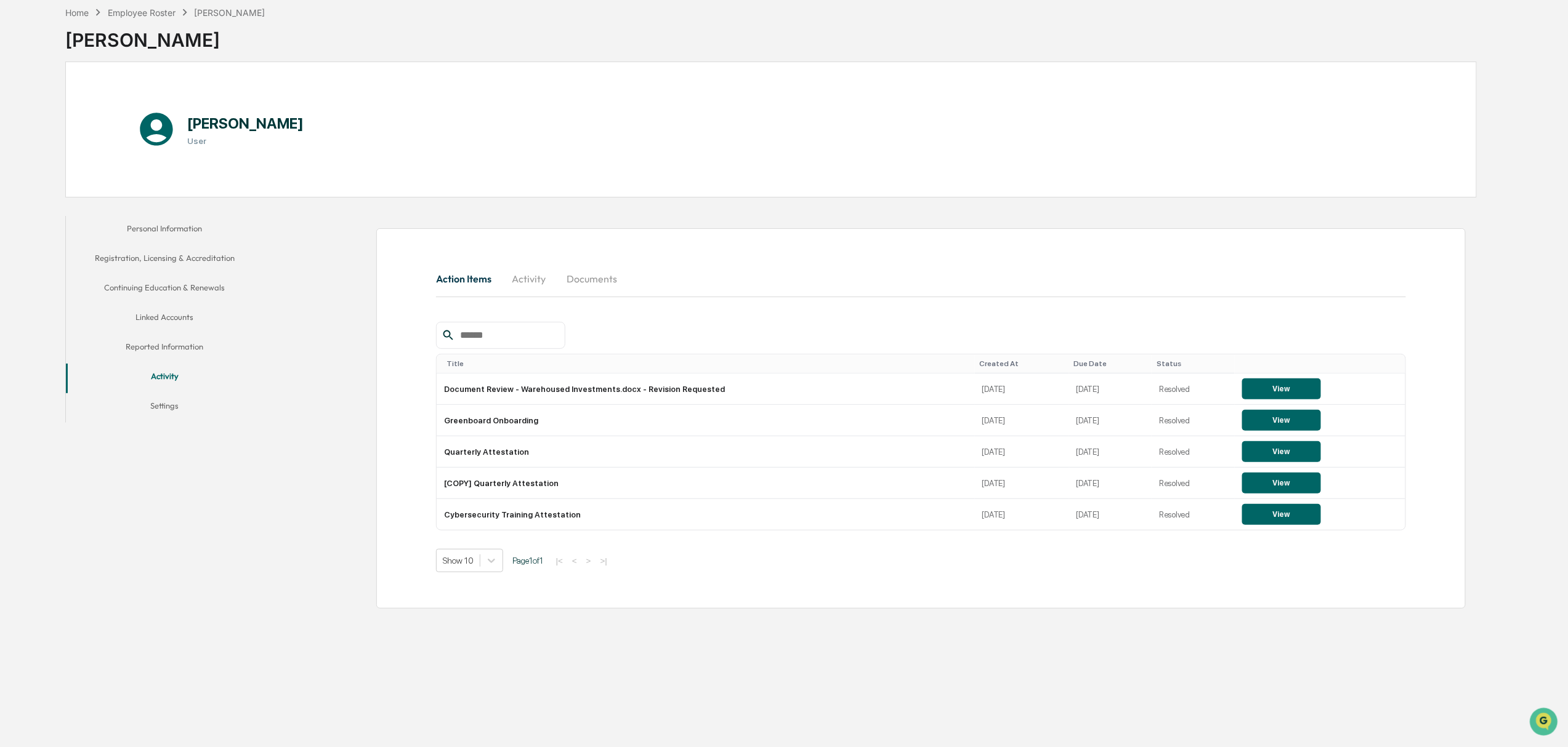
click at [170, 316] on button "Linked Accounts" at bounding box center [164, 319] width 197 height 30
